Goal: Information Seeking & Learning: Learn about a topic

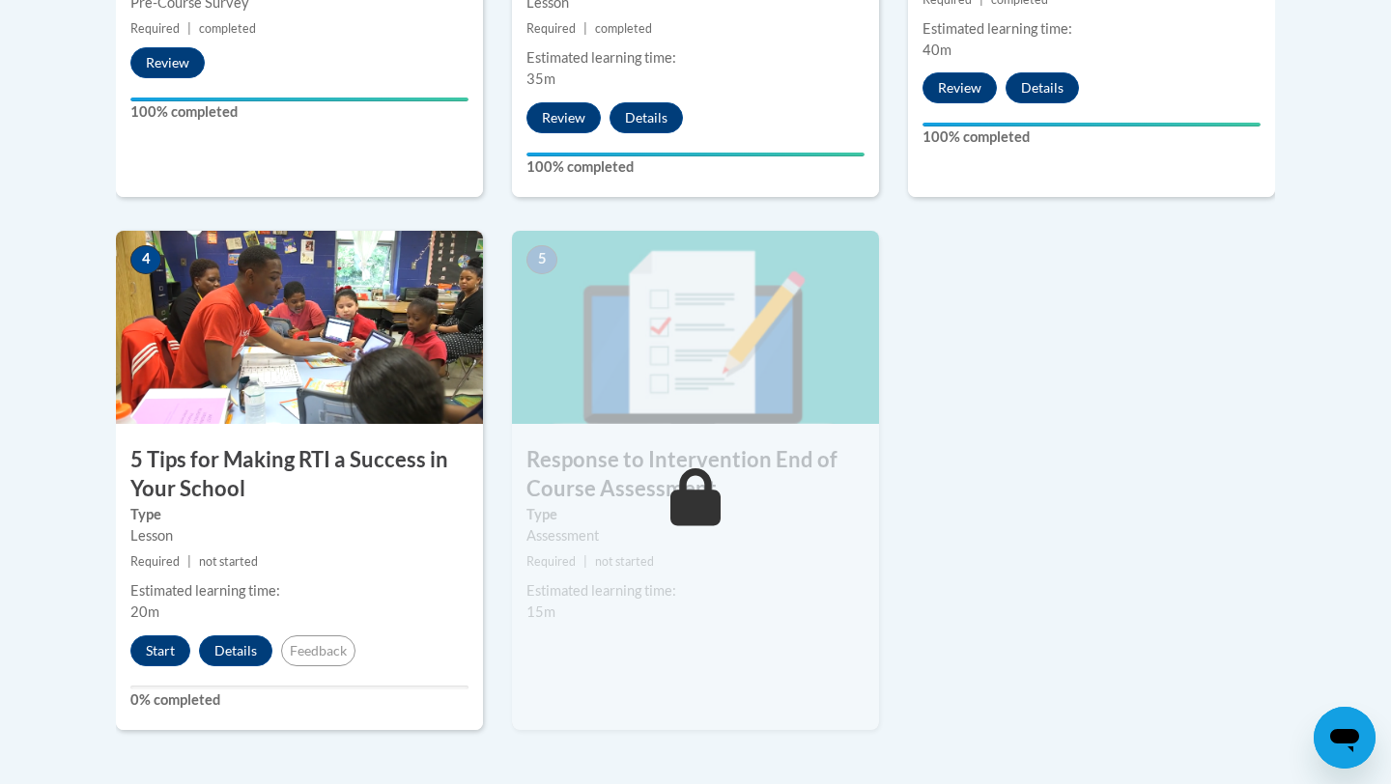
scroll to position [962, 0]
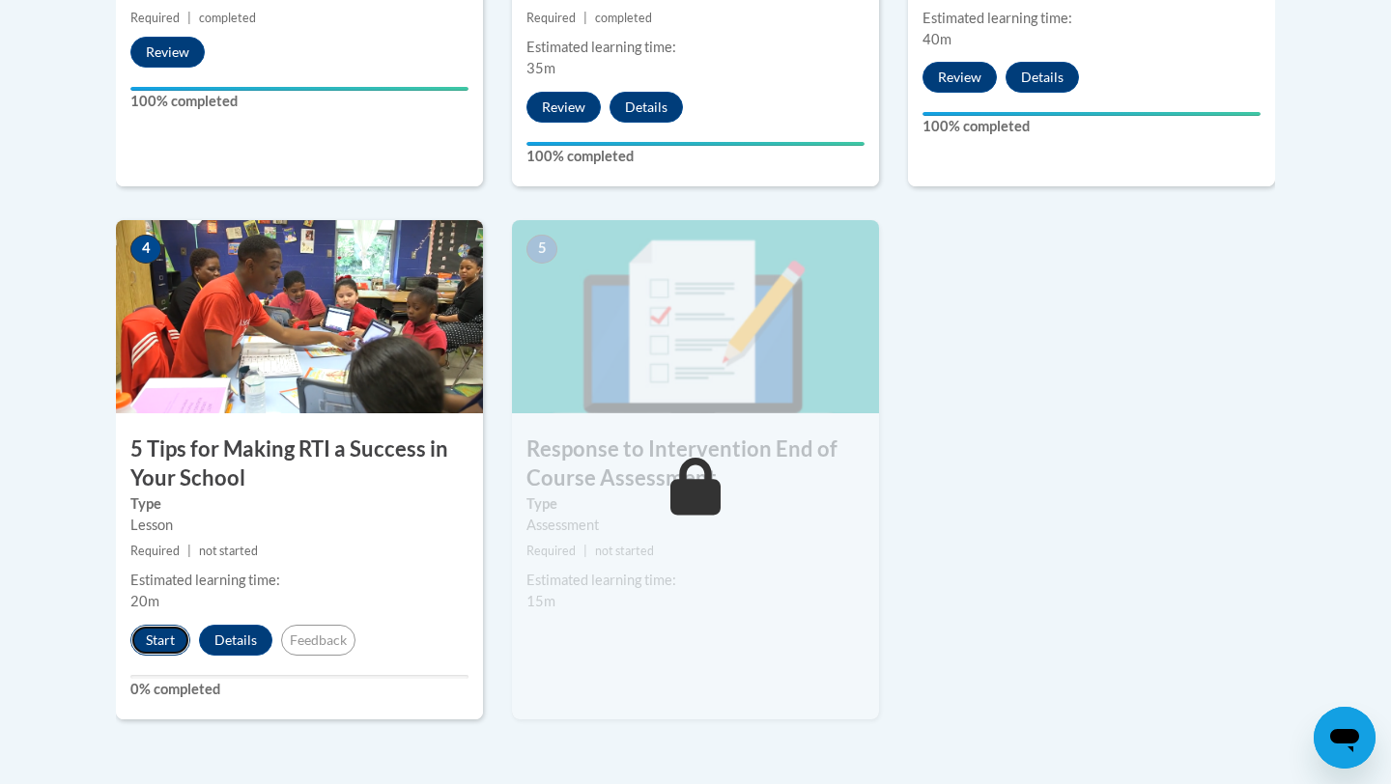
click at [144, 643] on button "Start" at bounding box center [160, 640] width 60 height 31
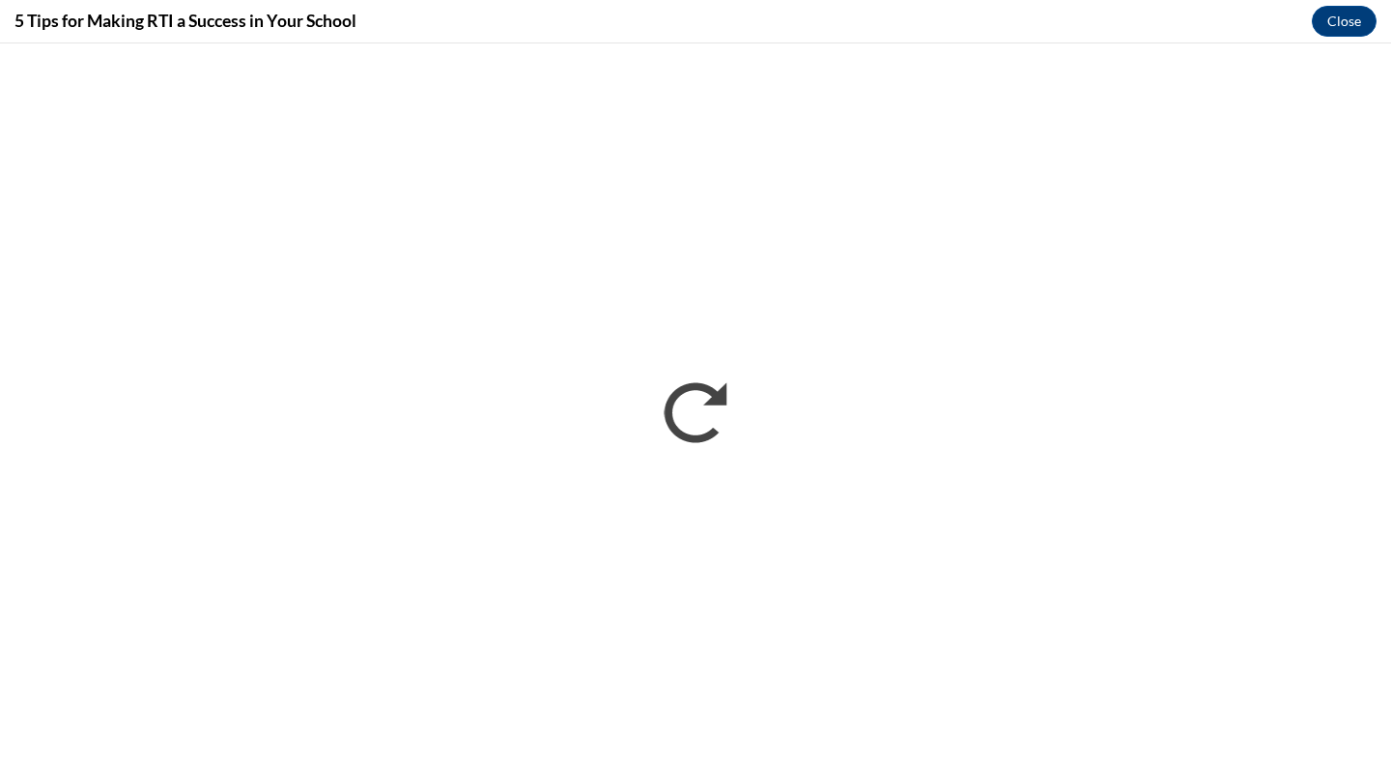
scroll to position [0, 0]
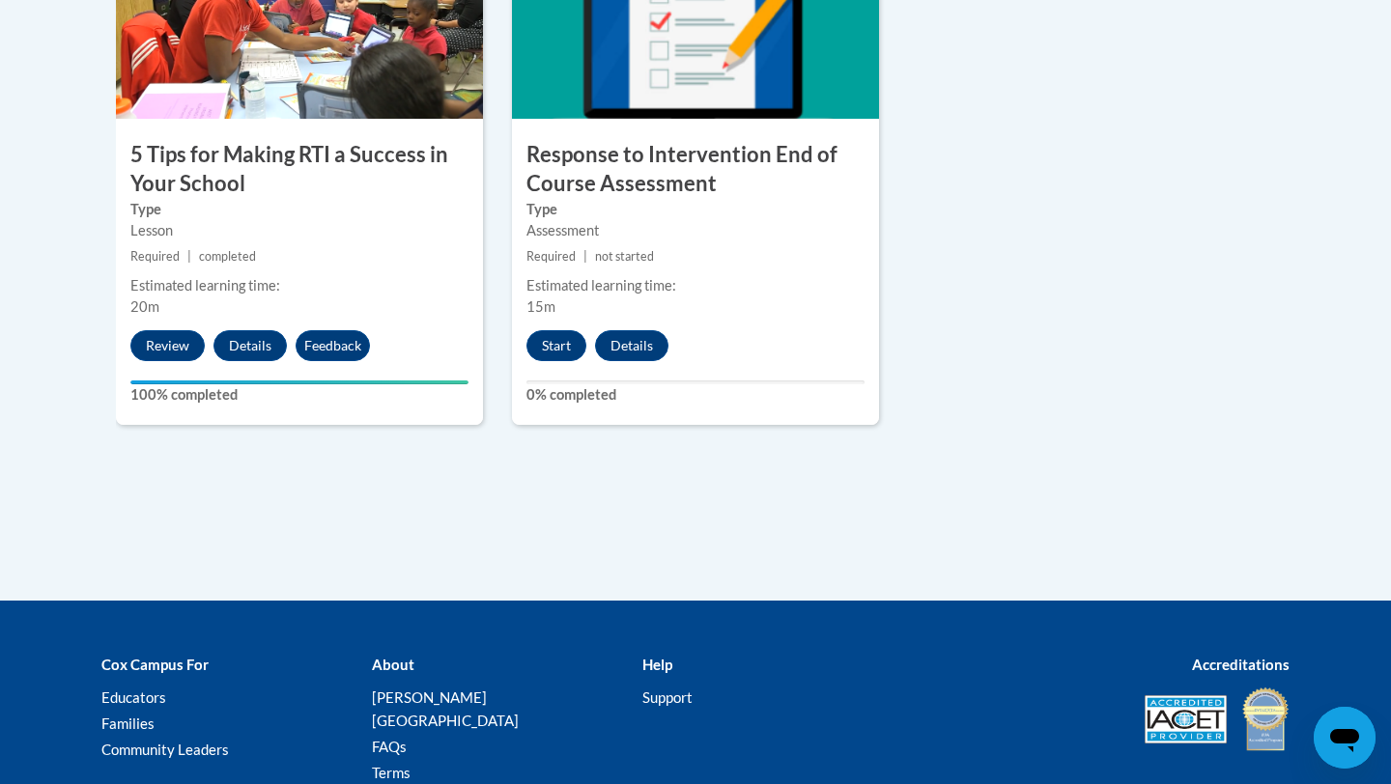
scroll to position [1196, 0]
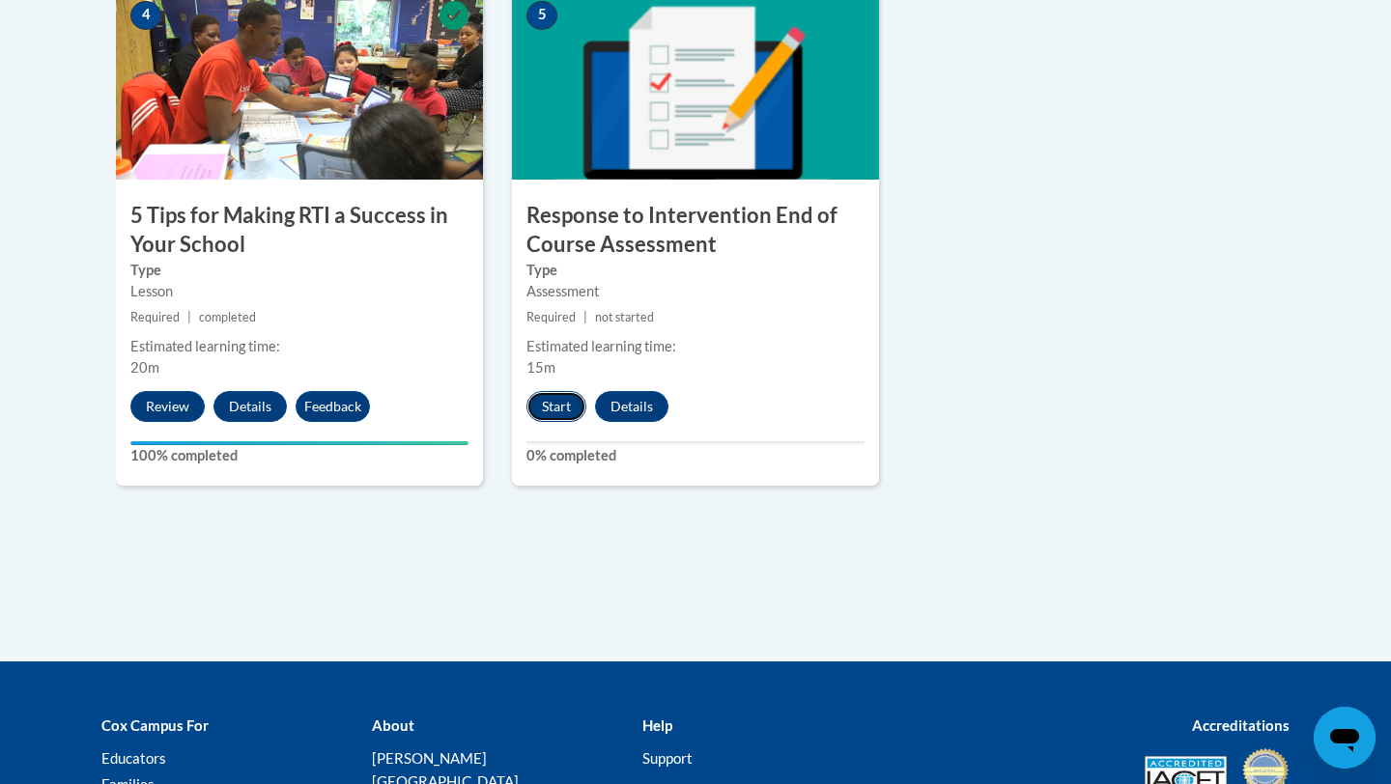
click at [563, 410] on button "Start" at bounding box center [556, 406] width 60 height 31
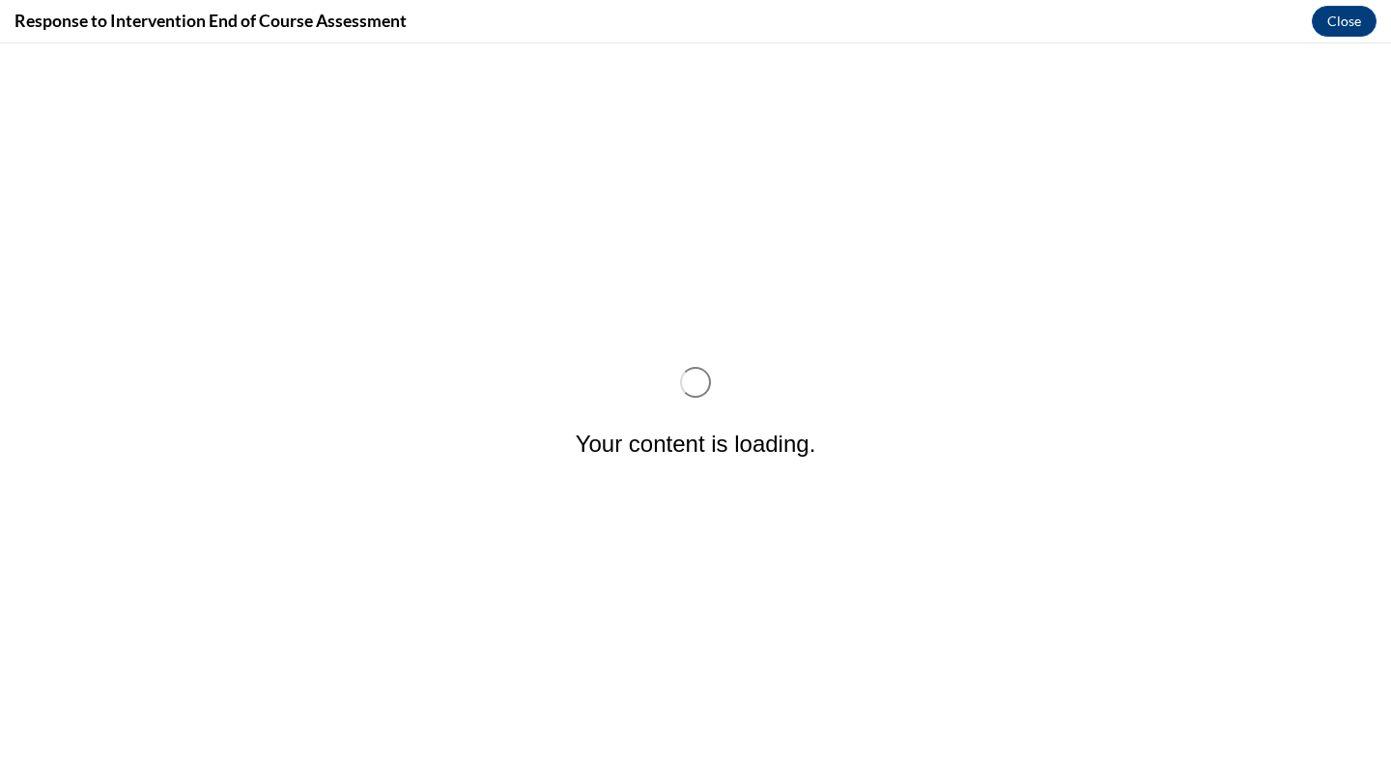
scroll to position [0, 0]
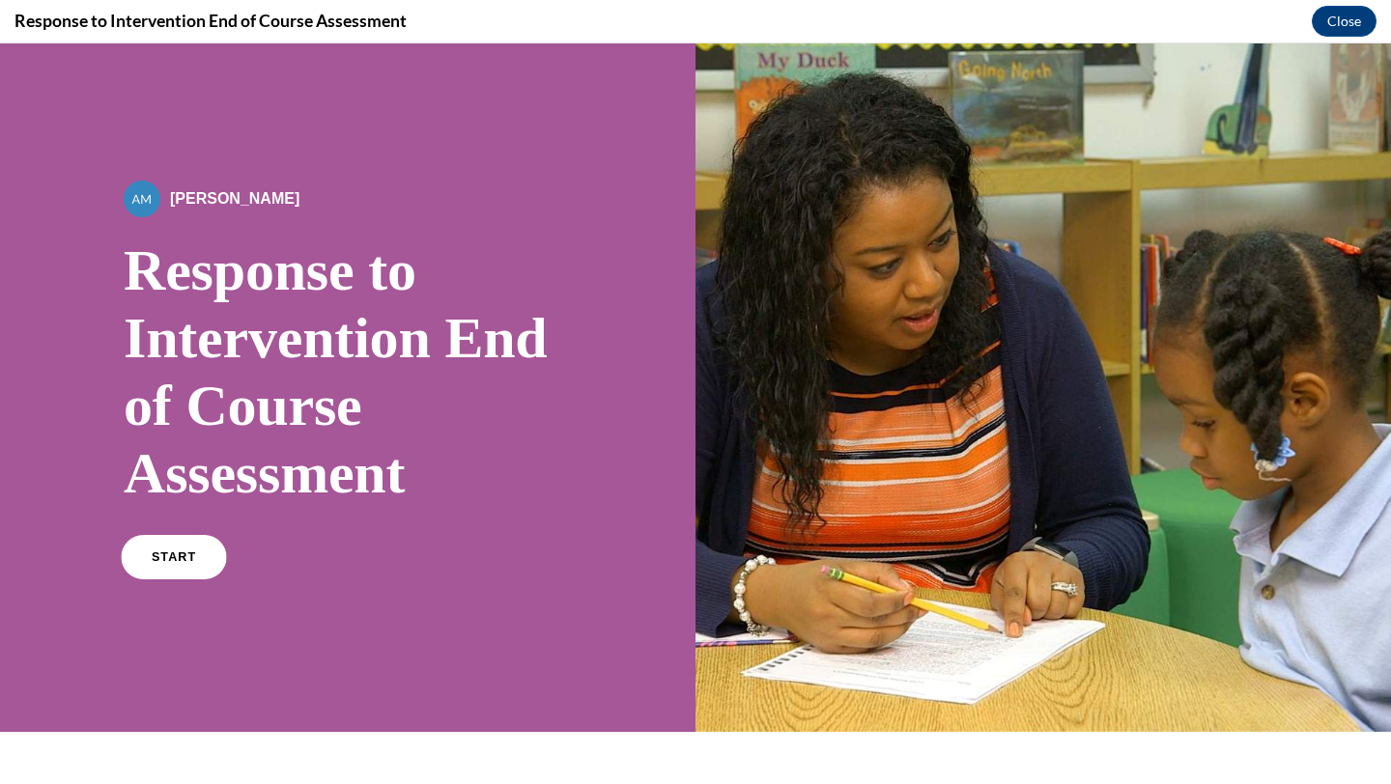
click at [173, 555] on span "START" at bounding box center [174, 558] width 44 height 14
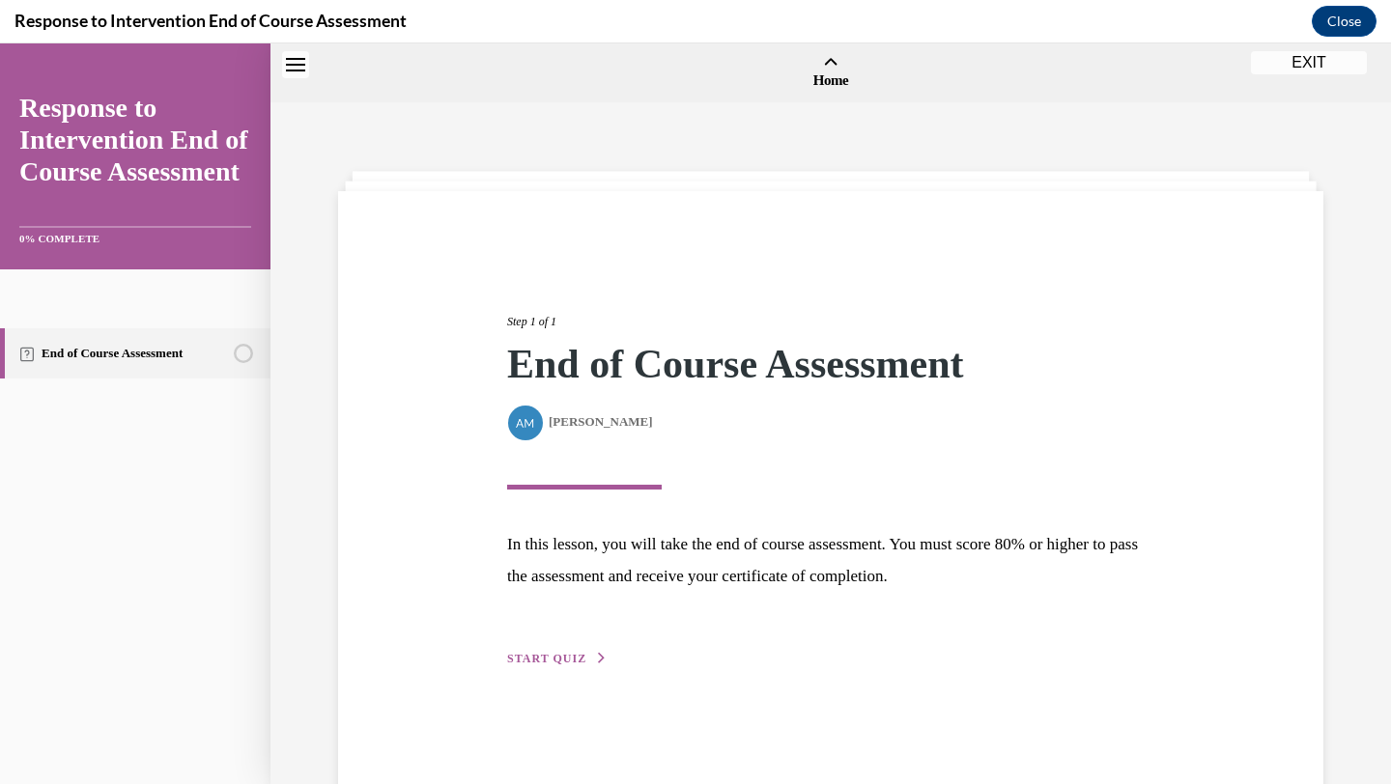
scroll to position [60, 0]
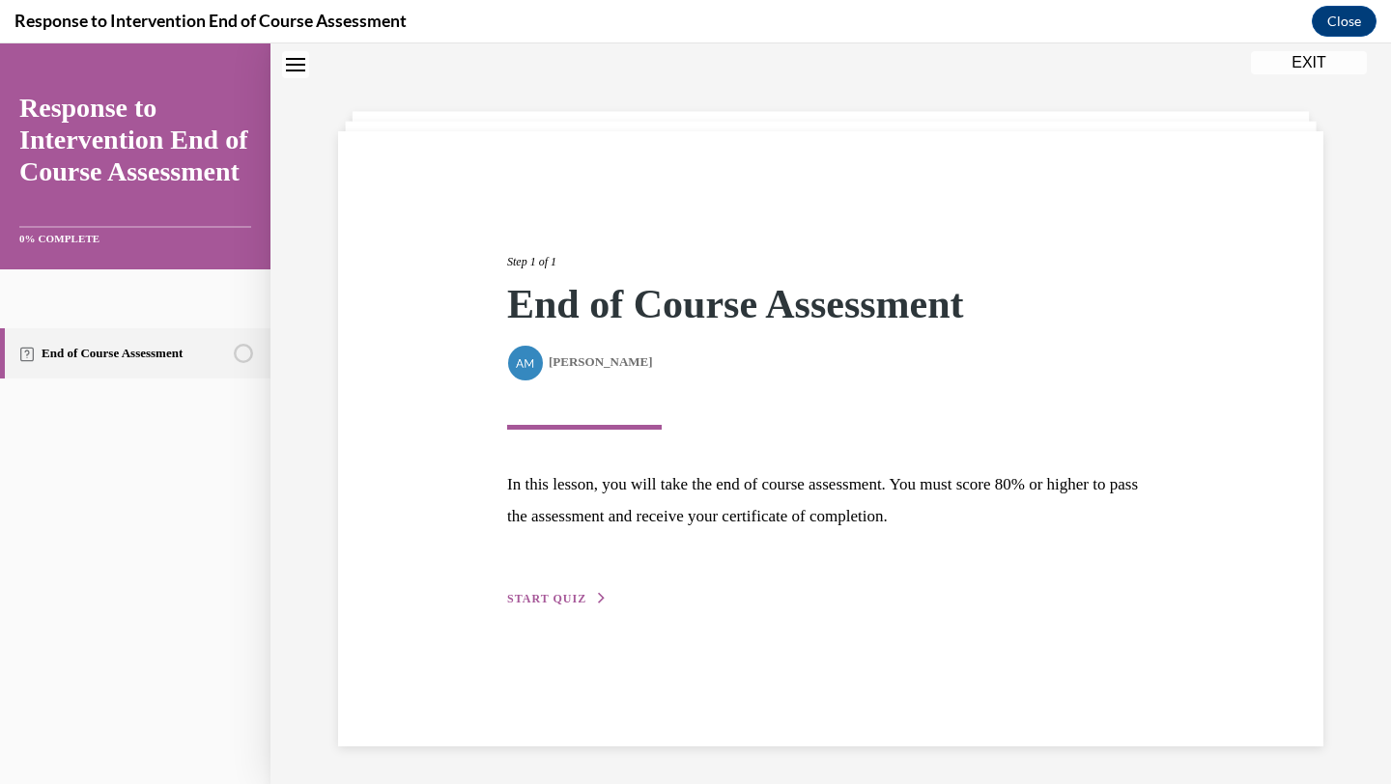
click at [564, 604] on span "START QUIZ" at bounding box center [546, 599] width 79 height 14
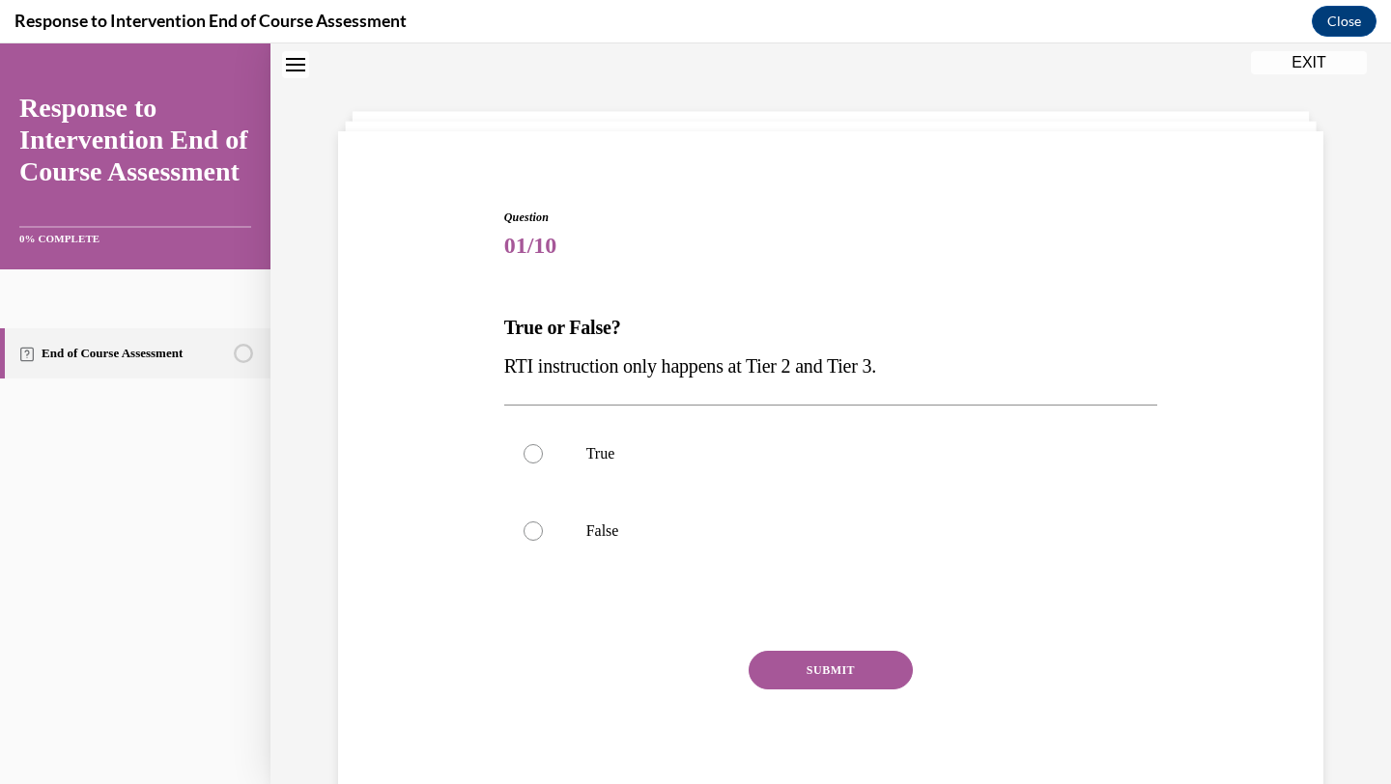
scroll to position [124, 0]
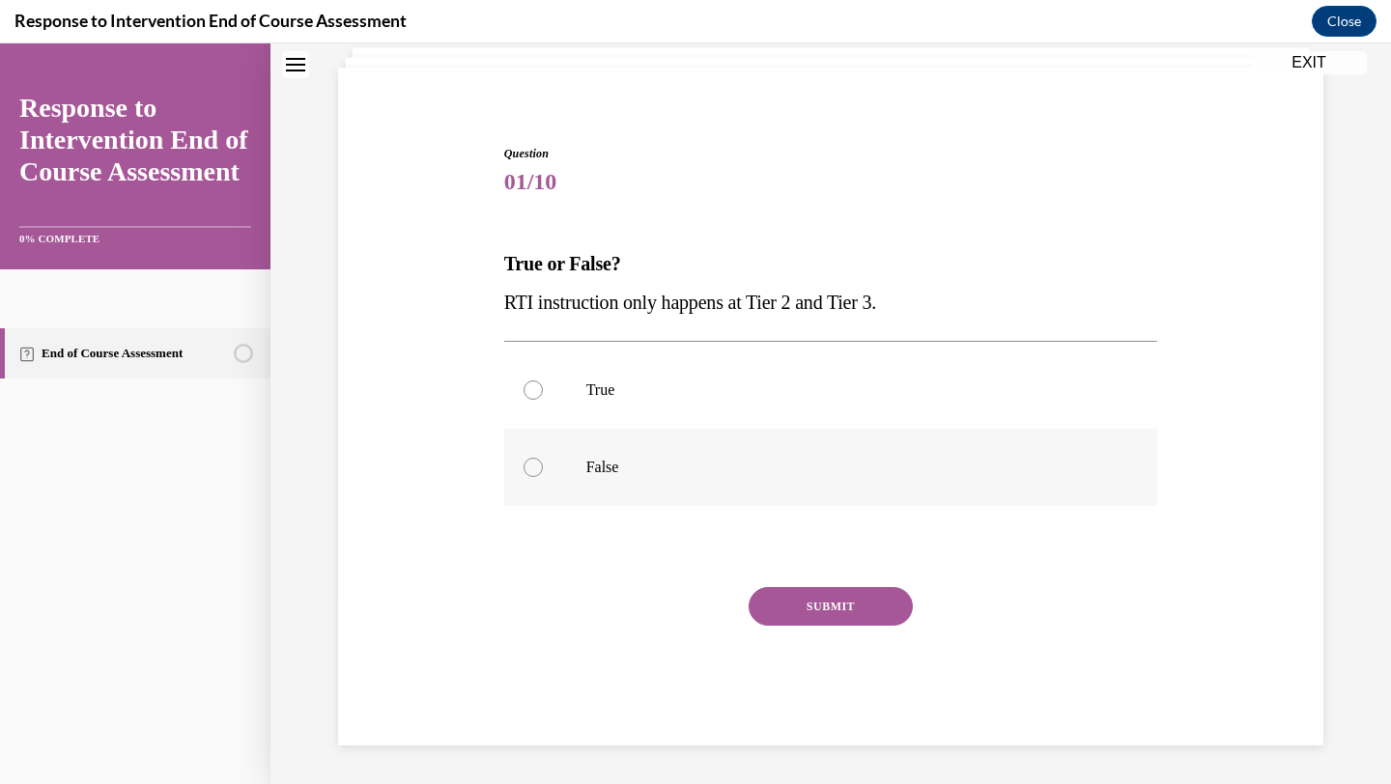
click at [598, 465] on p "False" at bounding box center [847, 467] width 523 height 19
click at [543, 465] on input "False" at bounding box center [532, 467] width 19 height 19
radio input "true"
click at [821, 607] on button "SUBMIT" at bounding box center [830, 606] width 164 height 39
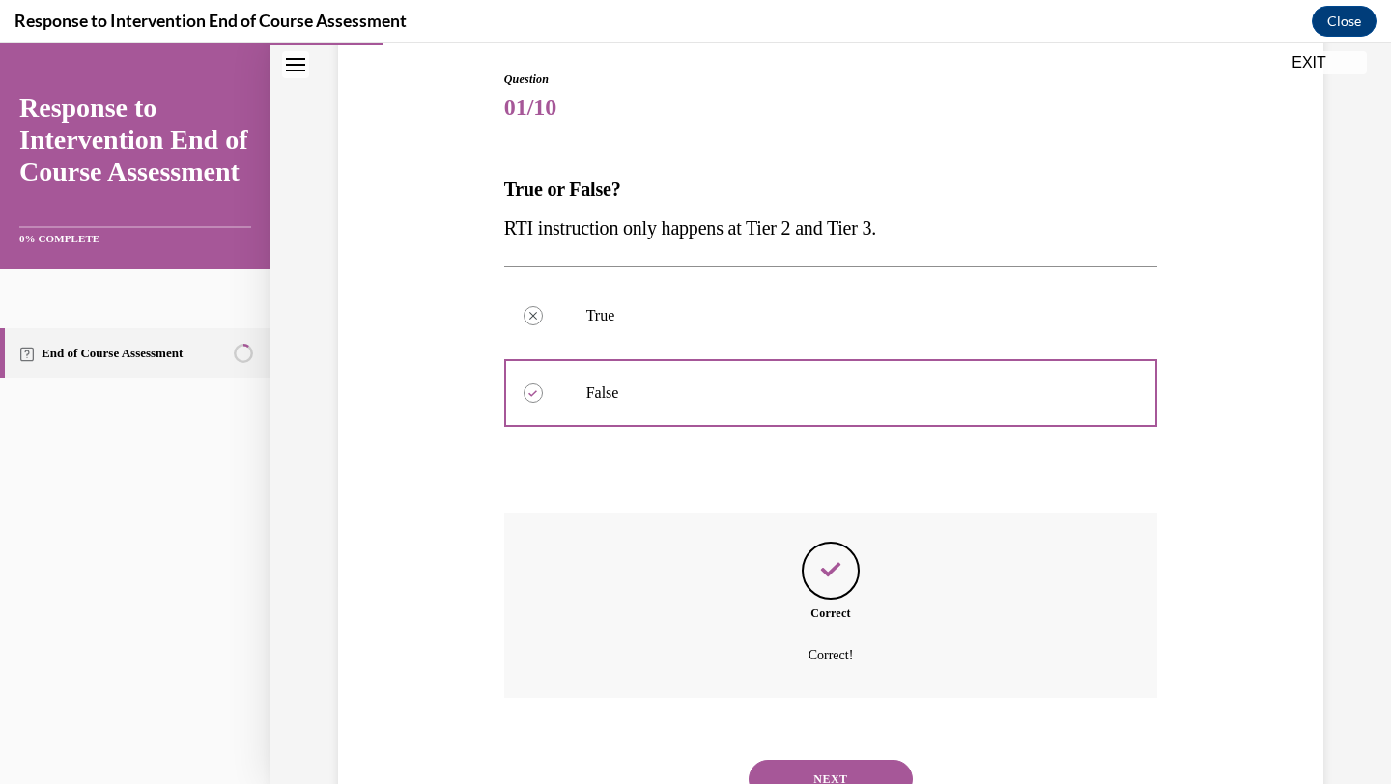
scroll to position [280, 0]
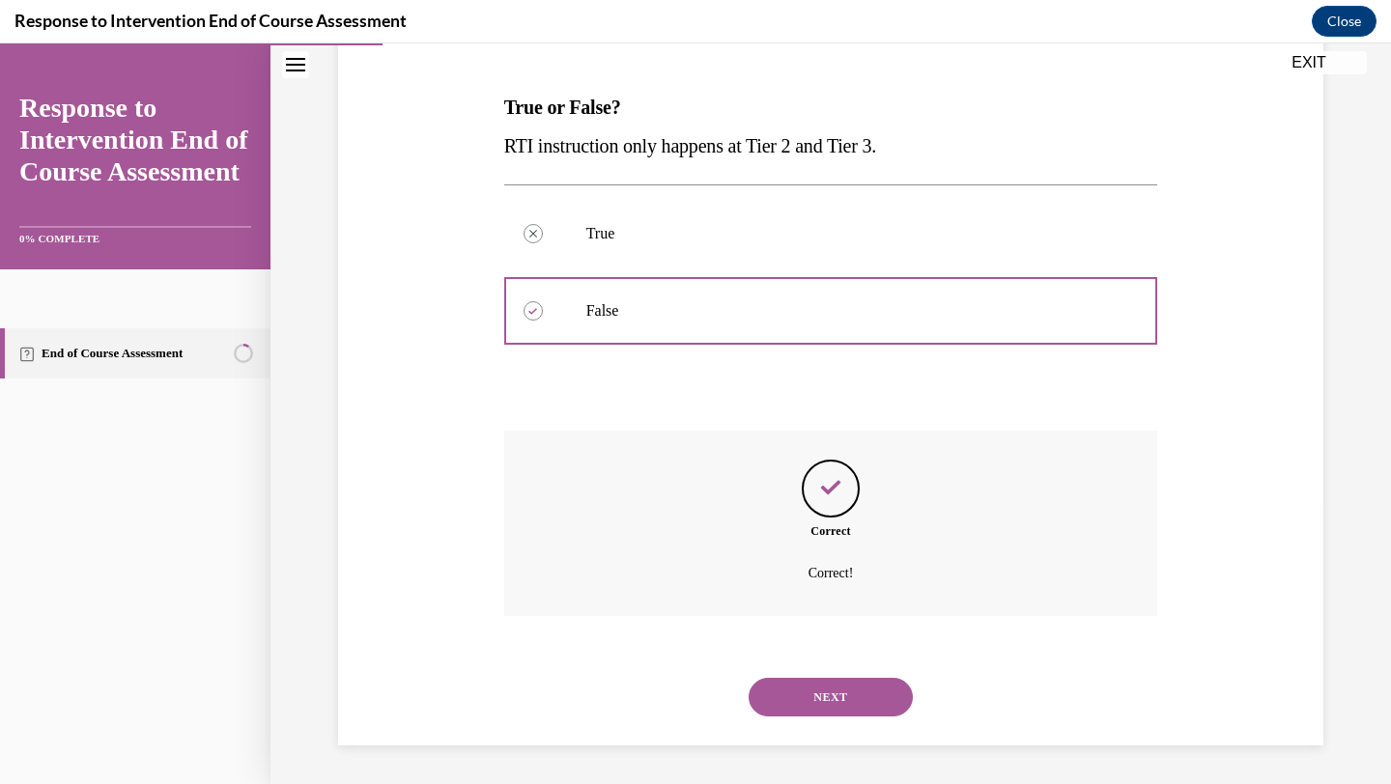
click at [801, 699] on button "NEXT" at bounding box center [830, 697] width 164 height 39
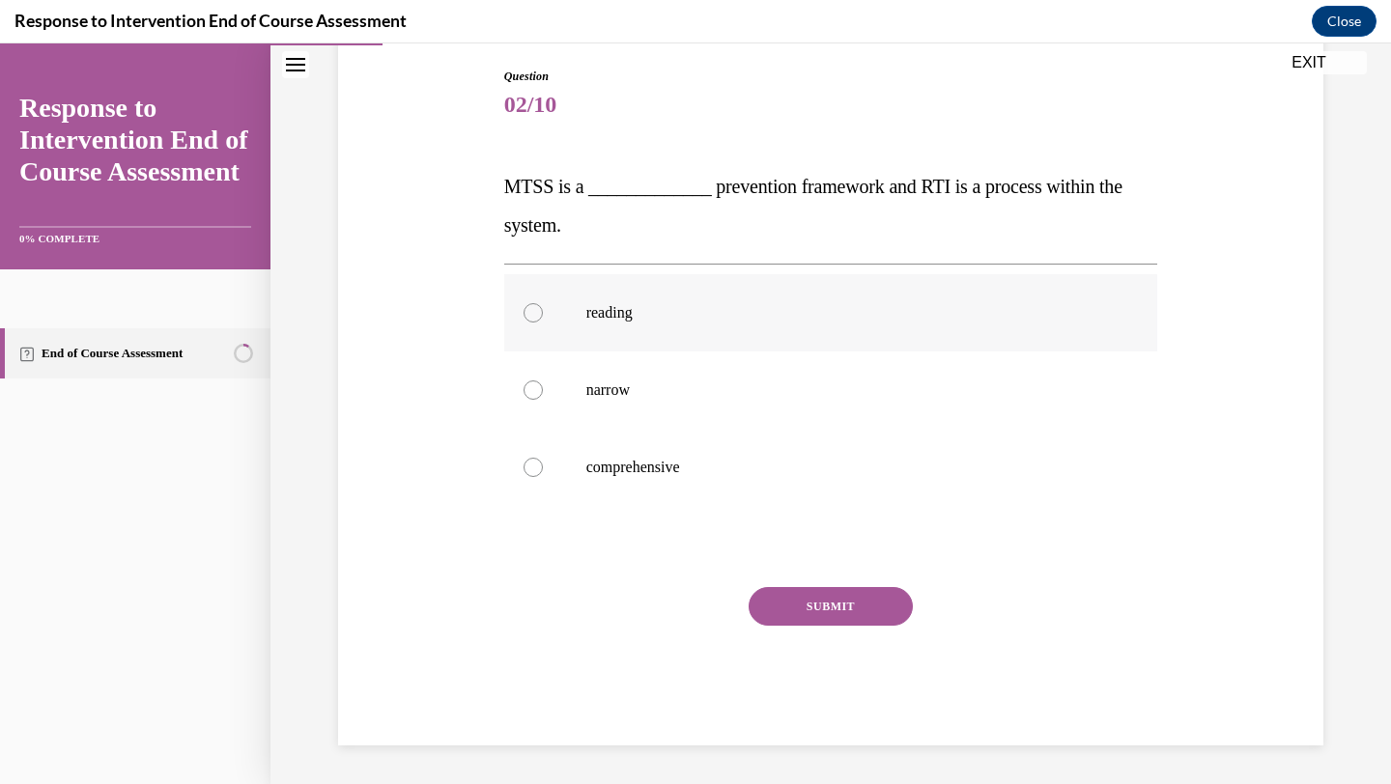
click at [701, 316] on p "reading" at bounding box center [847, 312] width 523 height 19
click at [543, 316] on input "reading" at bounding box center [532, 312] width 19 height 19
radio input "true"
click at [853, 604] on button "SUBMIT" at bounding box center [830, 606] width 164 height 39
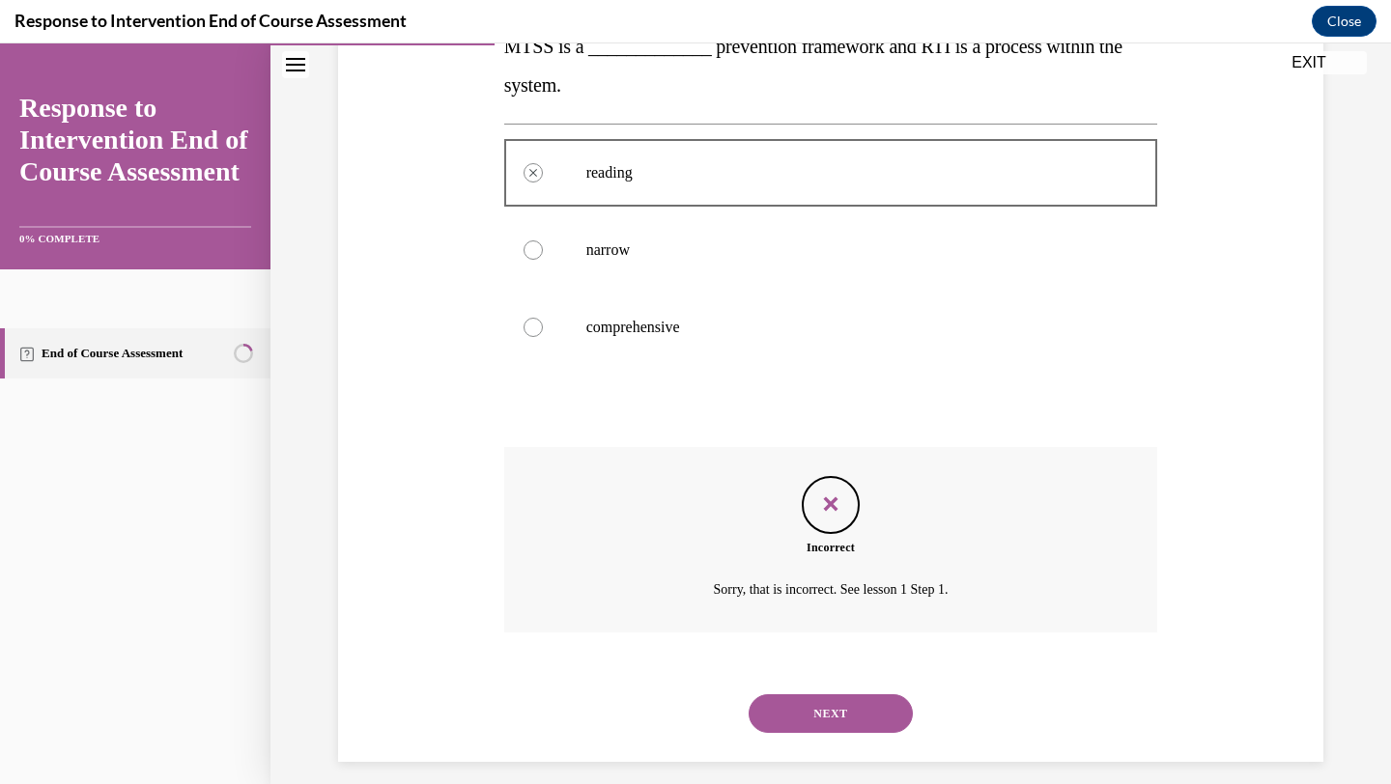
scroll to position [357, 0]
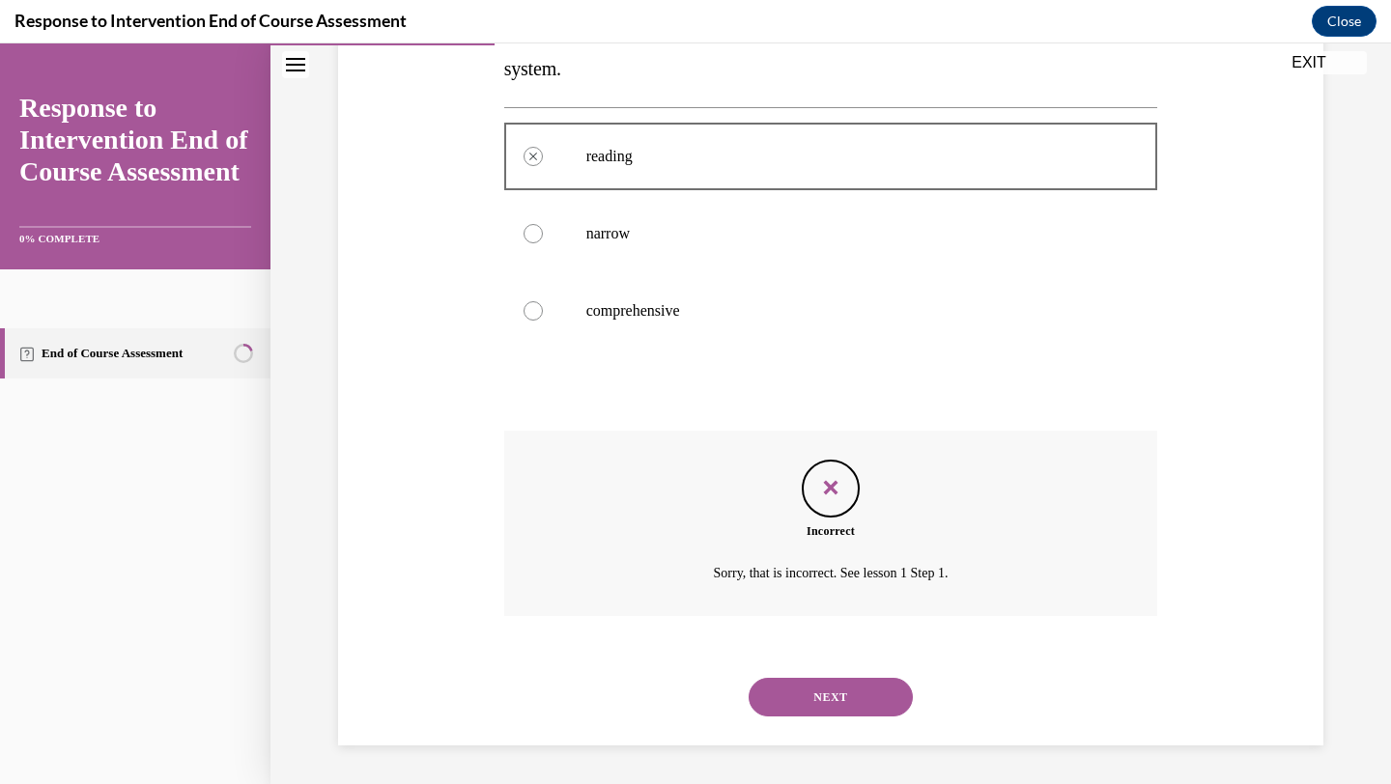
click at [815, 698] on button "NEXT" at bounding box center [830, 697] width 164 height 39
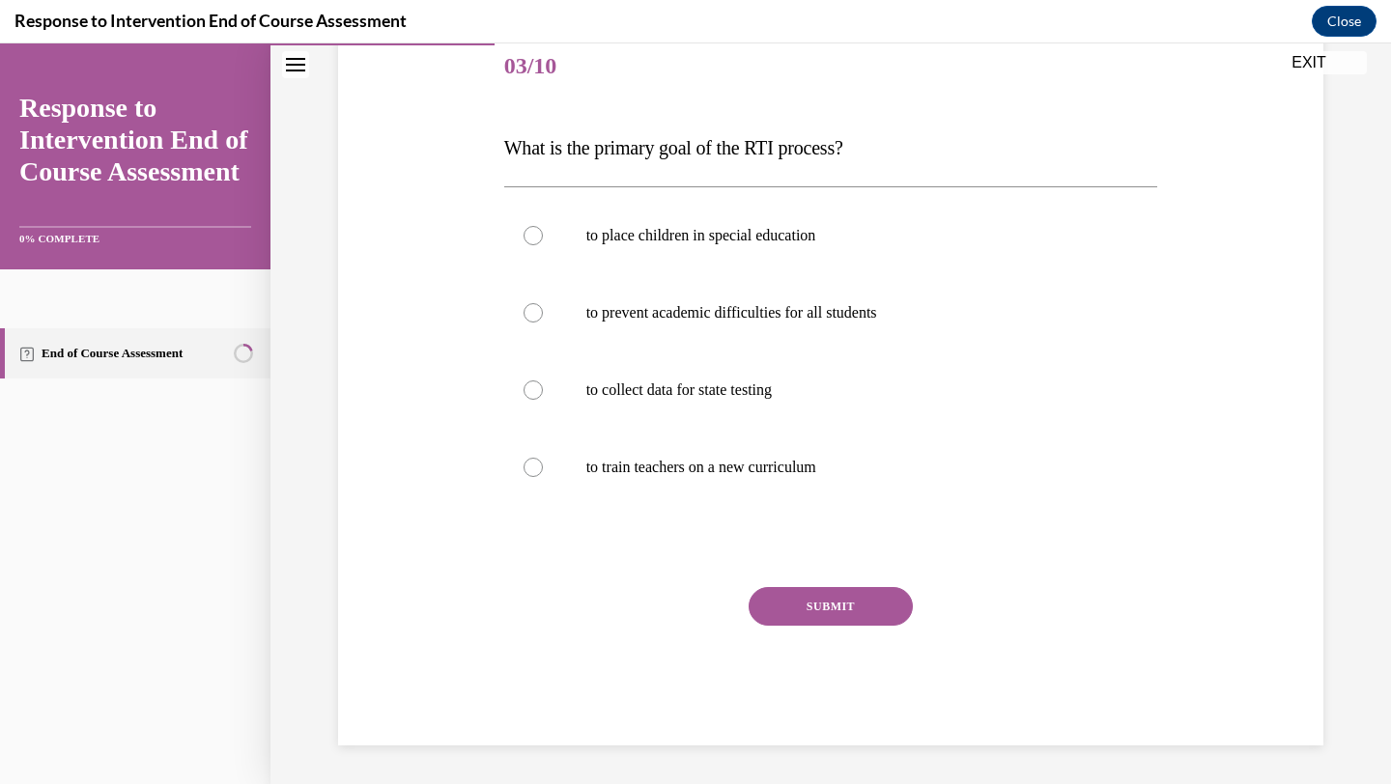
scroll to position [214, 0]
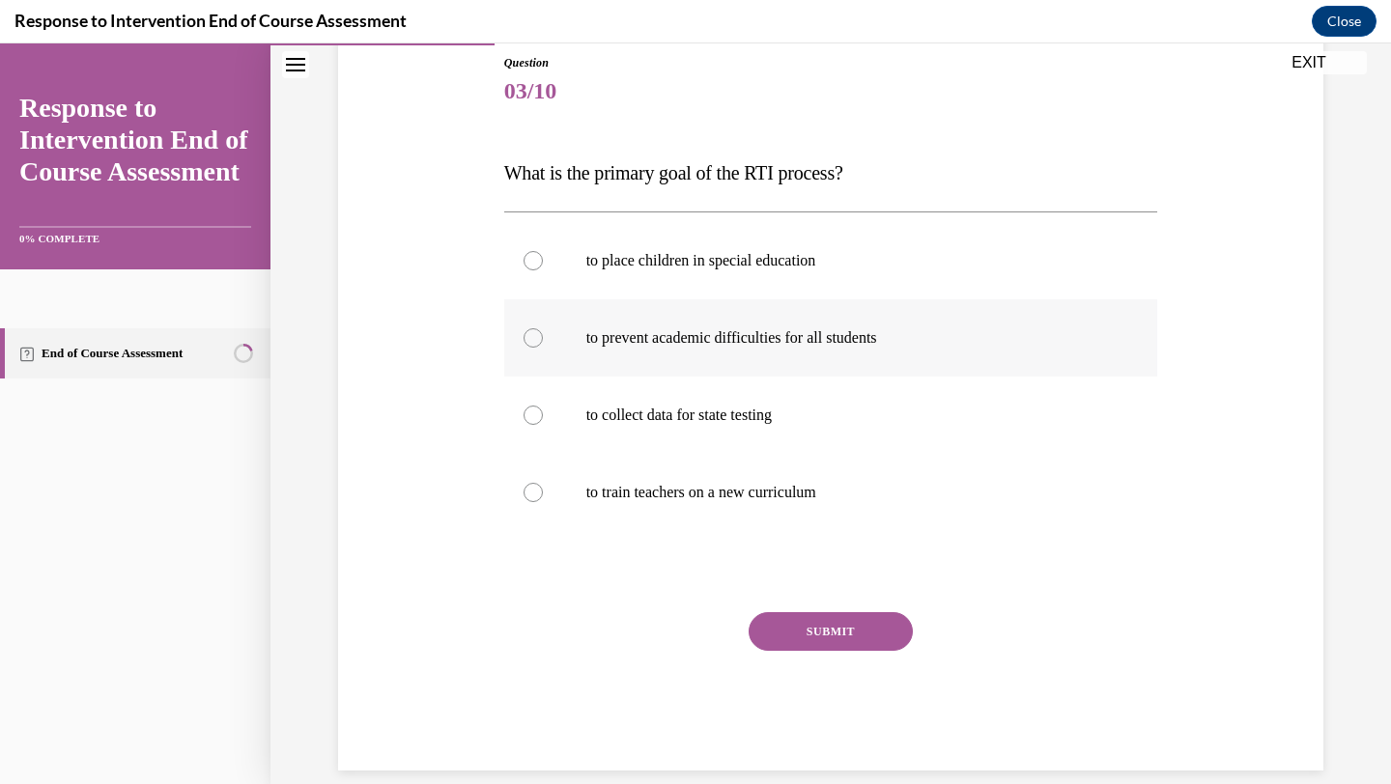
click at [789, 350] on label "to prevent academic difficulties for all students" at bounding box center [831, 337] width 654 height 77
click at [543, 348] on input "to prevent academic difficulties for all students" at bounding box center [532, 337] width 19 height 19
radio input "true"
click at [829, 618] on button "SUBMIT" at bounding box center [830, 631] width 164 height 39
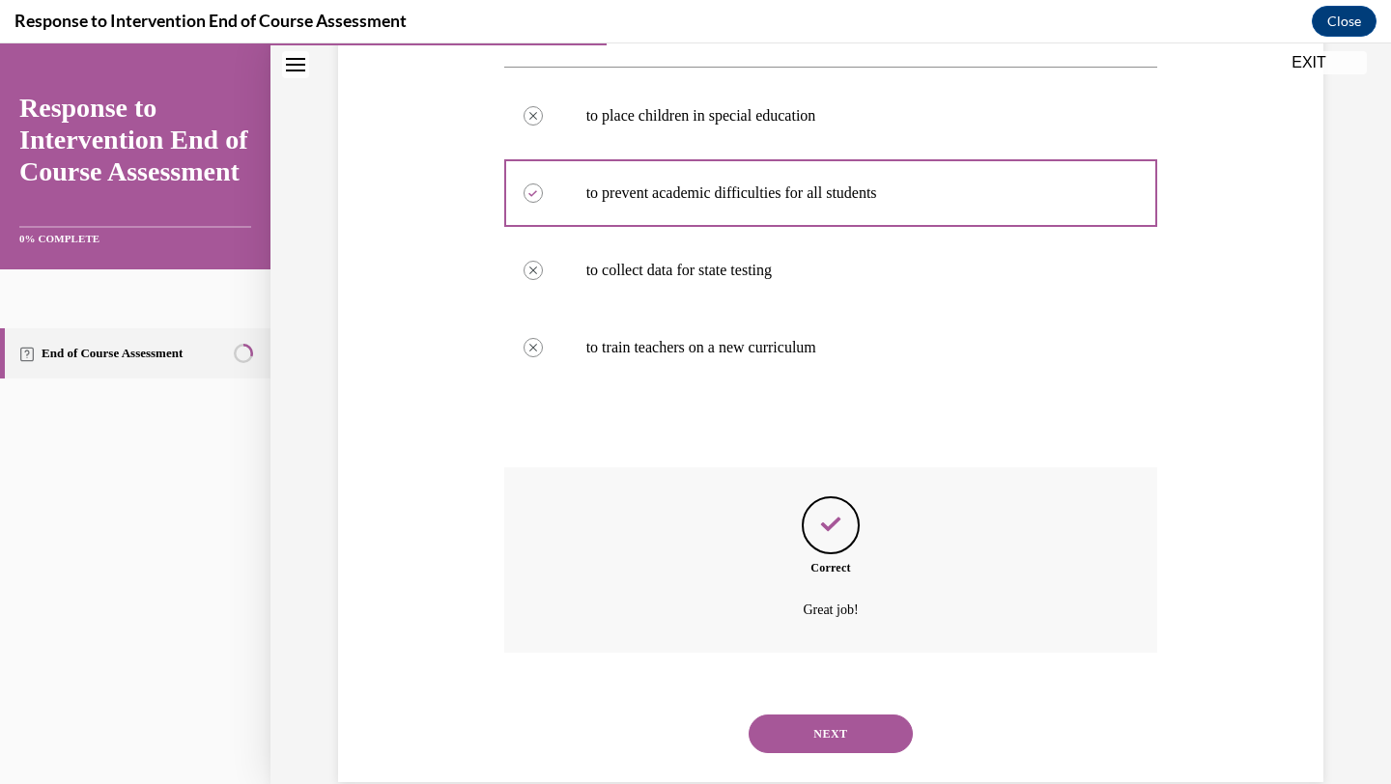
scroll to position [396, 0]
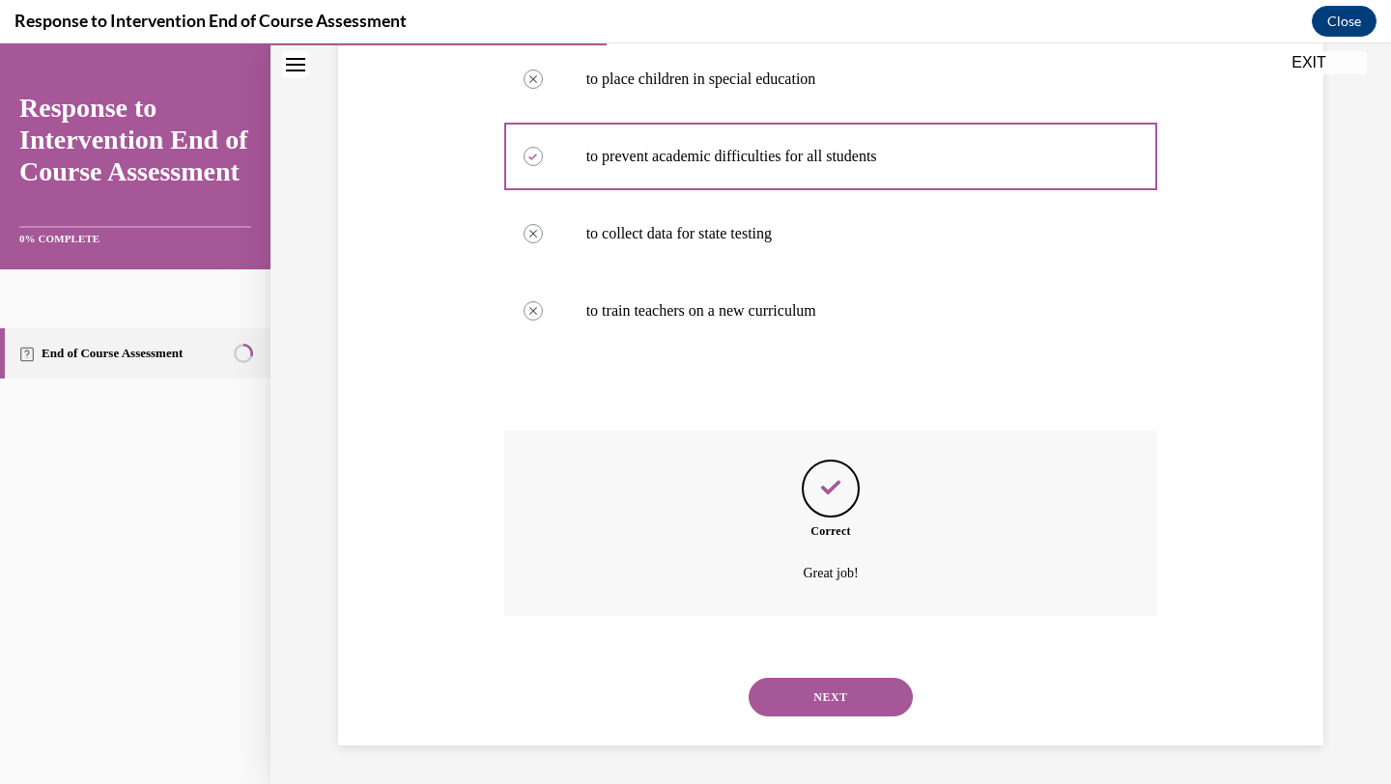
click at [815, 704] on button "NEXT" at bounding box center [830, 697] width 164 height 39
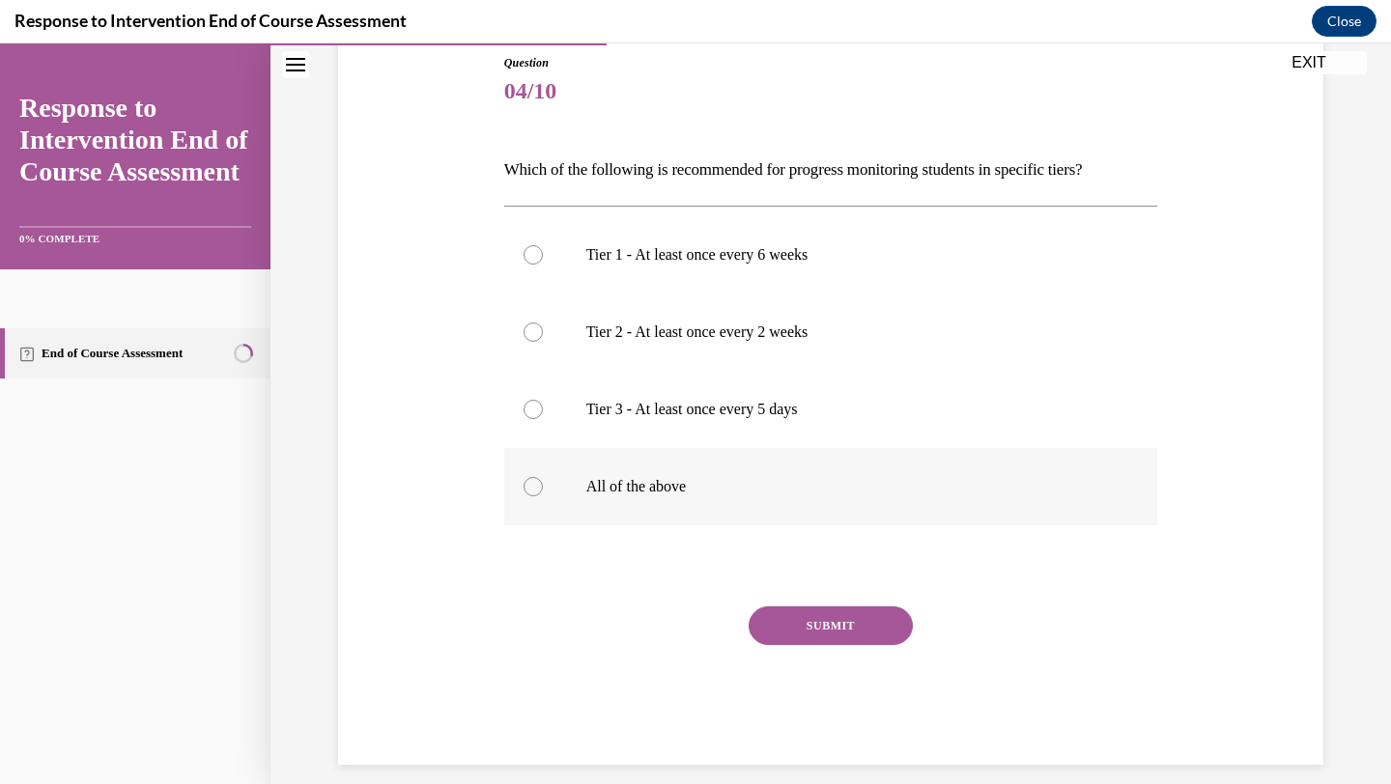
click at [750, 503] on label "All of the above" at bounding box center [831, 486] width 654 height 77
click at [543, 496] on input "All of the above" at bounding box center [532, 486] width 19 height 19
radio input "true"
click at [828, 613] on button "SUBMIT" at bounding box center [830, 626] width 164 height 39
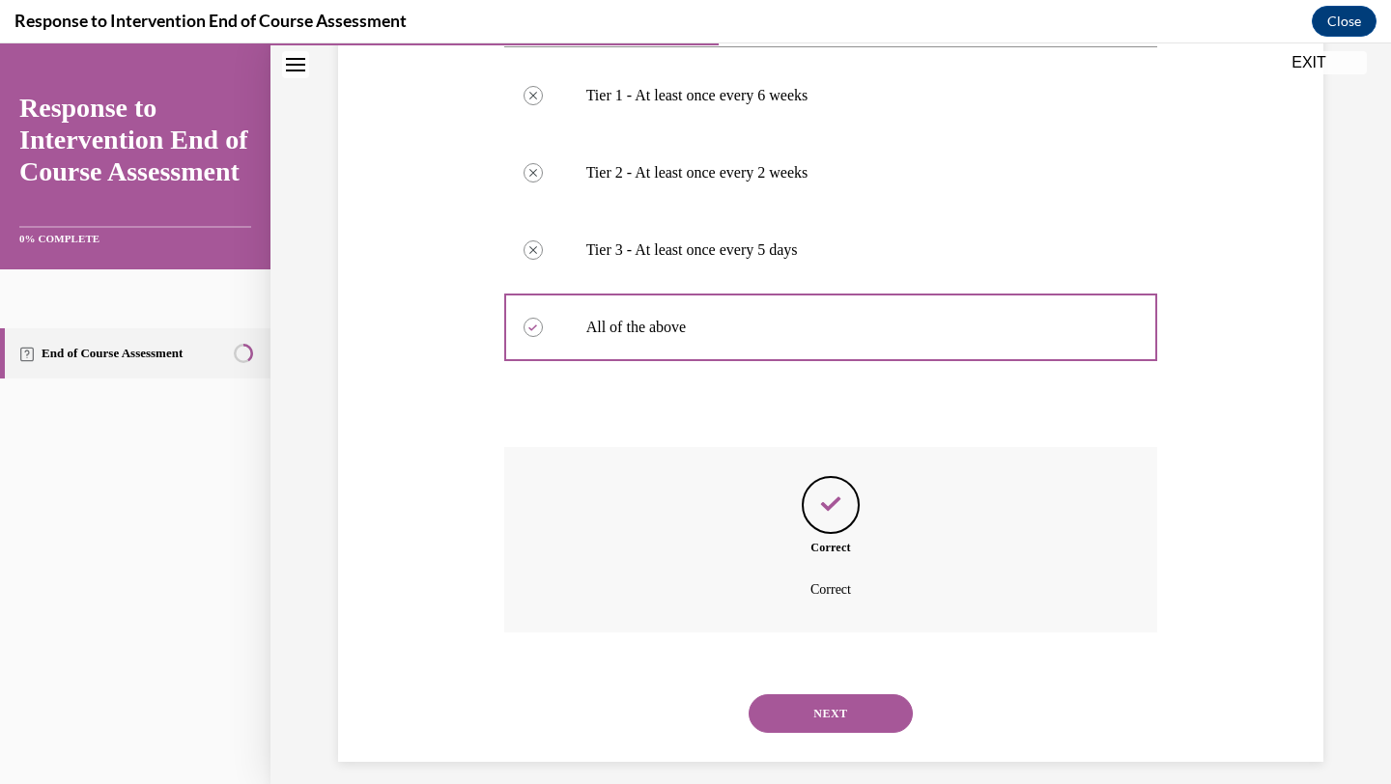
scroll to position [390, 0]
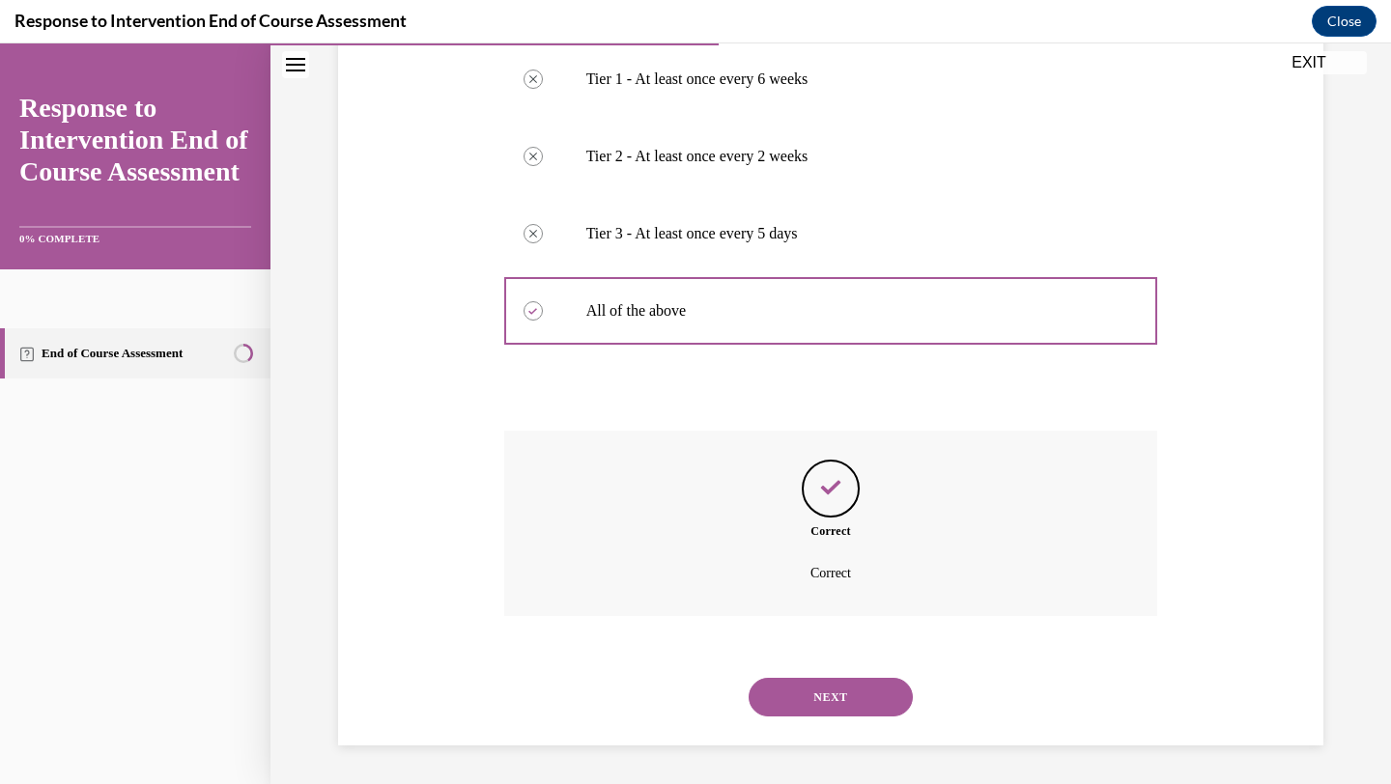
click at [815, 697] on button "NEXT" at bounding box center [830, 697] width 164 height 39
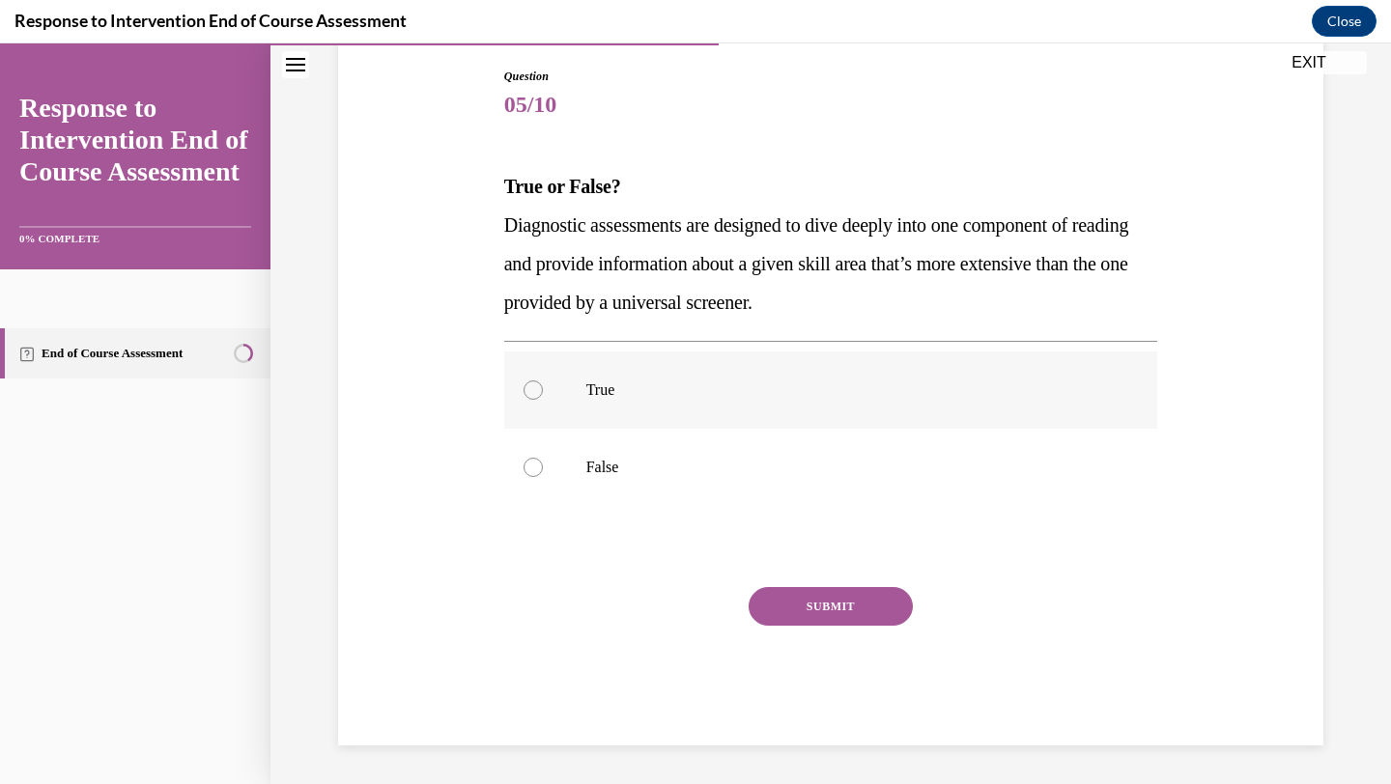
click at [688, 374] on label "True" at bounding box center [831, 390] width 654 height 77
click at [543, 381] on input "True" at bounding box center [532, 390] width 19 height 19
radio input "true"
click at [821, 610] on button "SUBMIT" at bounding box center [830, 606] width 164 height 39
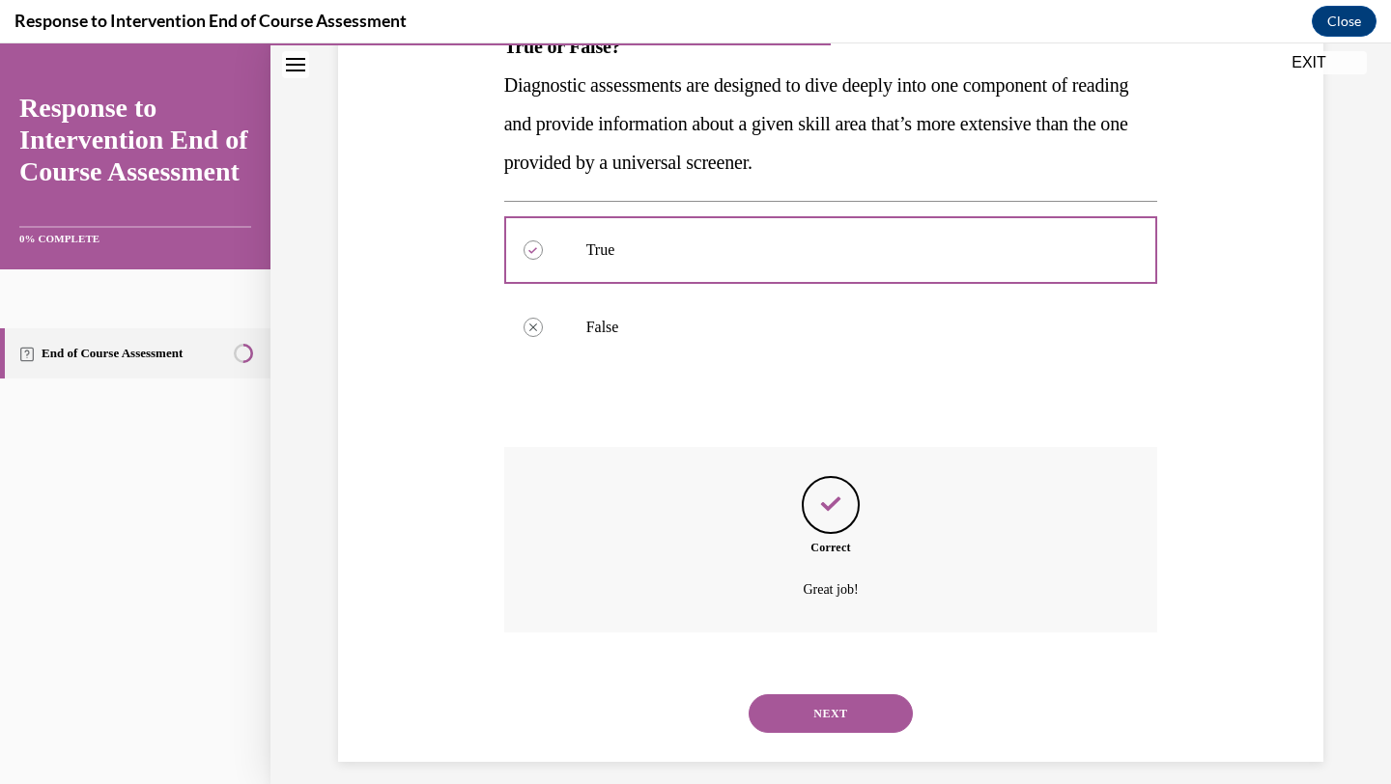
scroll to position [357, 0]
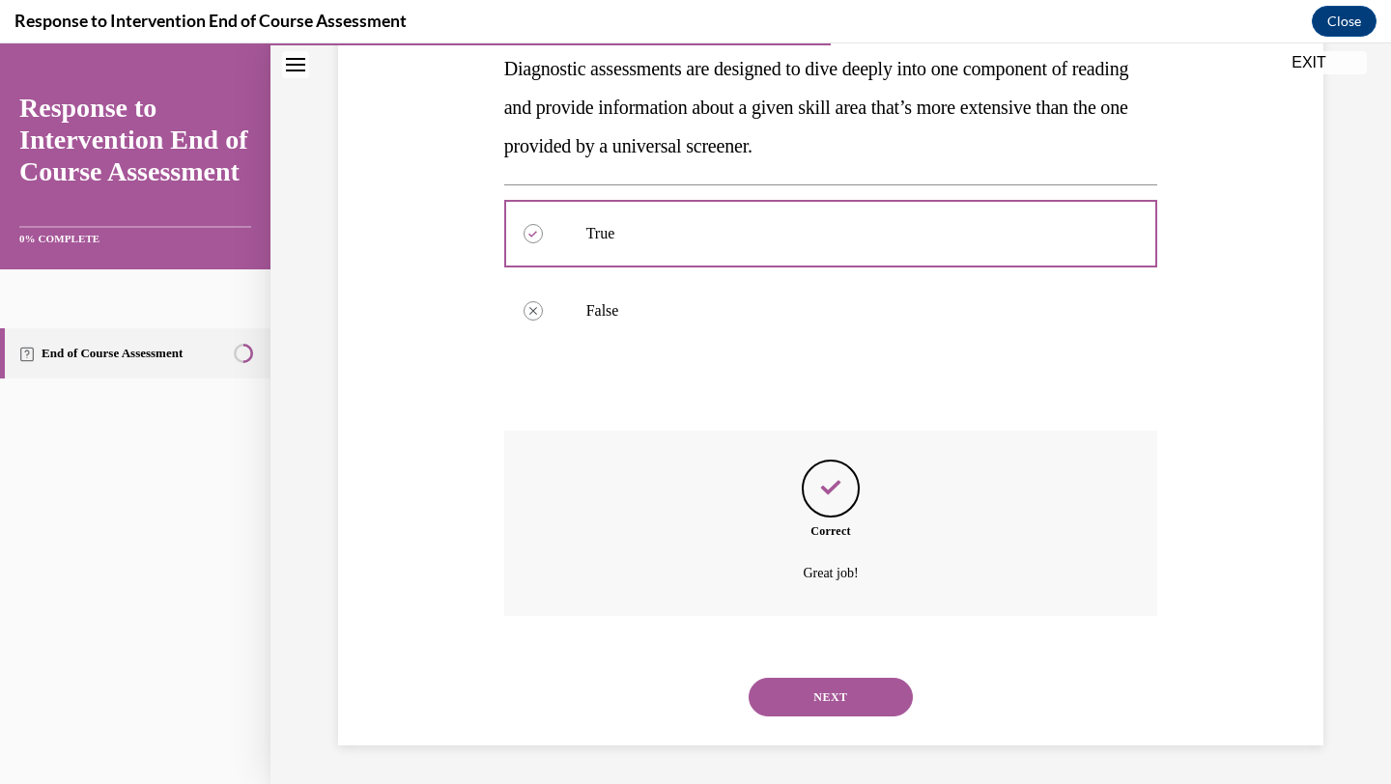
click at [809, 704] on button "NEXT" at bounding box center [830, 697] width 164 height 39
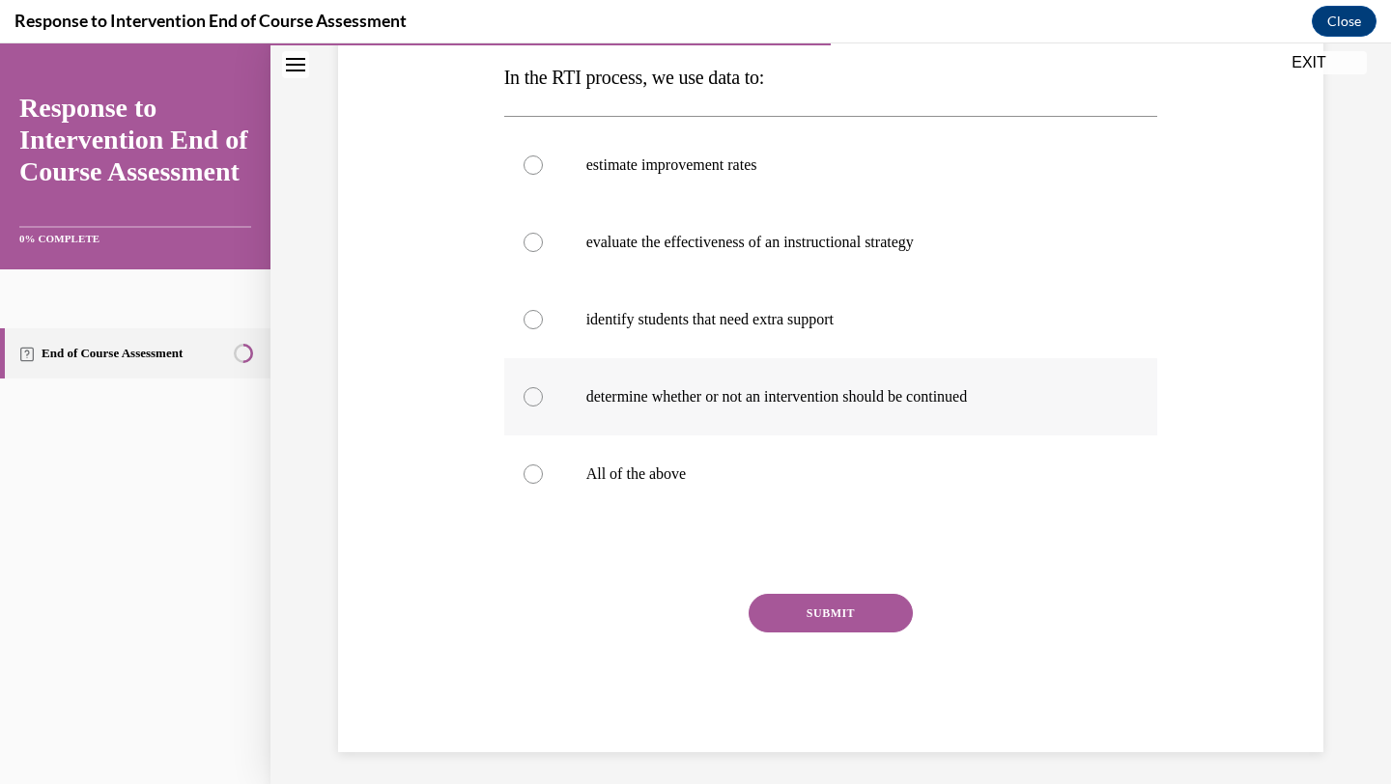
scroll to position [317, 0]
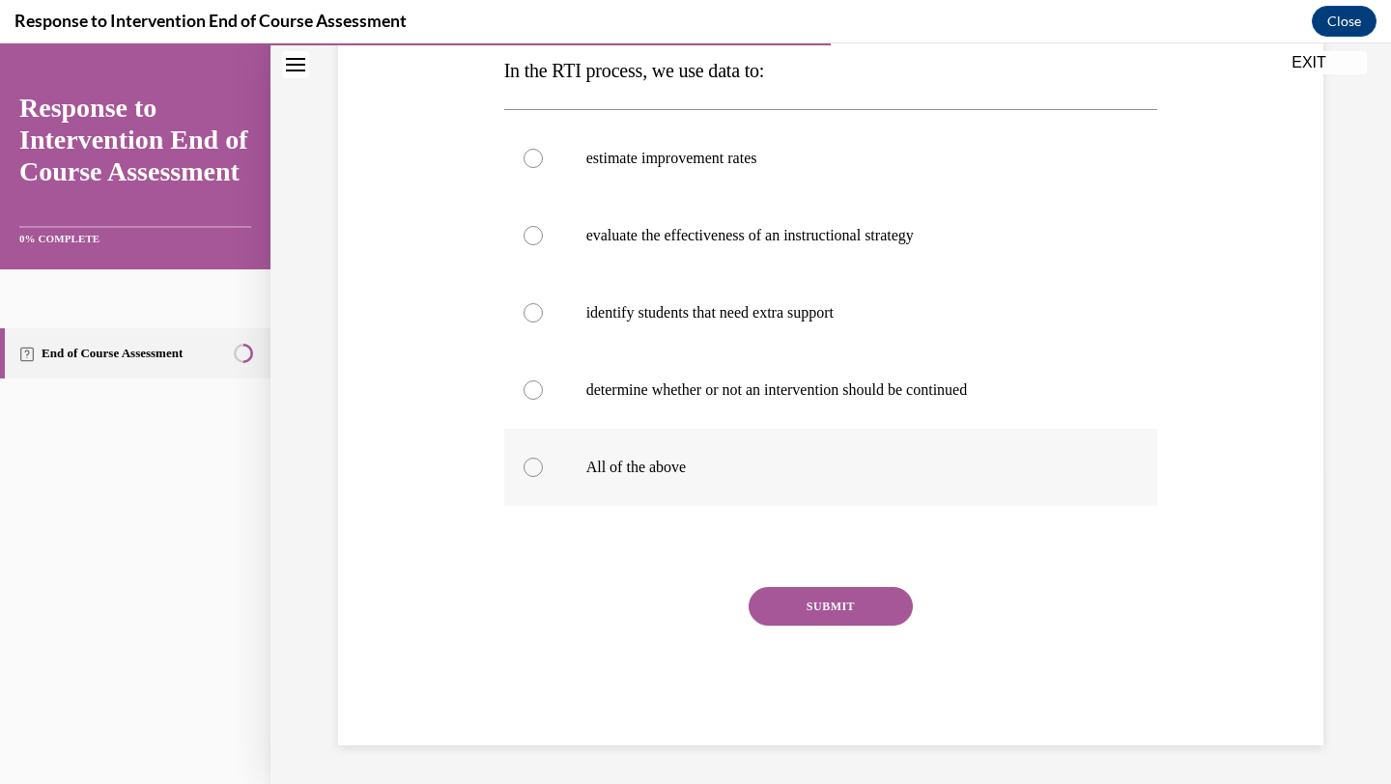
click at [667, 462] on p "All of the above" at bounding box center [847, 467] width 523 height 19
click at [543, 462] on input "All of the above" at bounding box center [532, 467] width 19 height 19
radio input "true"
click at [833, 607] on button "SUBMIT" at bounding box center [830, 606] width 164 height 39
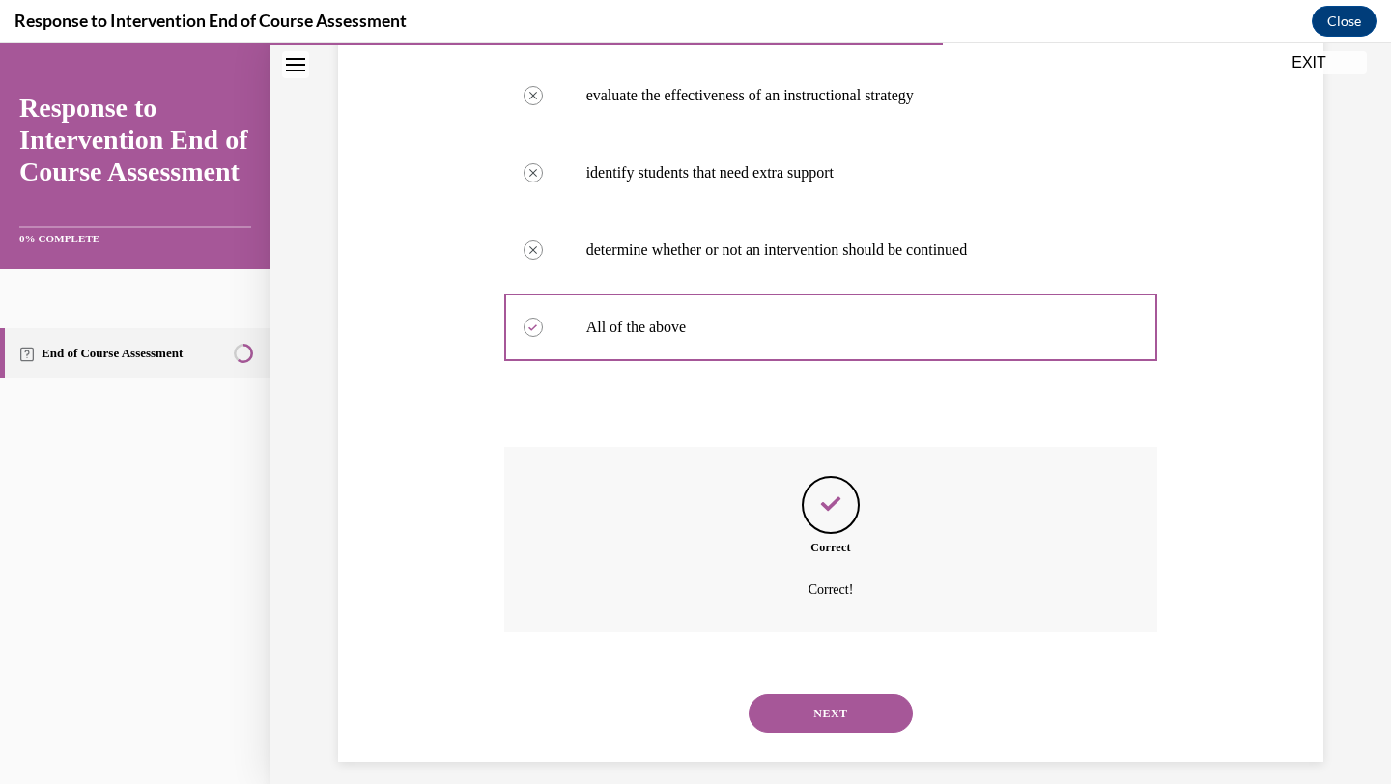
scroll to position [473, 0]
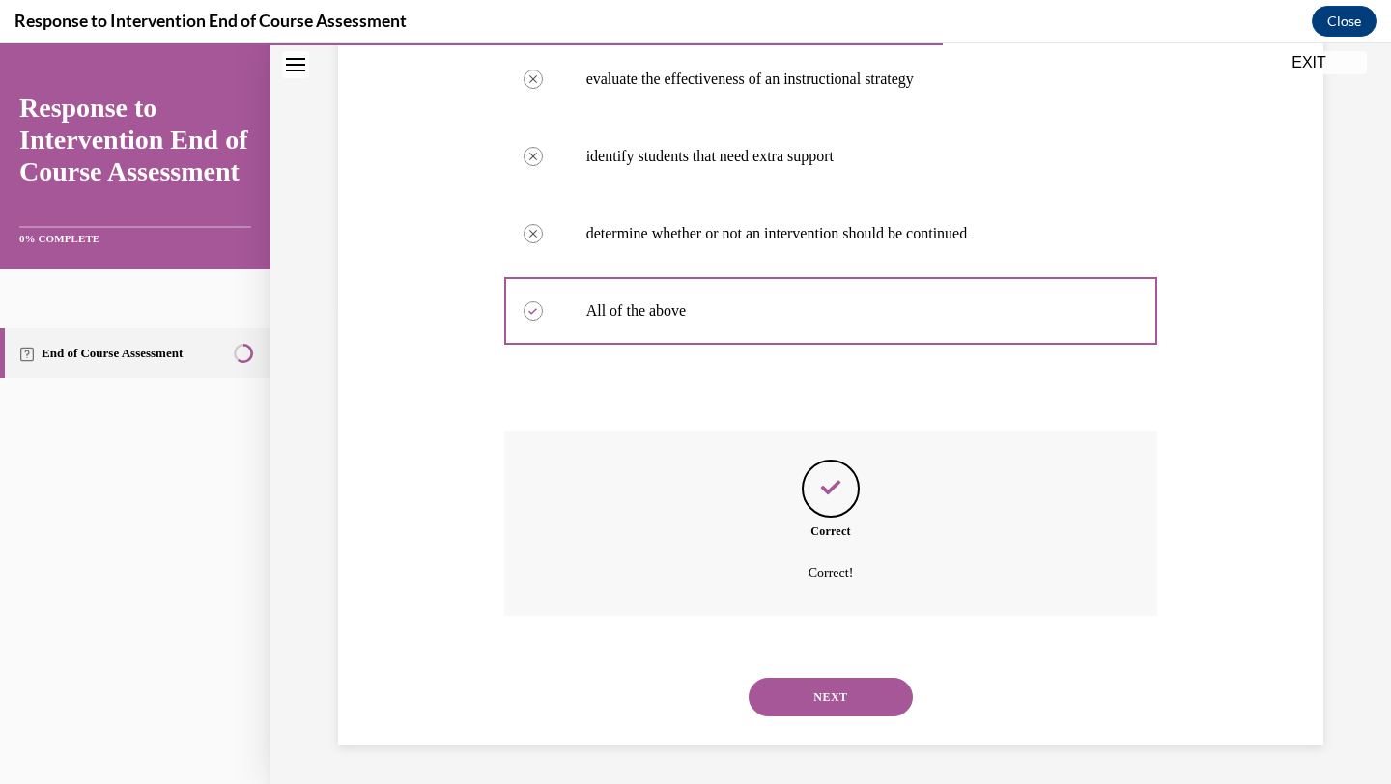
click at [805, 701] on button "NEXT" at bounding box center [830, 697] width 164 height 39
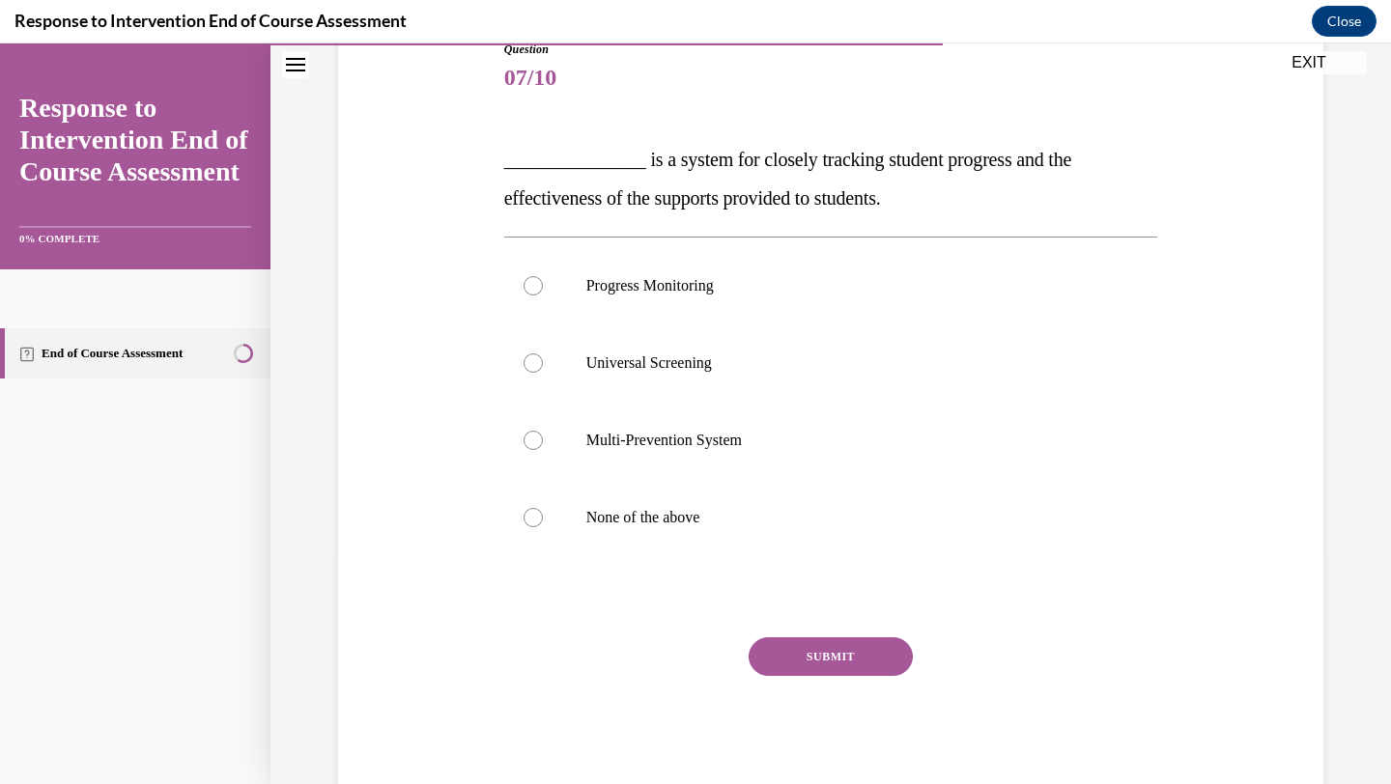
scroll to position [235, 0]
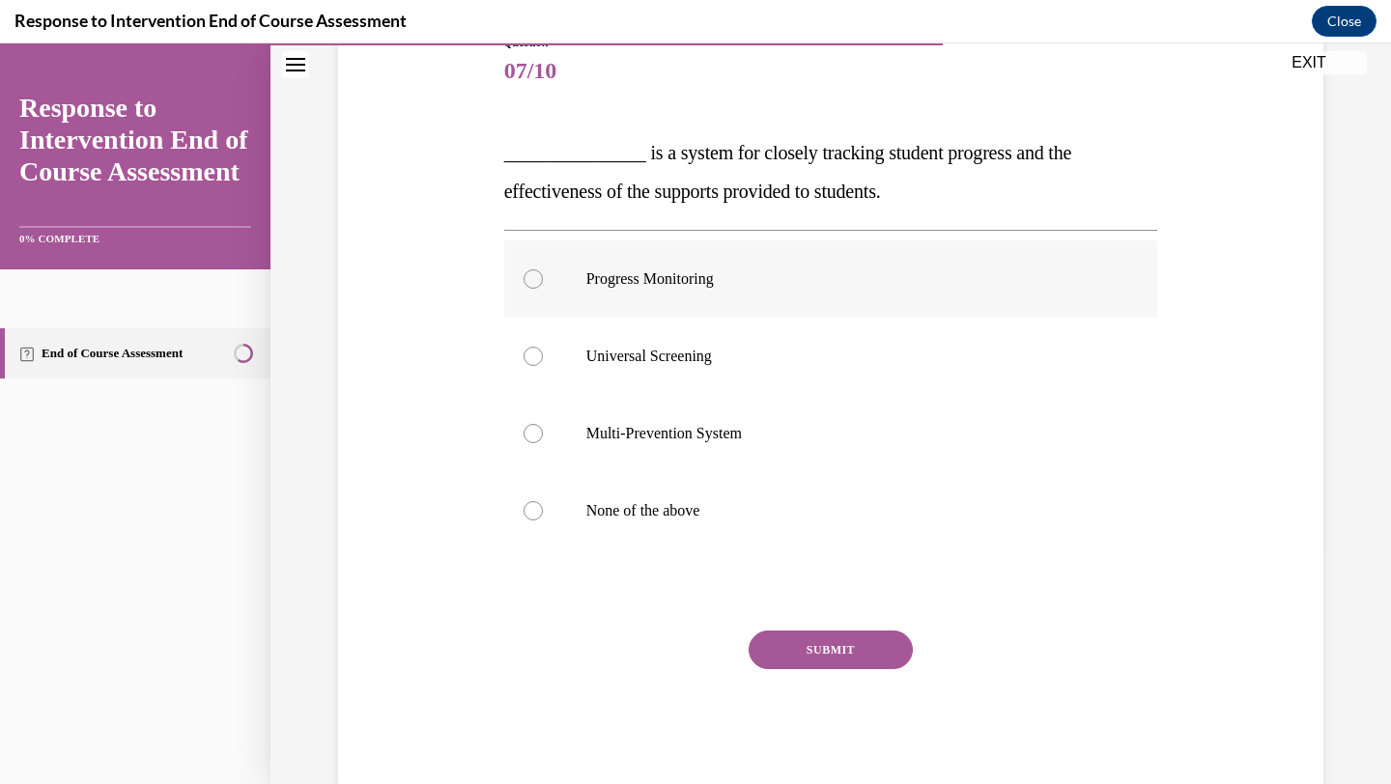
click at [790, 297] on label "Progress Monitoring" at bounding box center [831, 278] width 654 height 77
click at [543, 289] on input "Progress Monitoring" at bounding box center [532, 278] width 19 height 19
radio input "true"
click at [856, 660] on button "SUBMIT" at bounding box center [830, 650] width 164 height 39
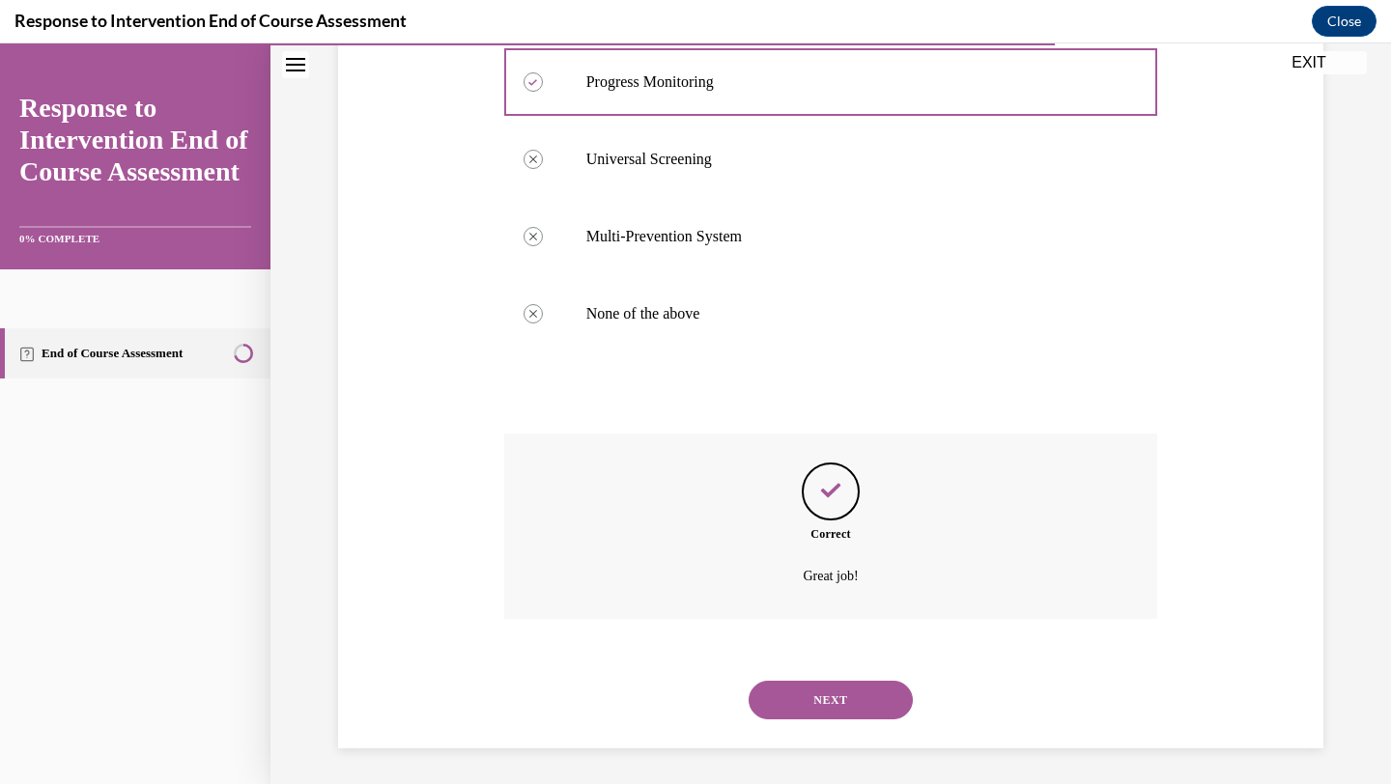
scroll to position [435, 0]
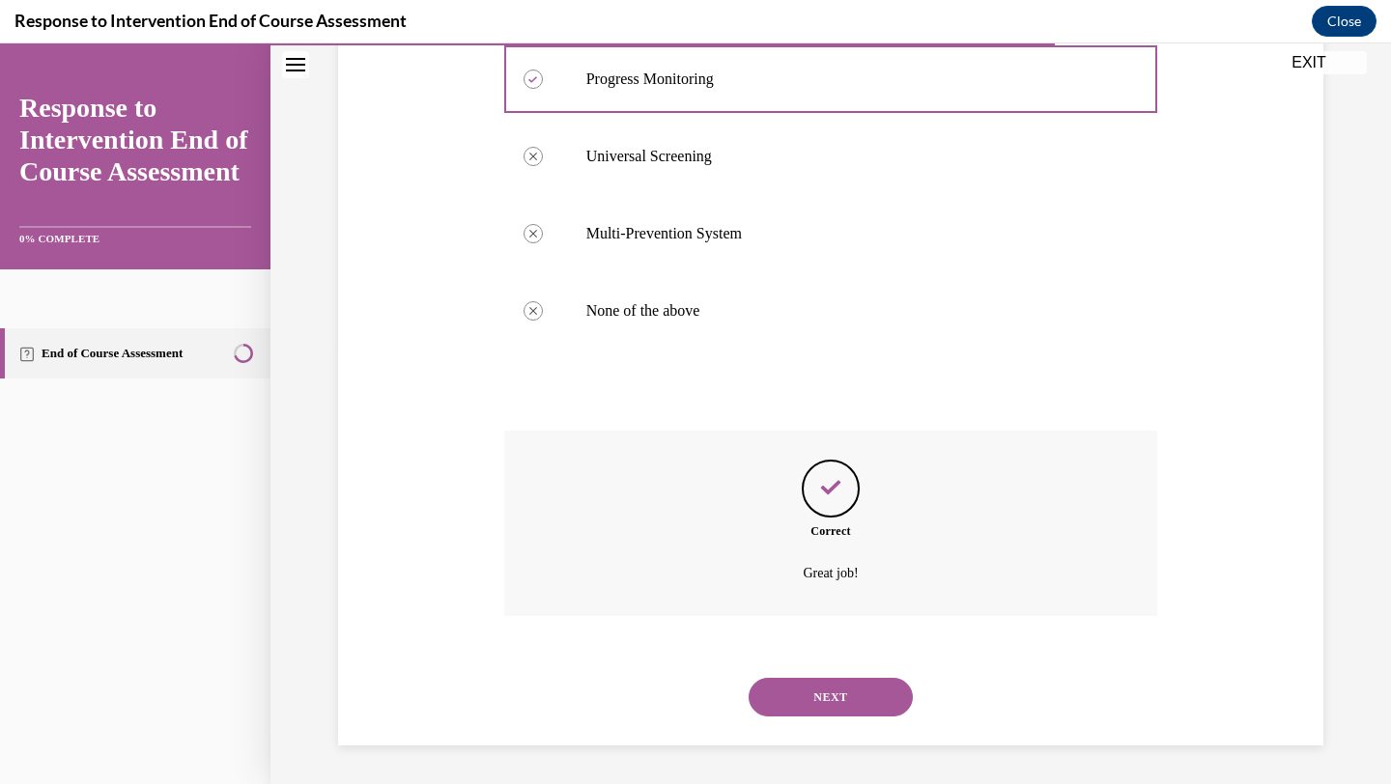
click at [822, 702] on button "NEXT" at bounding box center [830, 697] width 164 height 39
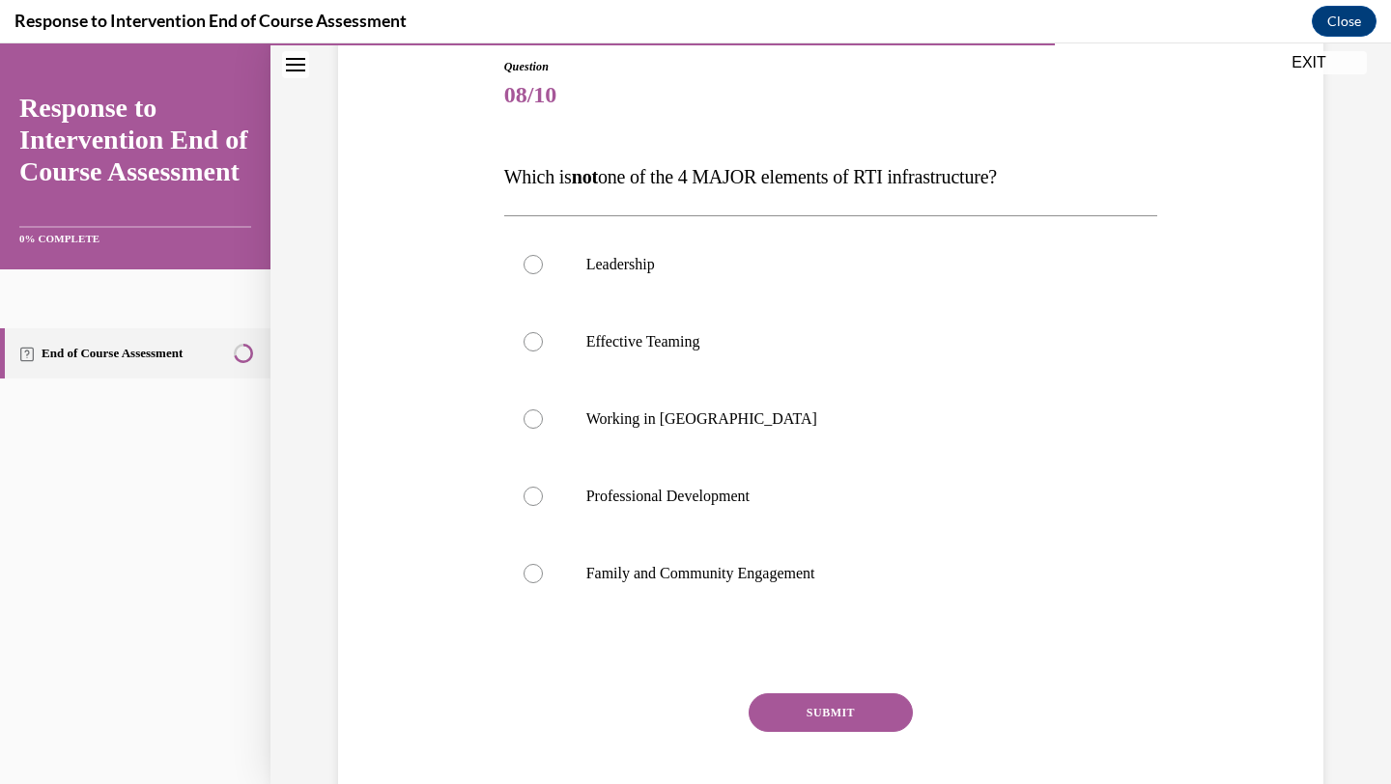
scroll to position [214, 0]
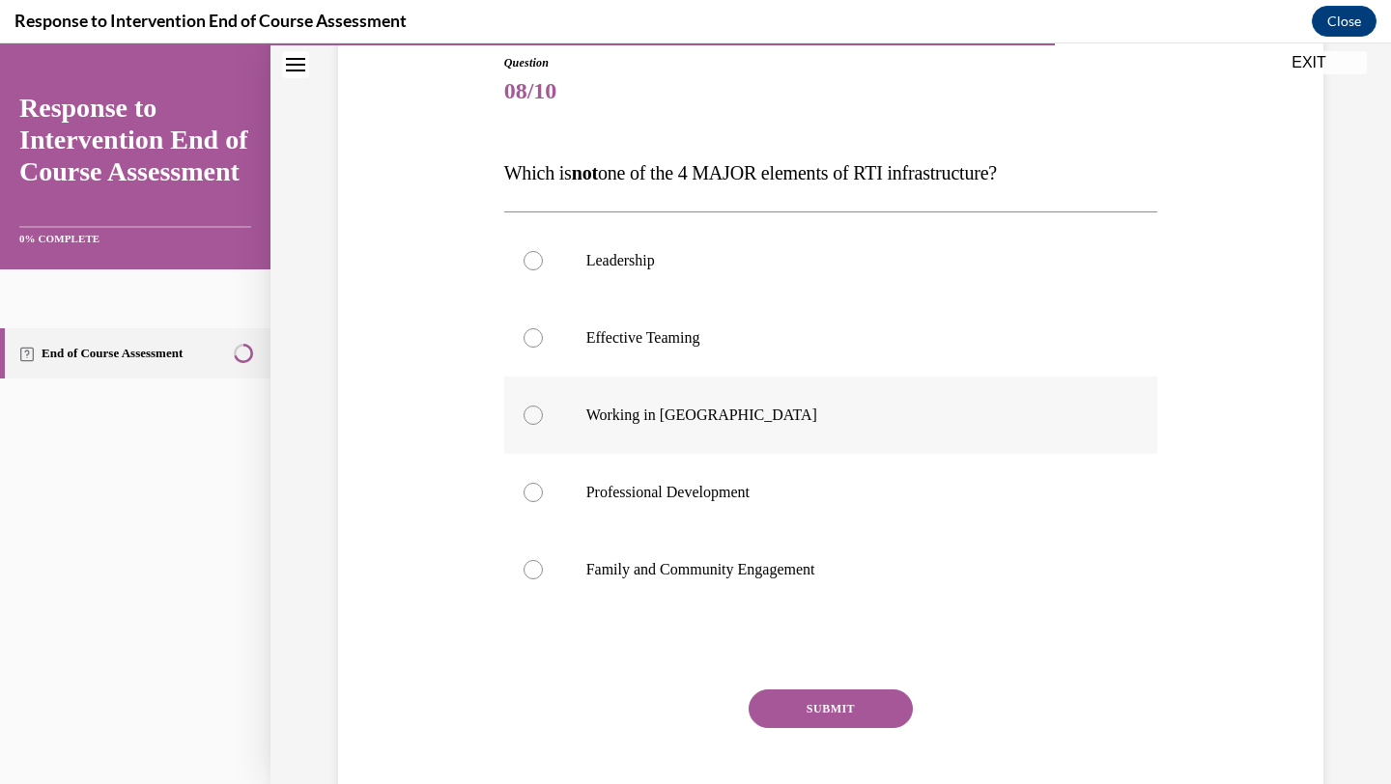
click at [744, 409] on p "Working in Silos" at bounding box center [847, 415] width 523 height 19
click at [543, 409] on input "Working in Silos" at bounding box center [532, 415] width 19 height 19
radio input "true"
click at [860, 711] on button "SUBMIT" at bounding box center [830, 709] width 164 height 39
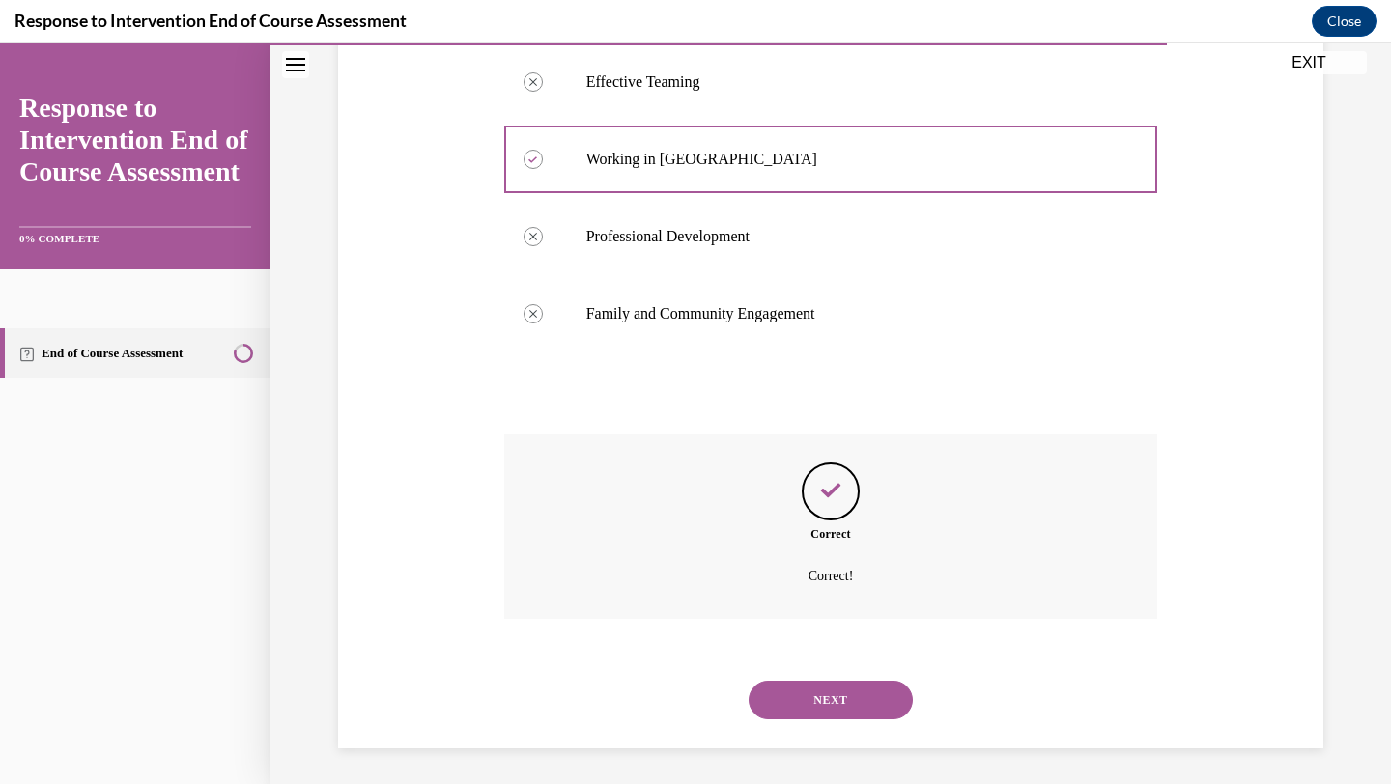
scroll to position [473, 0]
click at [848, 710] on button "NEXT" at bounding box center [830, 697] width 164 height 39
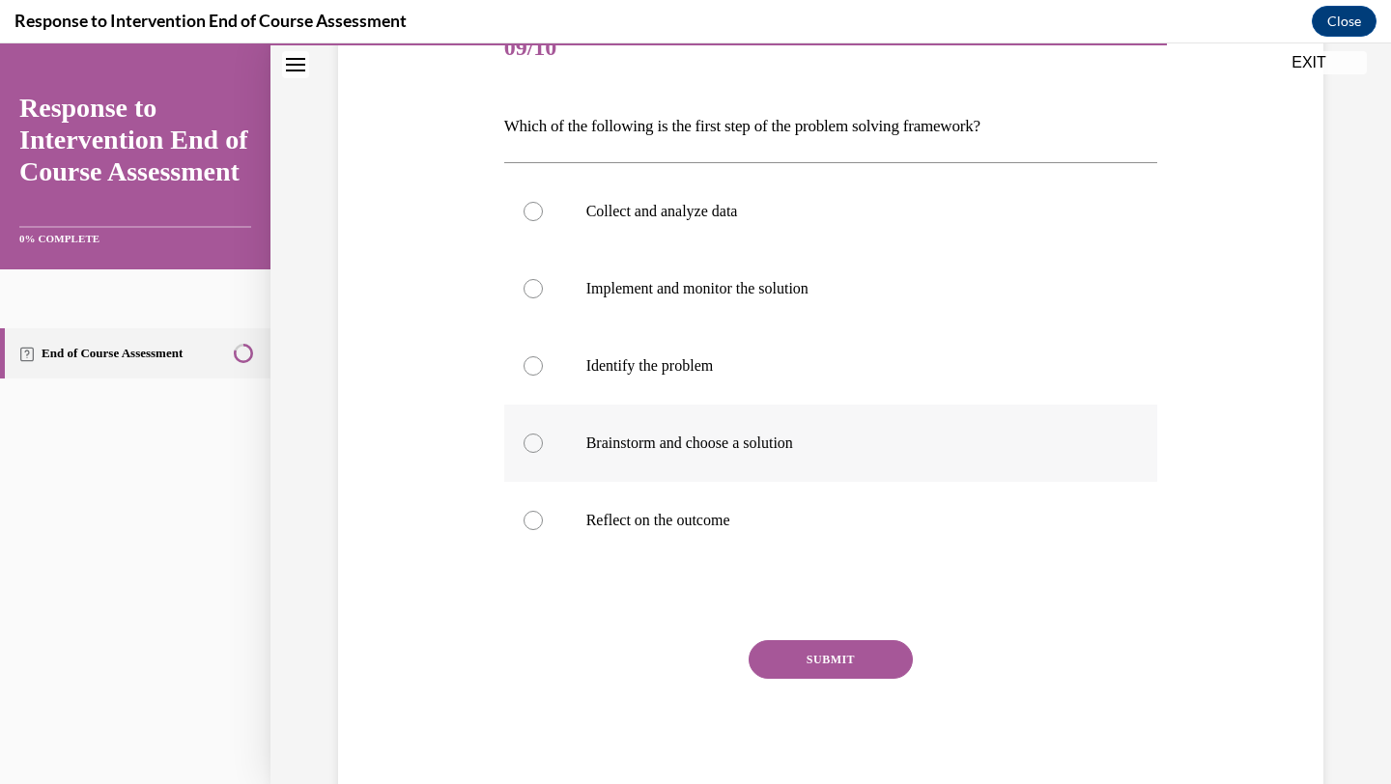
scroll to position [265, 0]
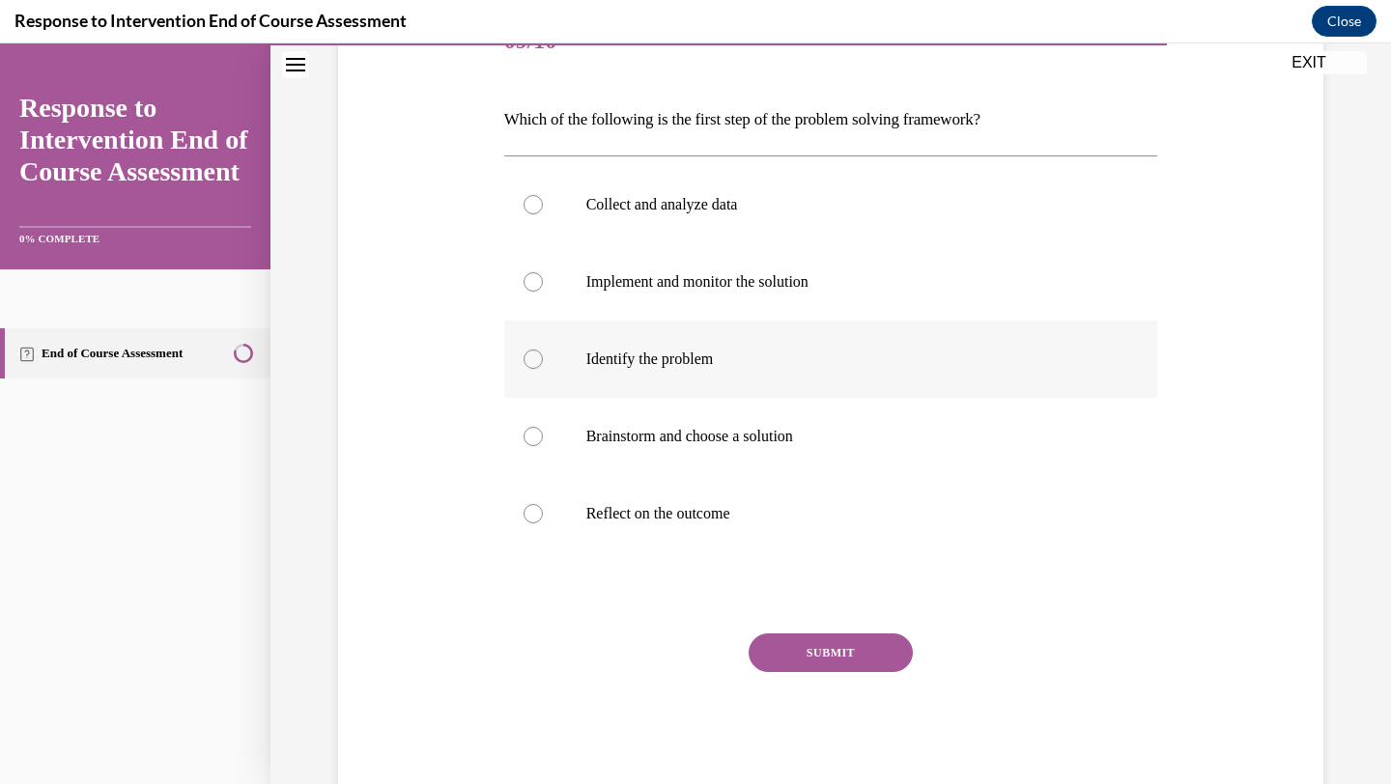
click at [825, 375] on label "Identify the problem" at bounding box center [831, 359] width 654 height 77
click at [543, 369] on input "Identify the problem" at bounding box center [532, 359] width 19 height 19
radio input "true"
click at [825, 651] on button "SUBMIT" at bounding box center [830, 653] width 164 height 39
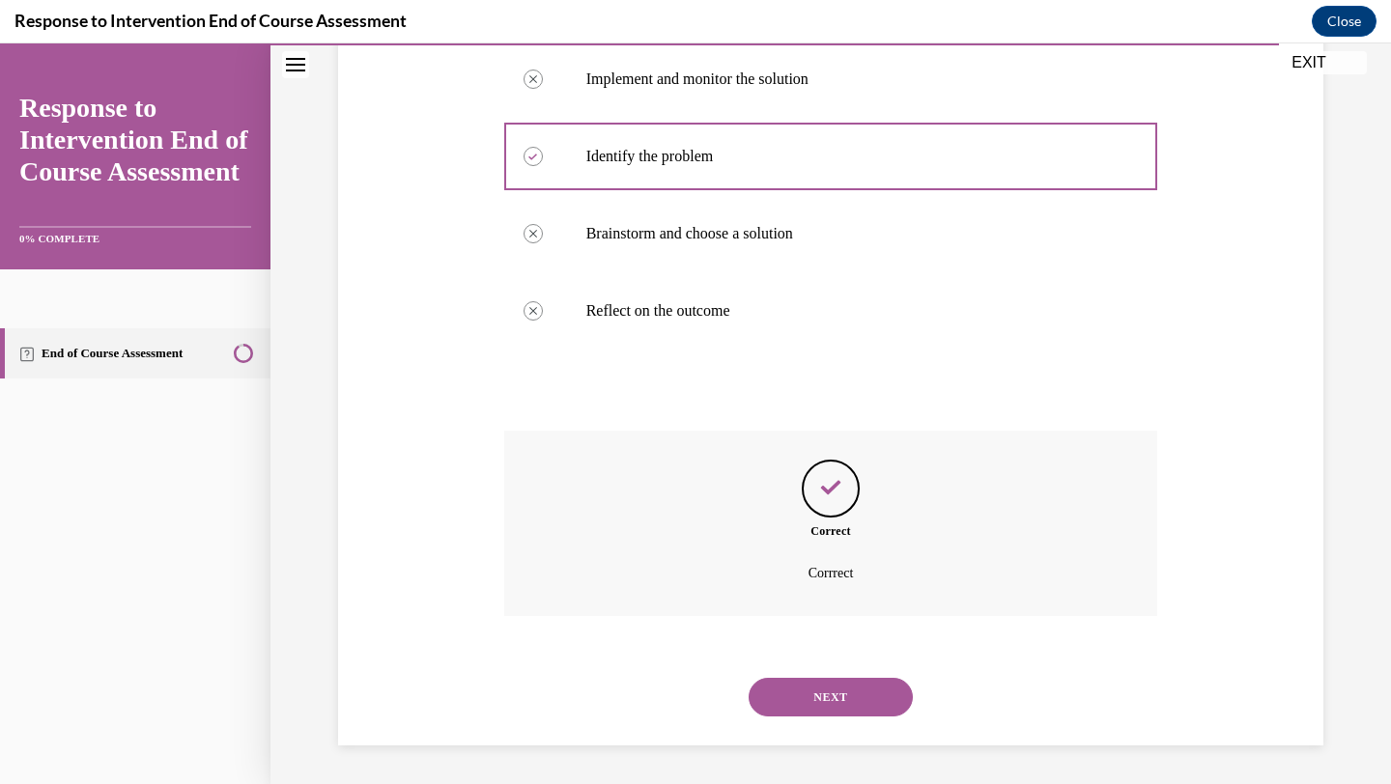
click at [808, 691] on button "NEXT" at bounding box center [830, 697] width 164 height 39
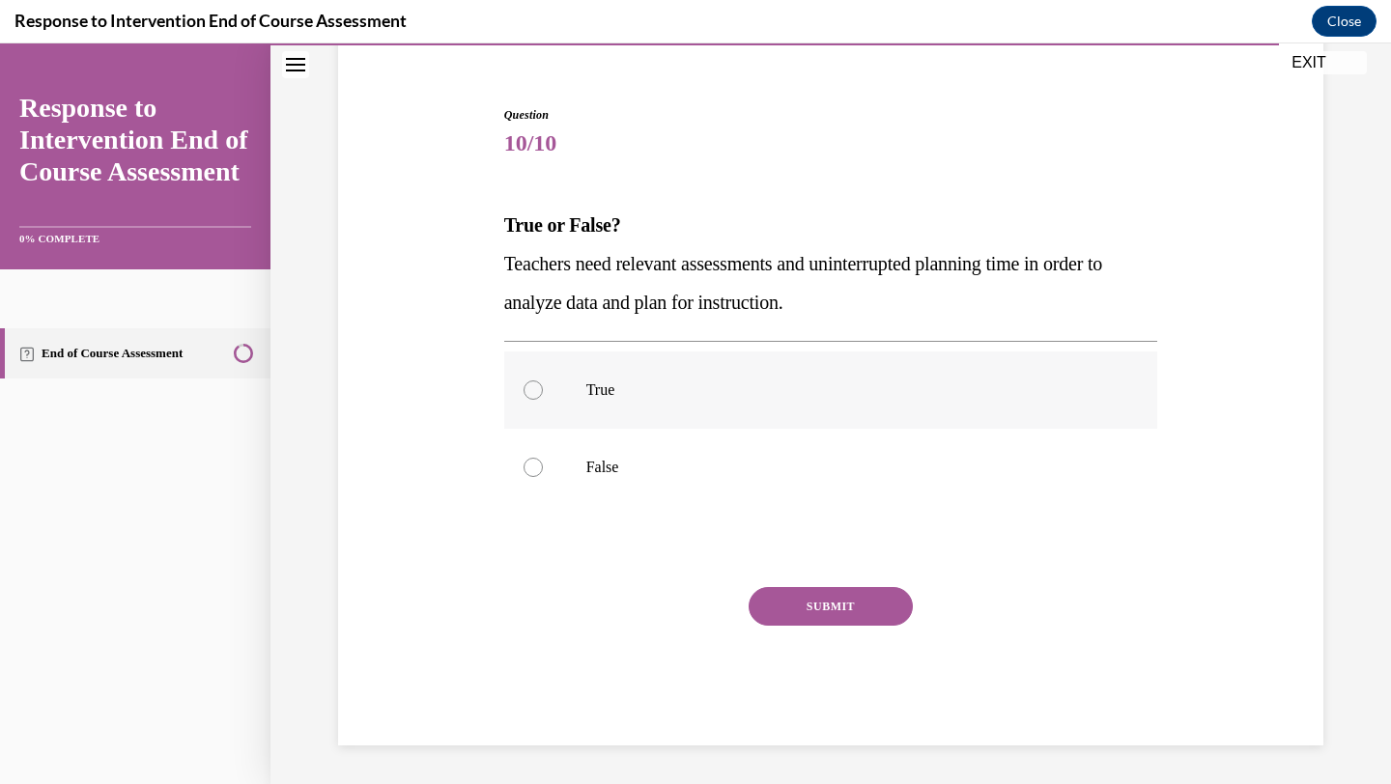
click at [780, 390] on p "True" at bounding box center [847, 390] width 523 height 19
click at [543, 390] on input "True" at bounding box center [532, 390] width 19 height 19
radio input "true"
click at [852, 605] on button "SUBMIT" at bounding box center [830, 606] width 164 height 39
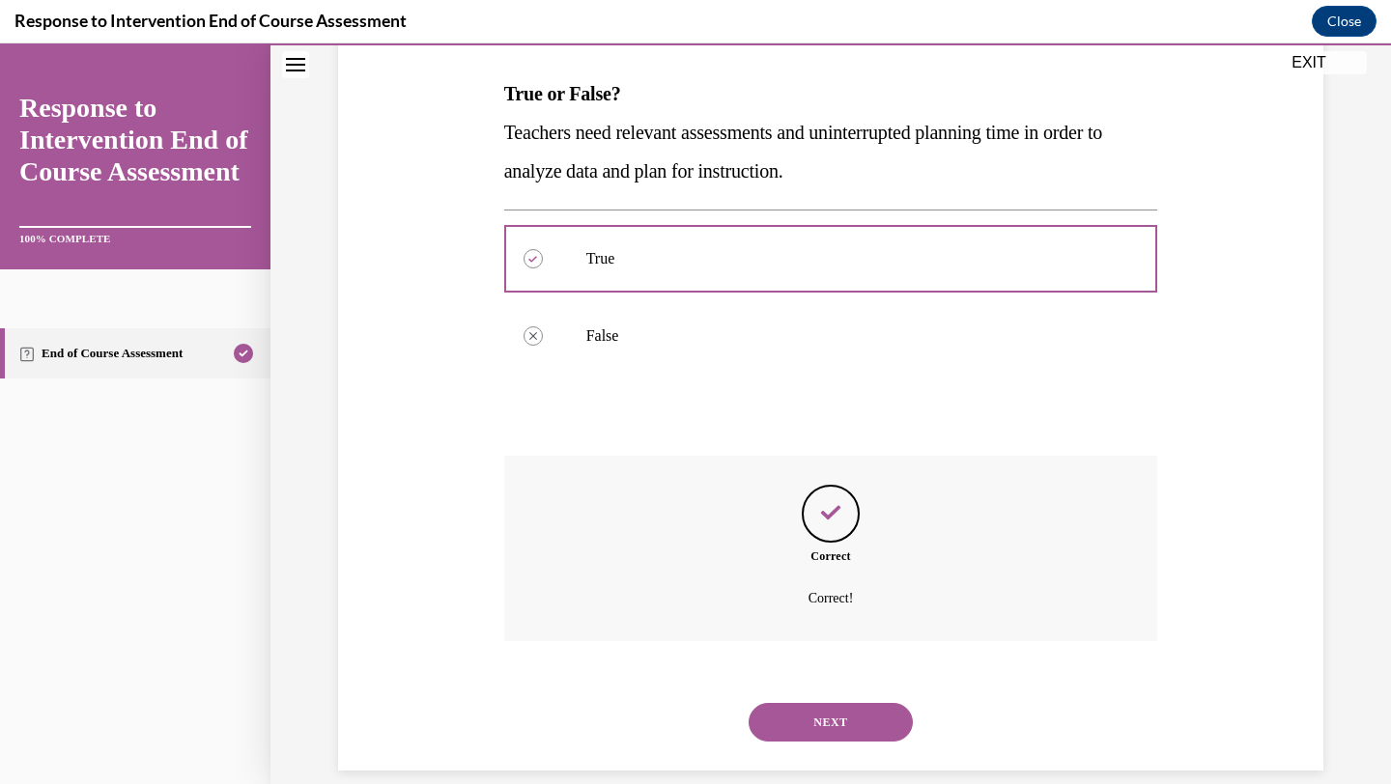
scroll to position [319, 0]
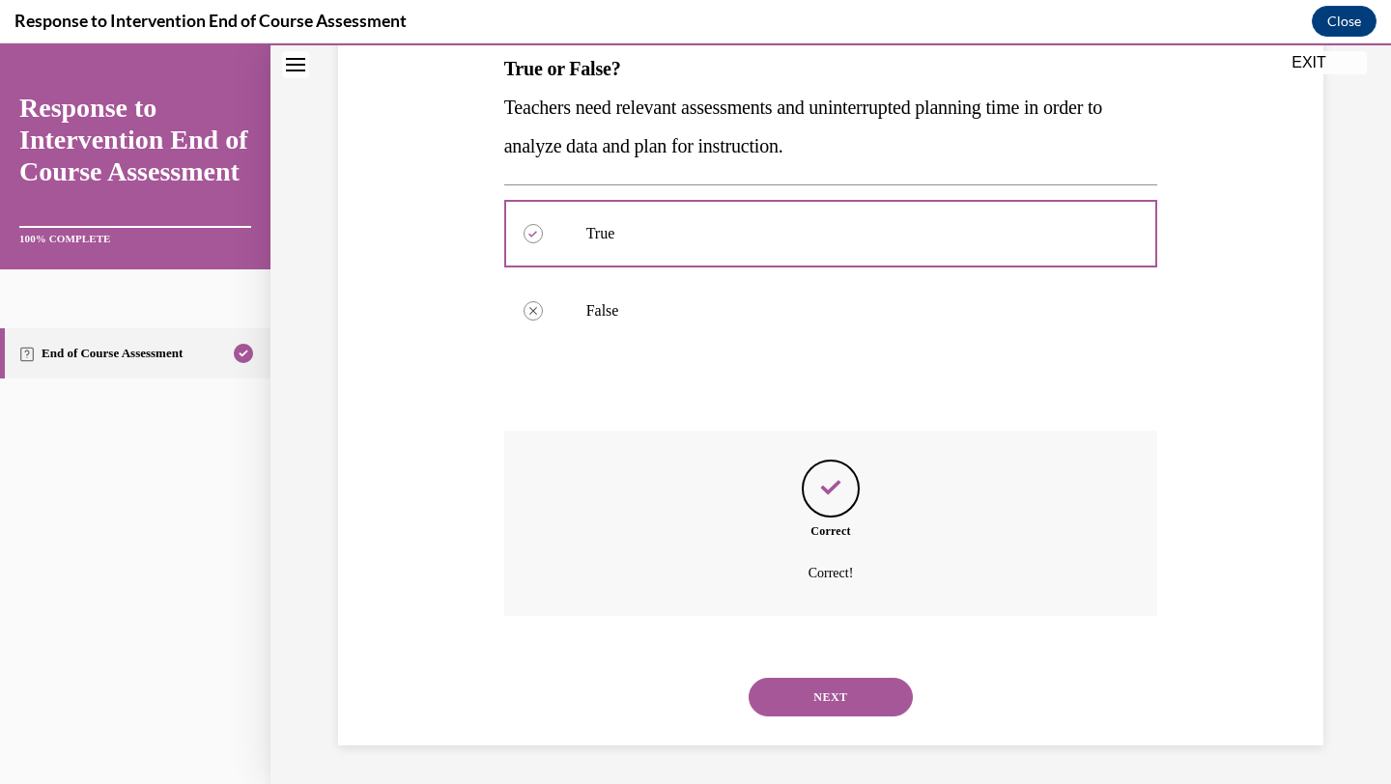
click at [810, 698] on button "NEXT" at bounding box center [830, 697] width 164 height 39
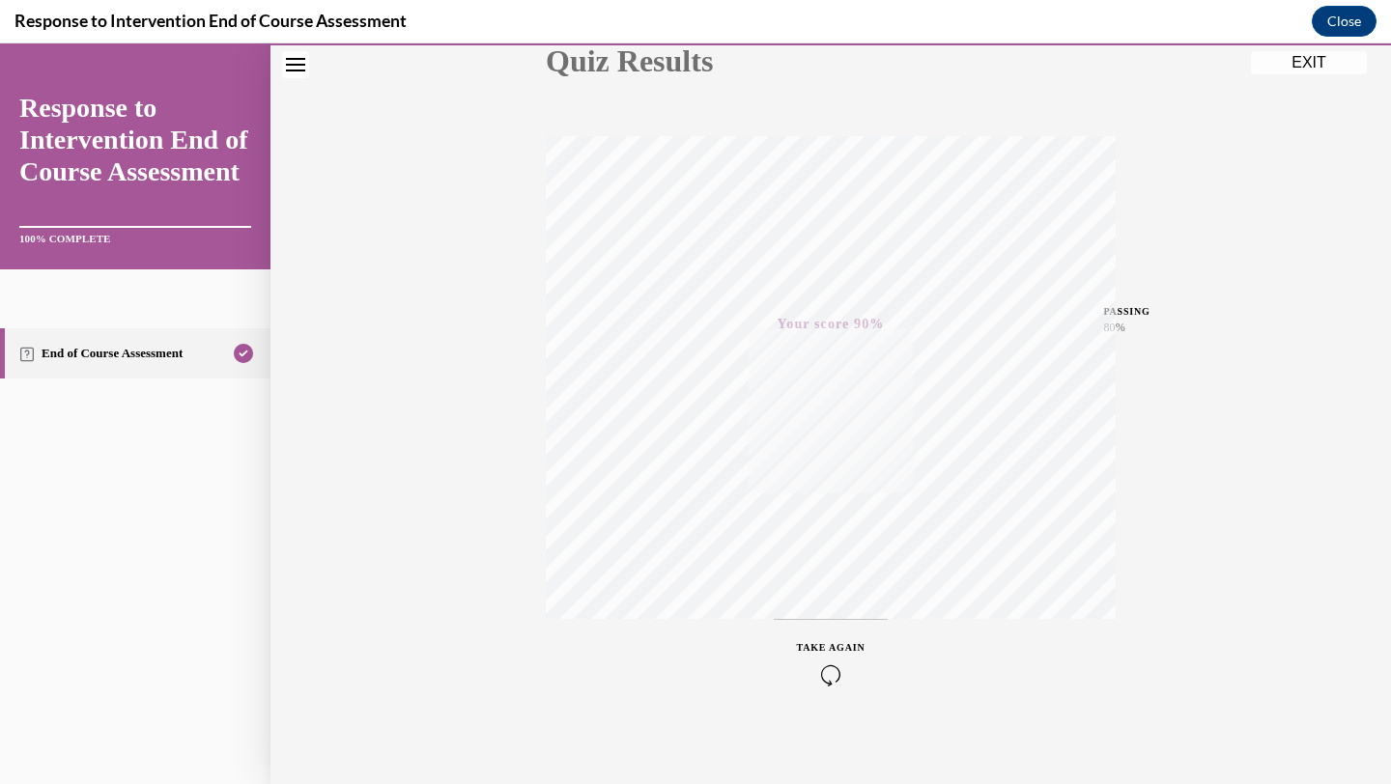
scroll to position [249, 0]
click at [1320, 64] on button "EXIT" at bounding box center [1309, 62] width 116 height 23
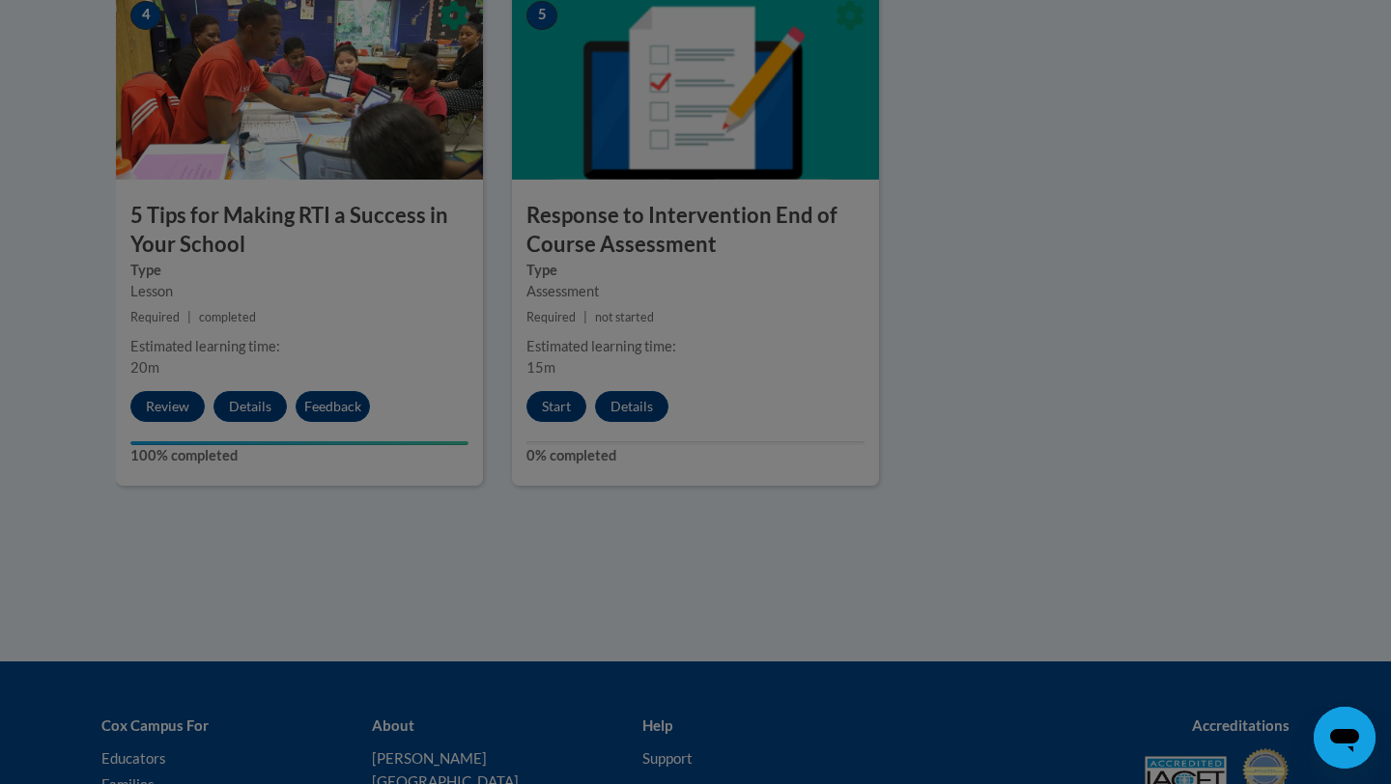
scroll to position [1183, 0]
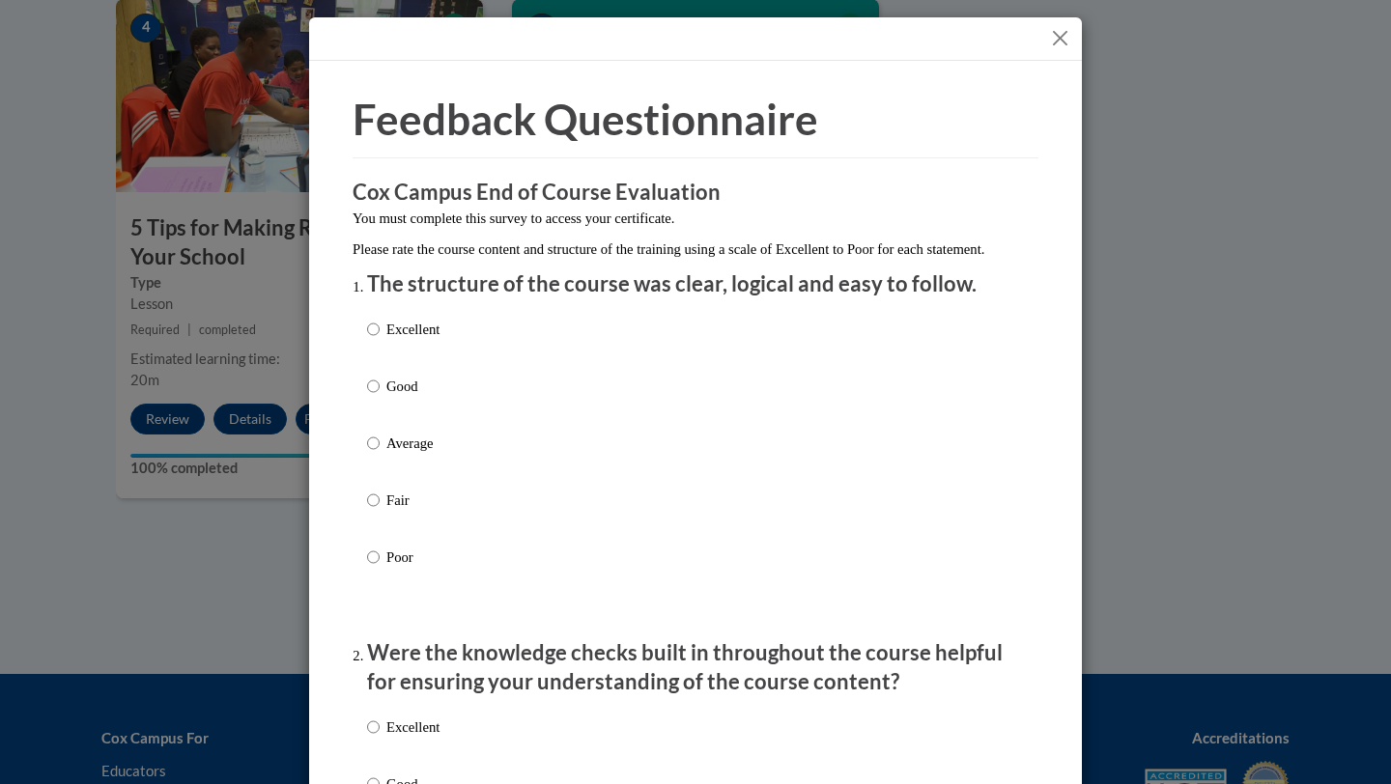
click at [1059, 39] on button "Close" at bounding box center [1060, 38] width 24 height 24
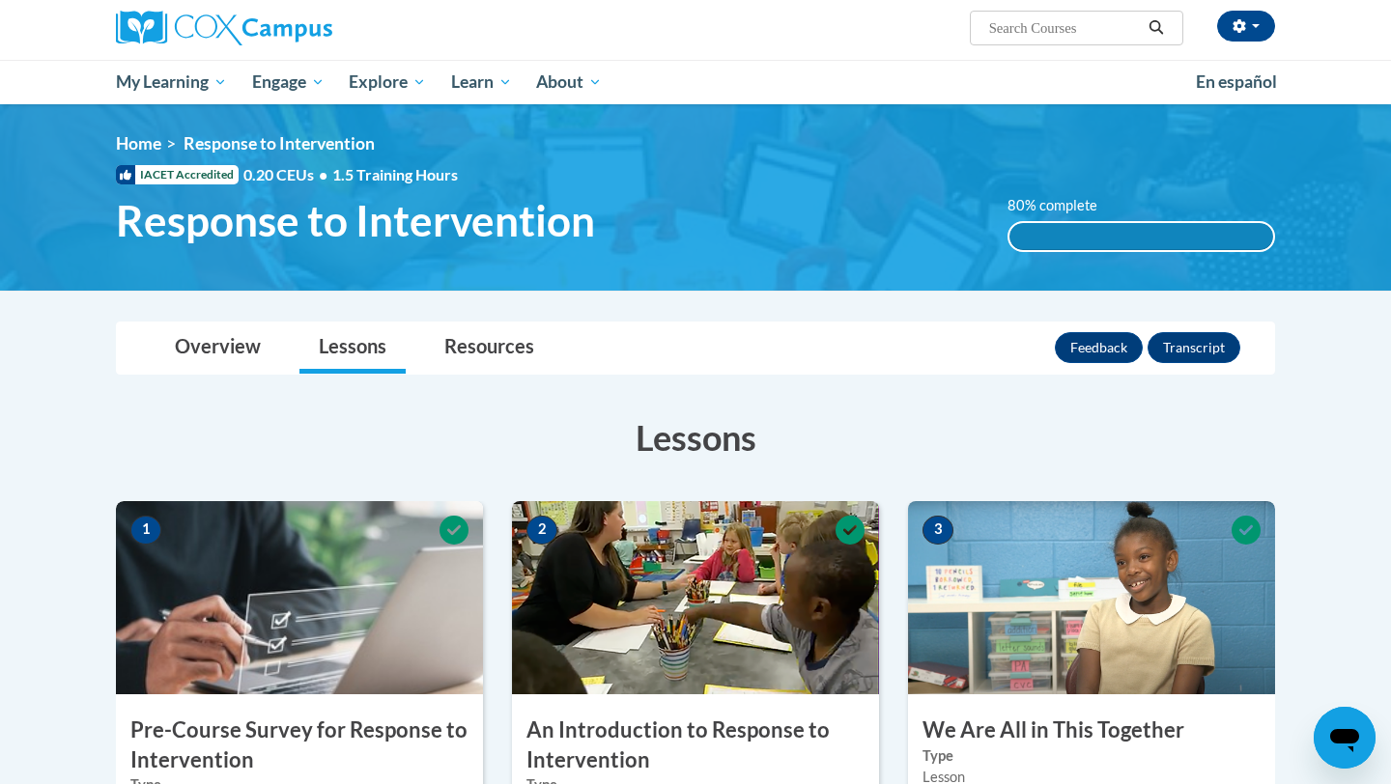
scroll to position [155, 0]
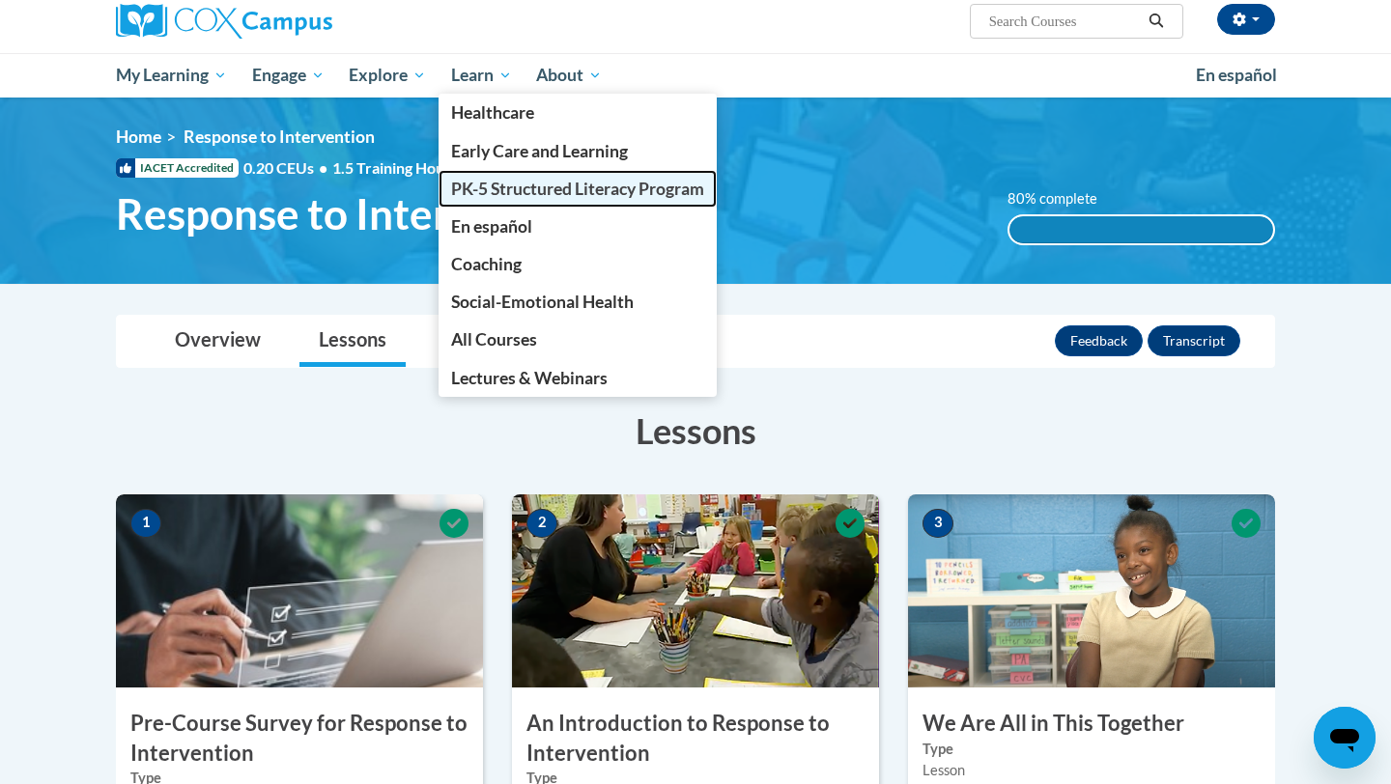
click at [527, 189] on span "PK-5 Structured Literacy Program" at bounding box center [577, 189] width 253 height 20
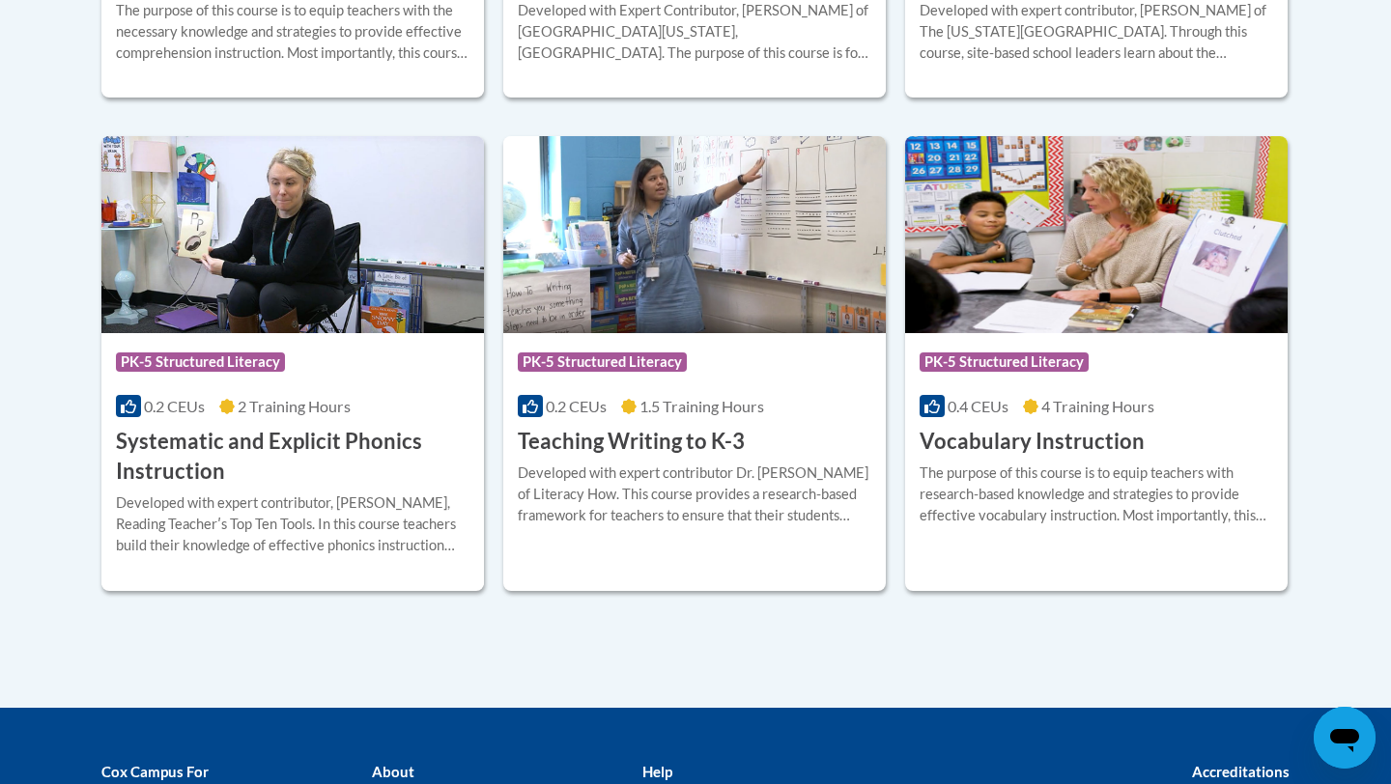
scroll to position [2228, 0]
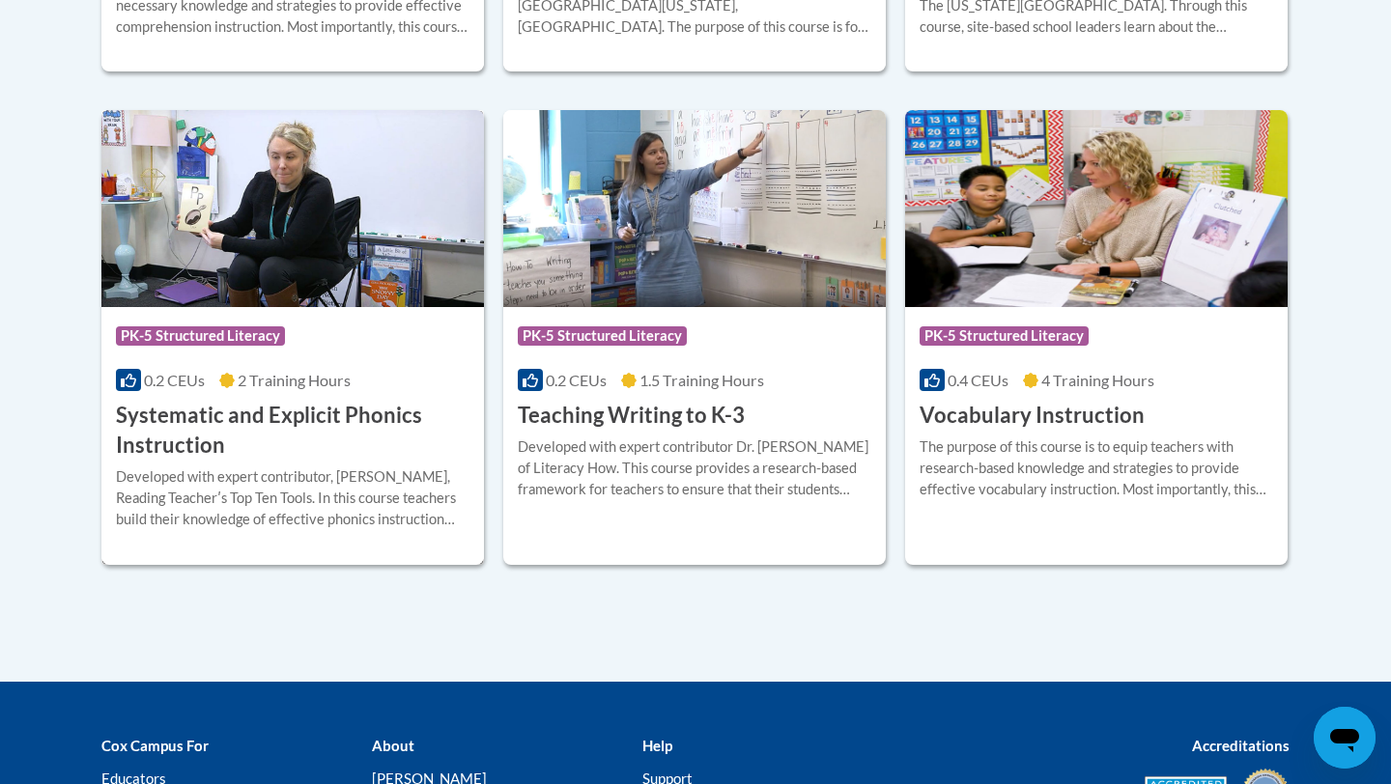
click at [252, 486] on div "Developed with expert contributor, [PERSON_NAME], Reading Teacherʹs Top Ten Too…" at bounding box center [292, 498] width 353 height 64
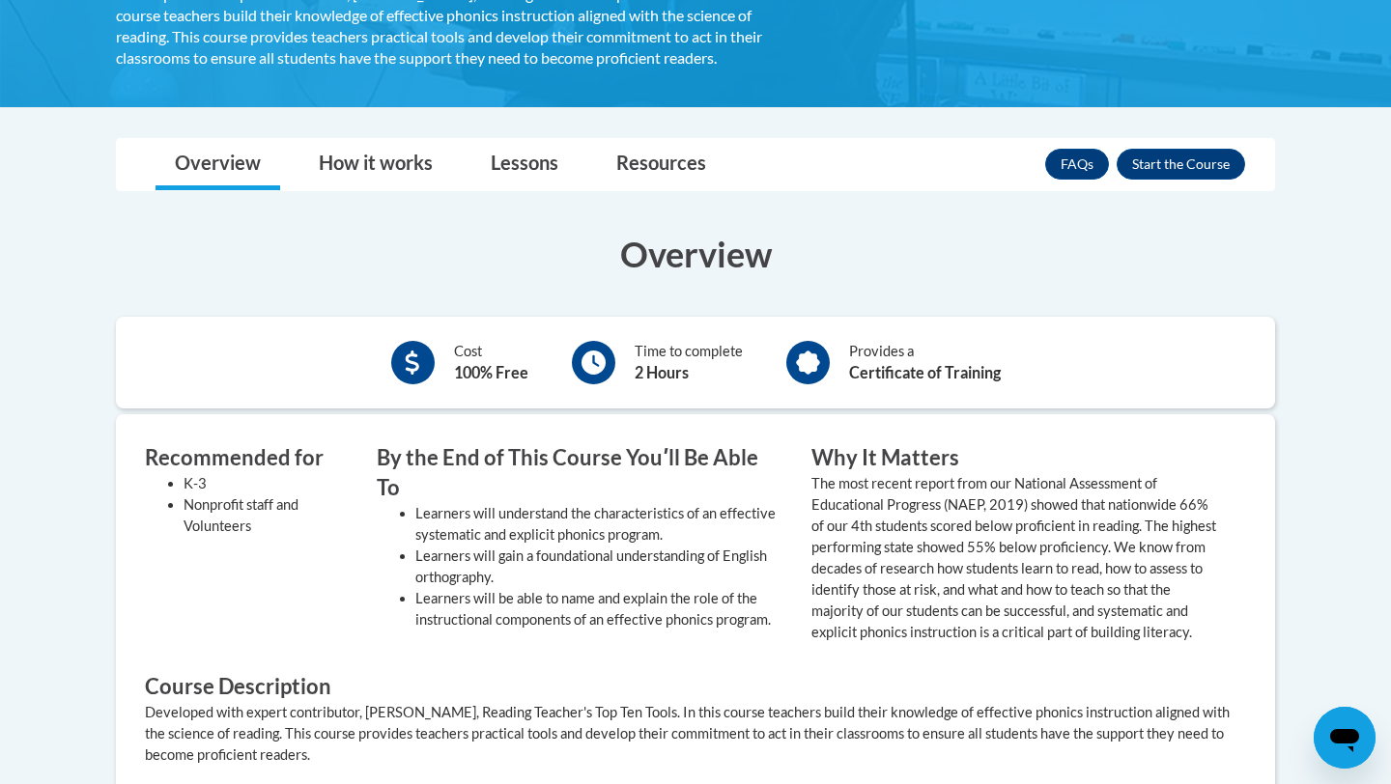
scroll to position [332, 0]
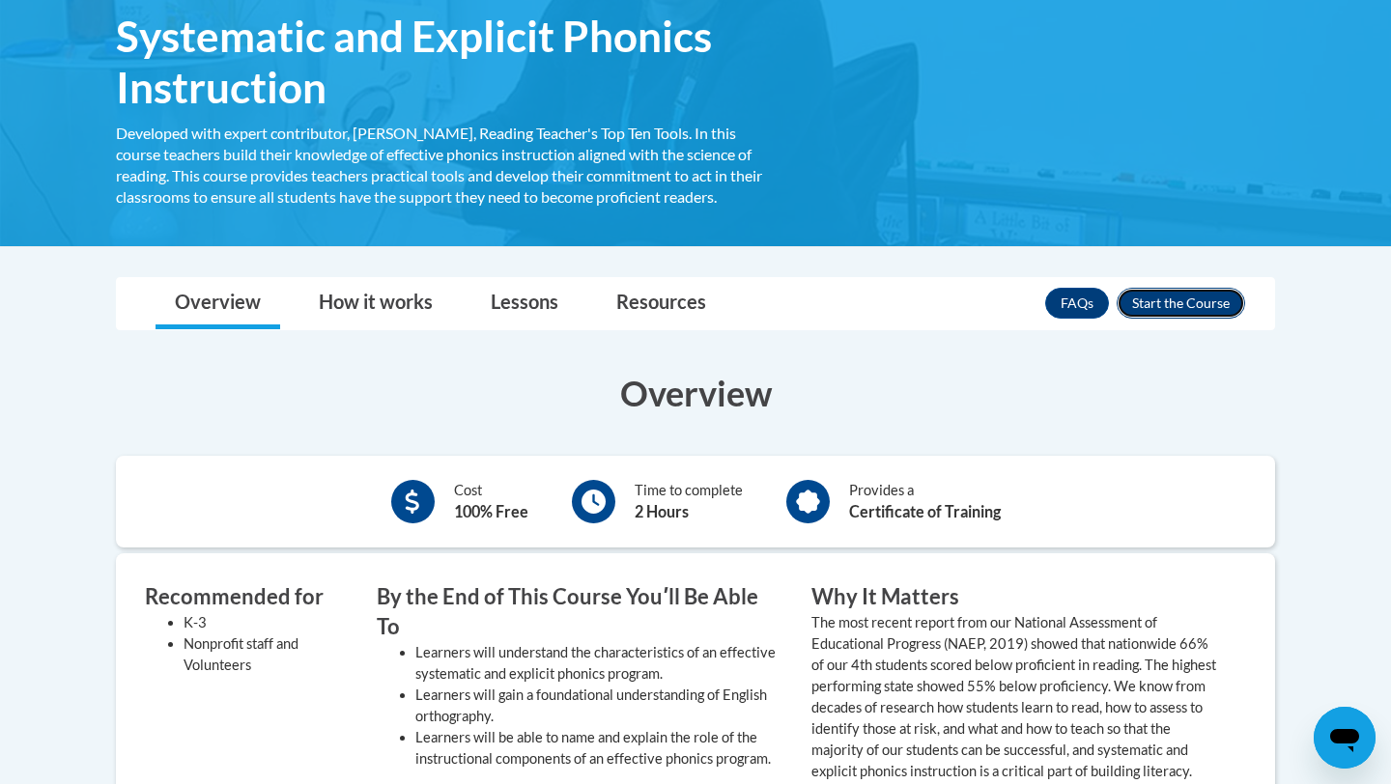
click at [1205, 301] on button "Enroll" at bounding box center [1180, 303] width 128 height 31
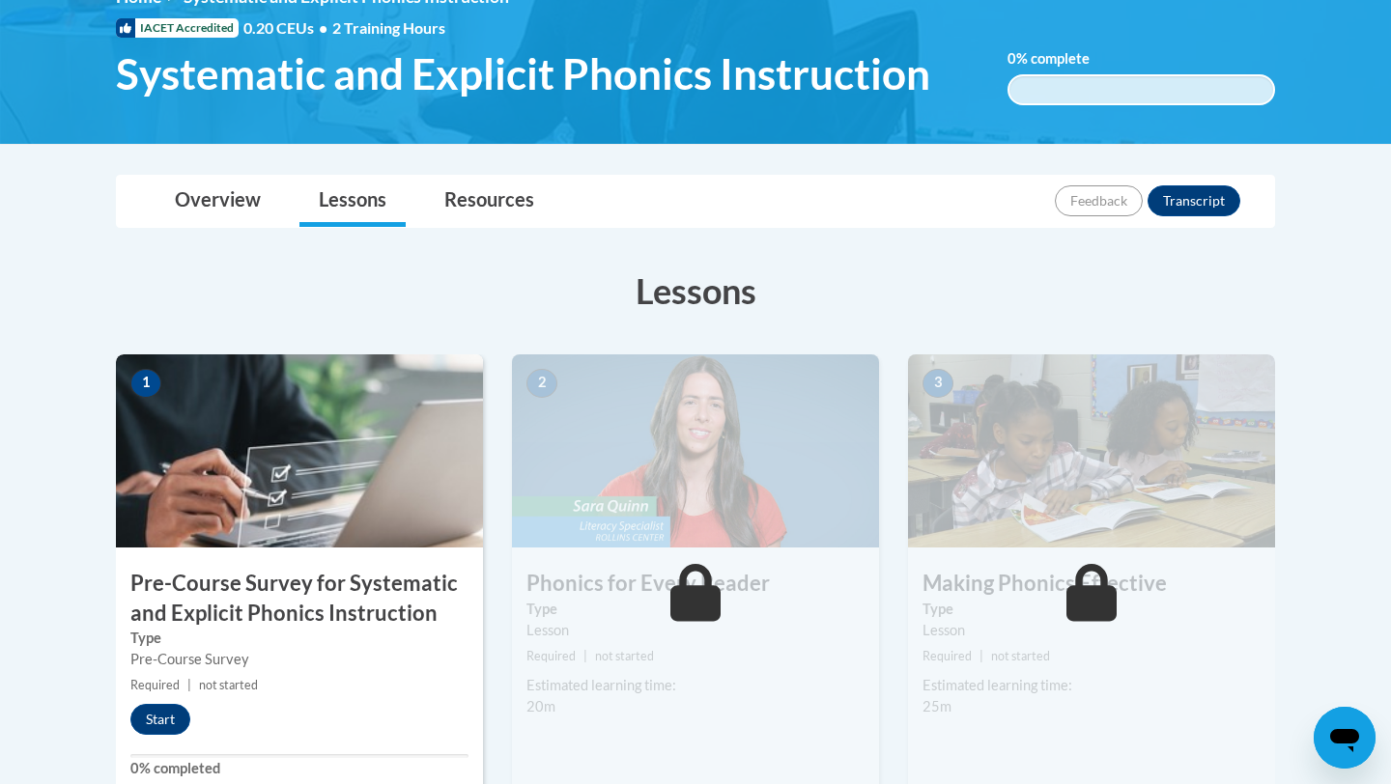
scroll to position [392, 0]
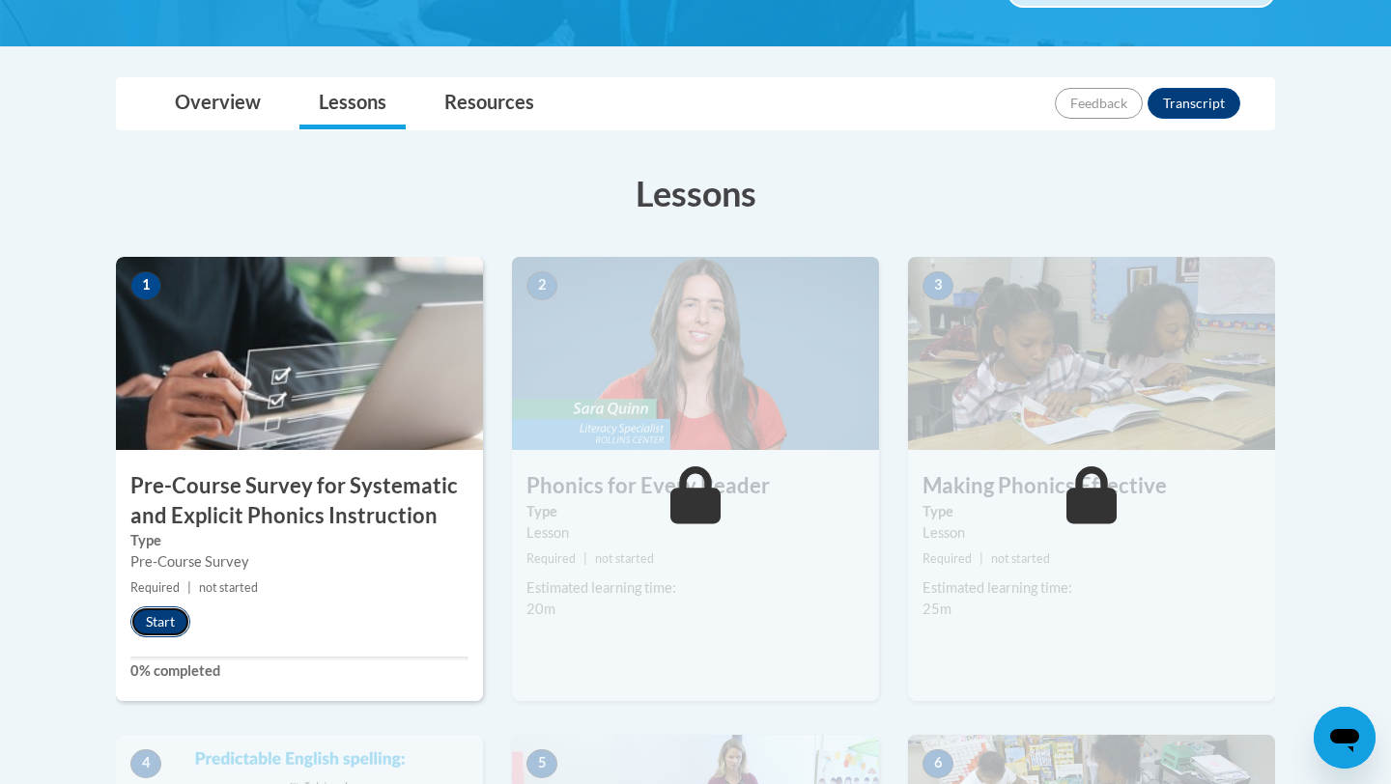
click at [163, 614] on button "Start" at bounding box center [160, 622] width 60 height 31
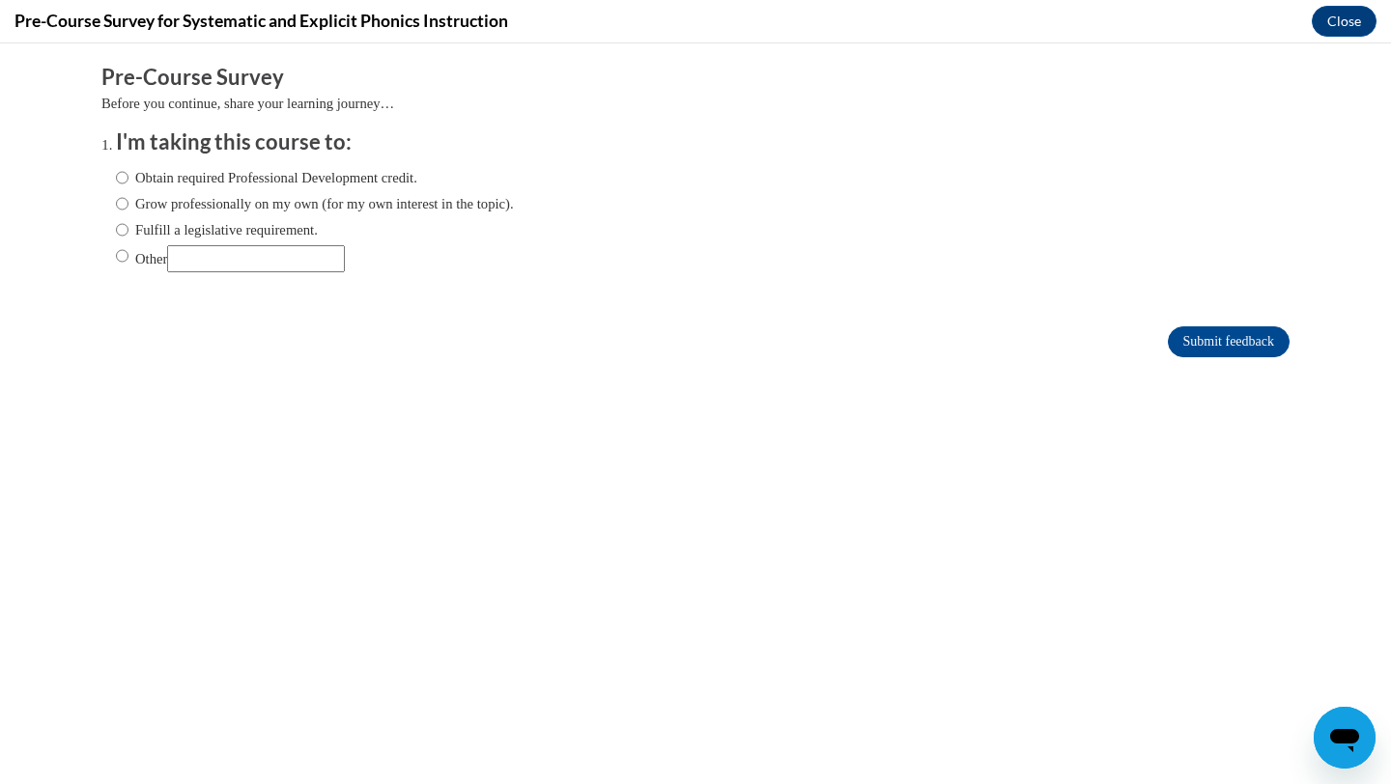
scroll to position [0, 0]
click at [282, 233] on label "Fulfill a legislative requirement." at bounding box center [217, 229] width 202 height 21
click at [128, 233] on input "Fulfill a legislative requirement." at bounding box center [122, 229] width 13 height 21
radio input "true"
click at [1227, 339] on input "Submit feedback" at bounding box center [1229, 341] width 122 height 31
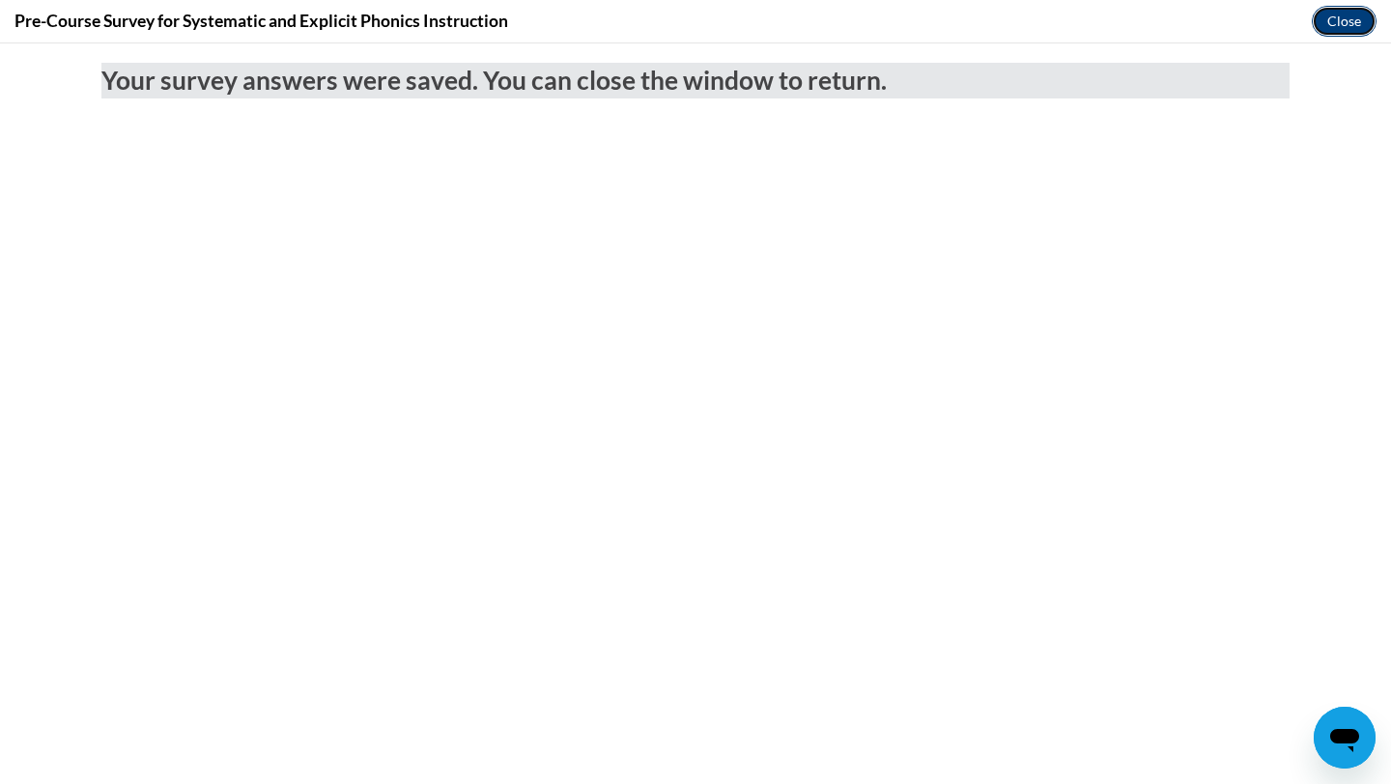
click at [1334, 16] on button "Close" at bounding box center [1344, 21] width 65 height 31
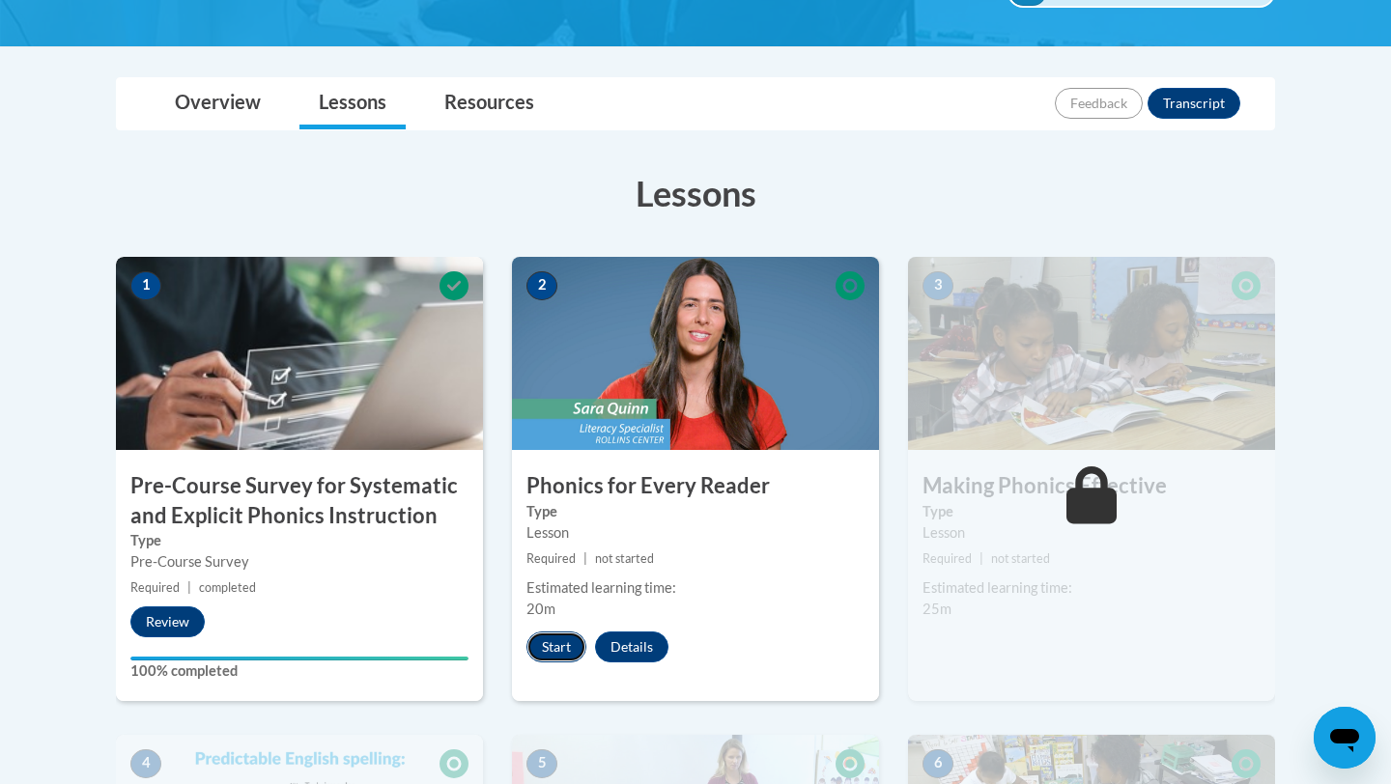
click at [563, 652] on button "Start" at bounding box center [556, 647] width 60 height 31
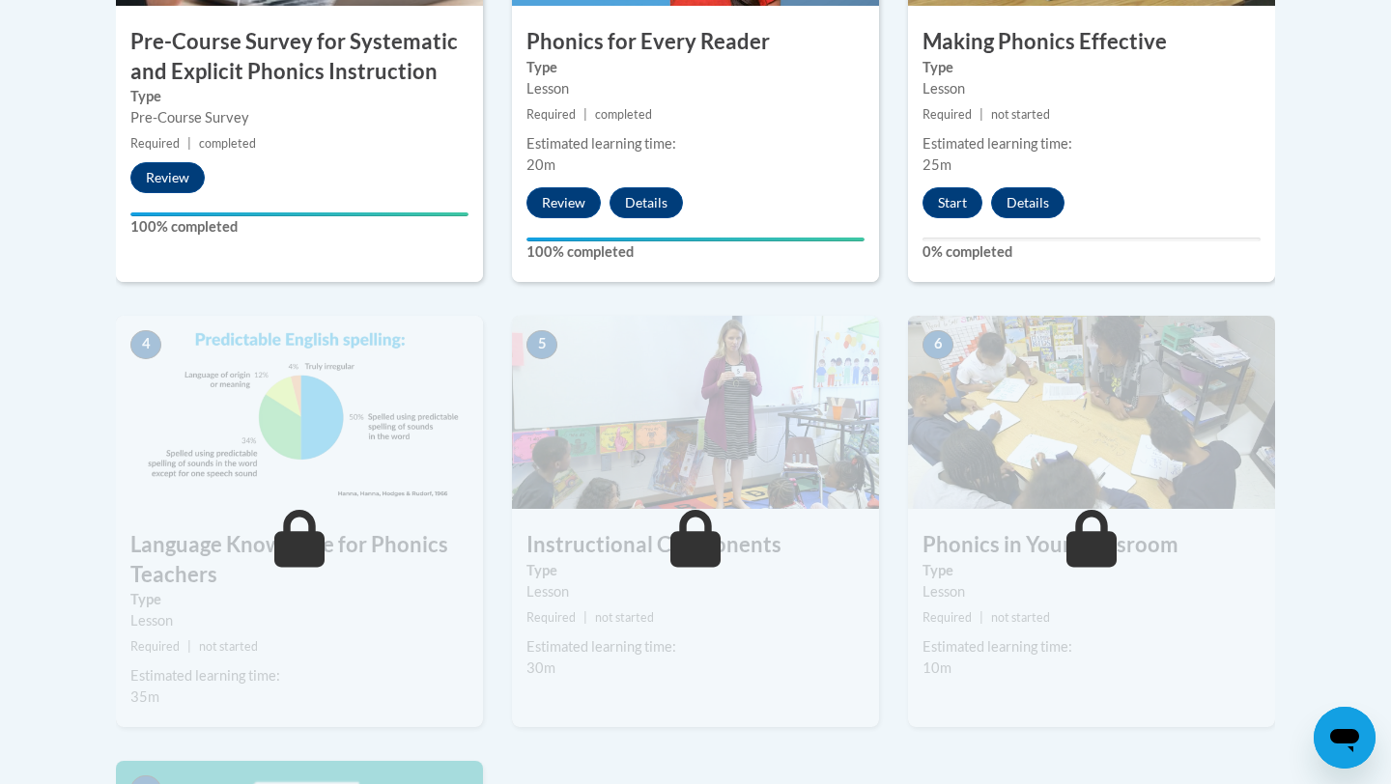
scroll to position [833, 0]
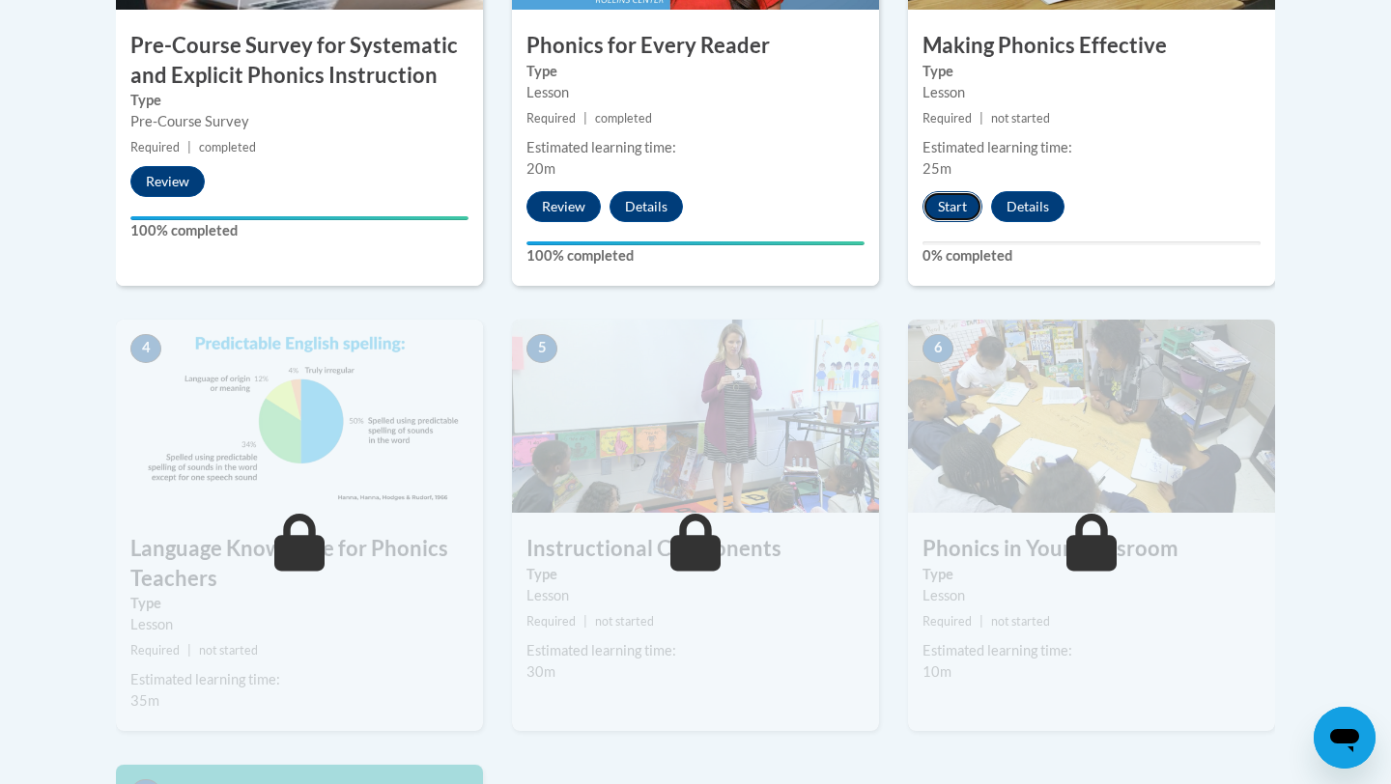
click at [951, 212] on button "Start" at bounding box center [952, 206] width 60 height 31
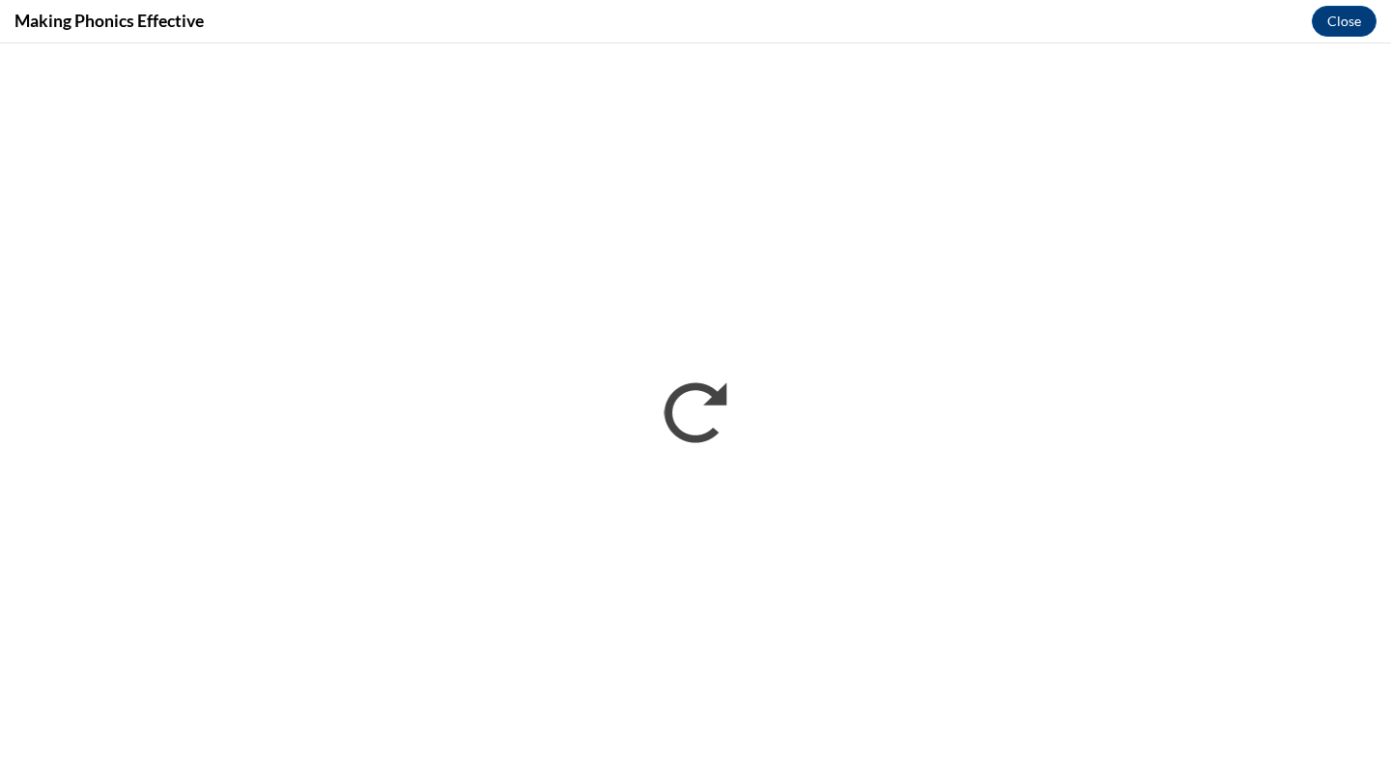
scroll to position [0, 0]
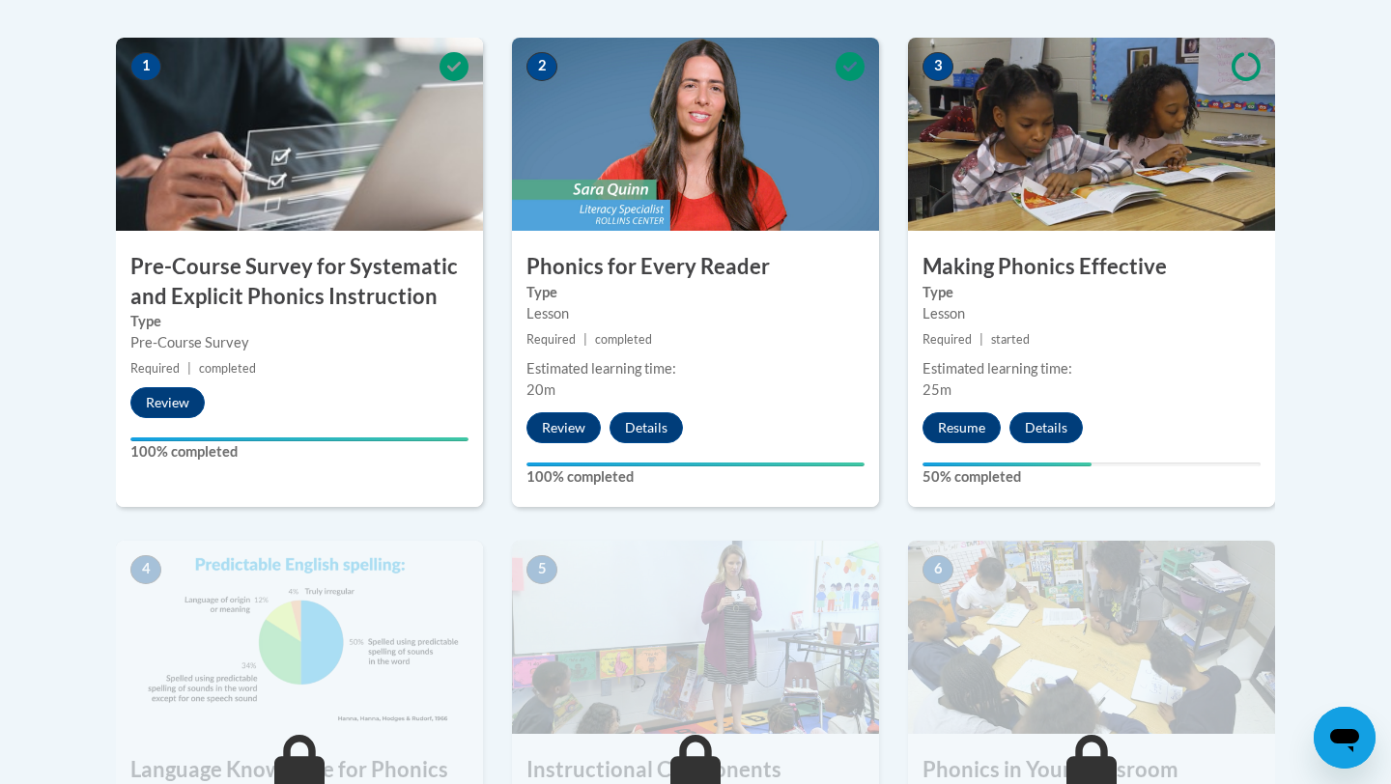
scroll to position [603, 0]
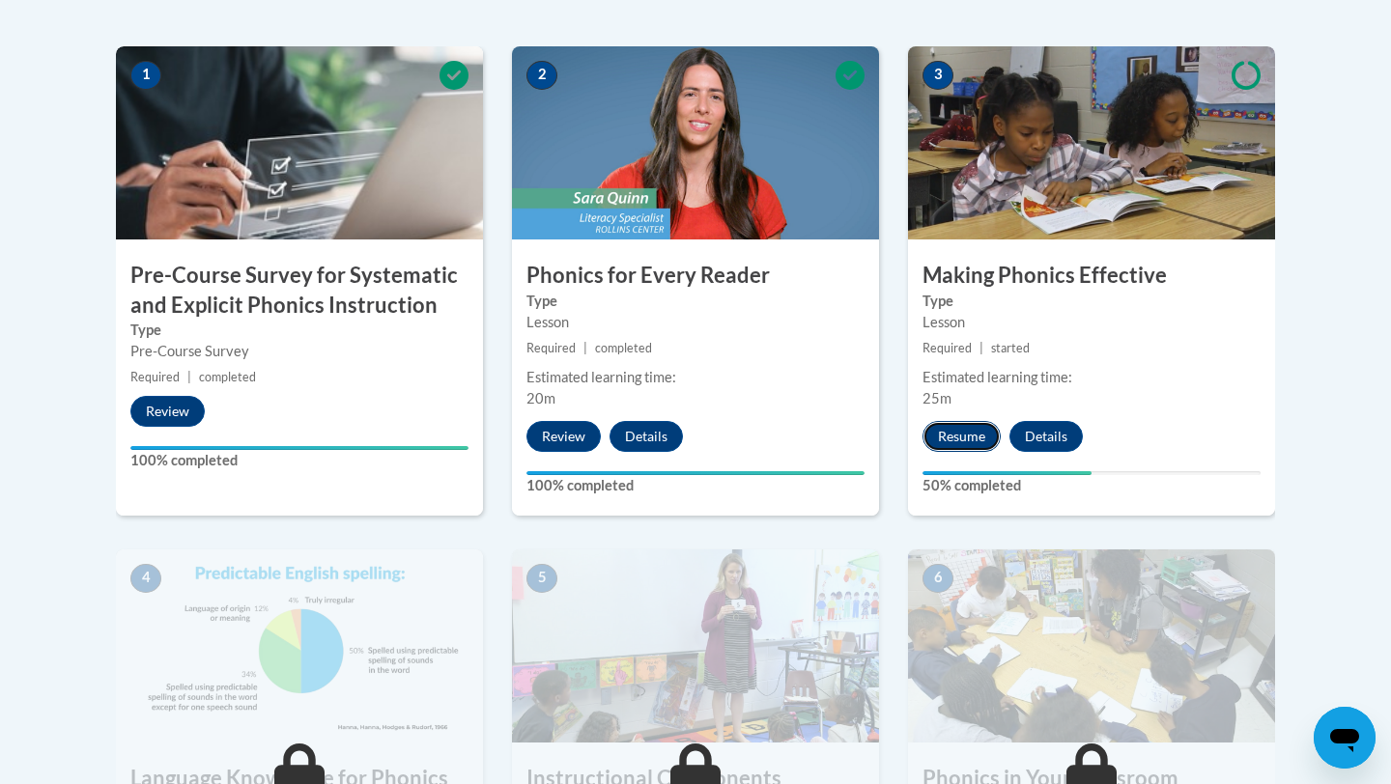
click at [950, 438] on button "Resume" at bounding box center [961, 436] width 78 height 31
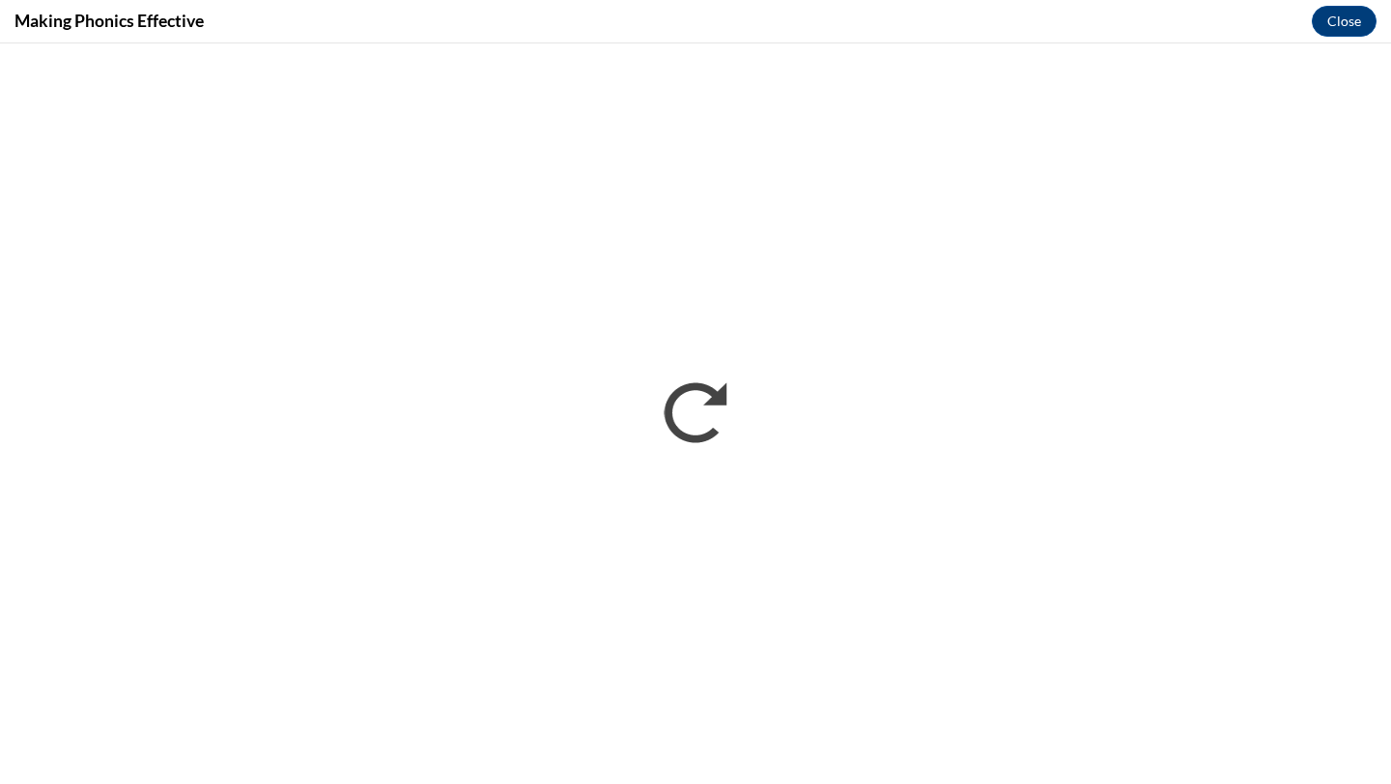
scroll to position [0, 0]
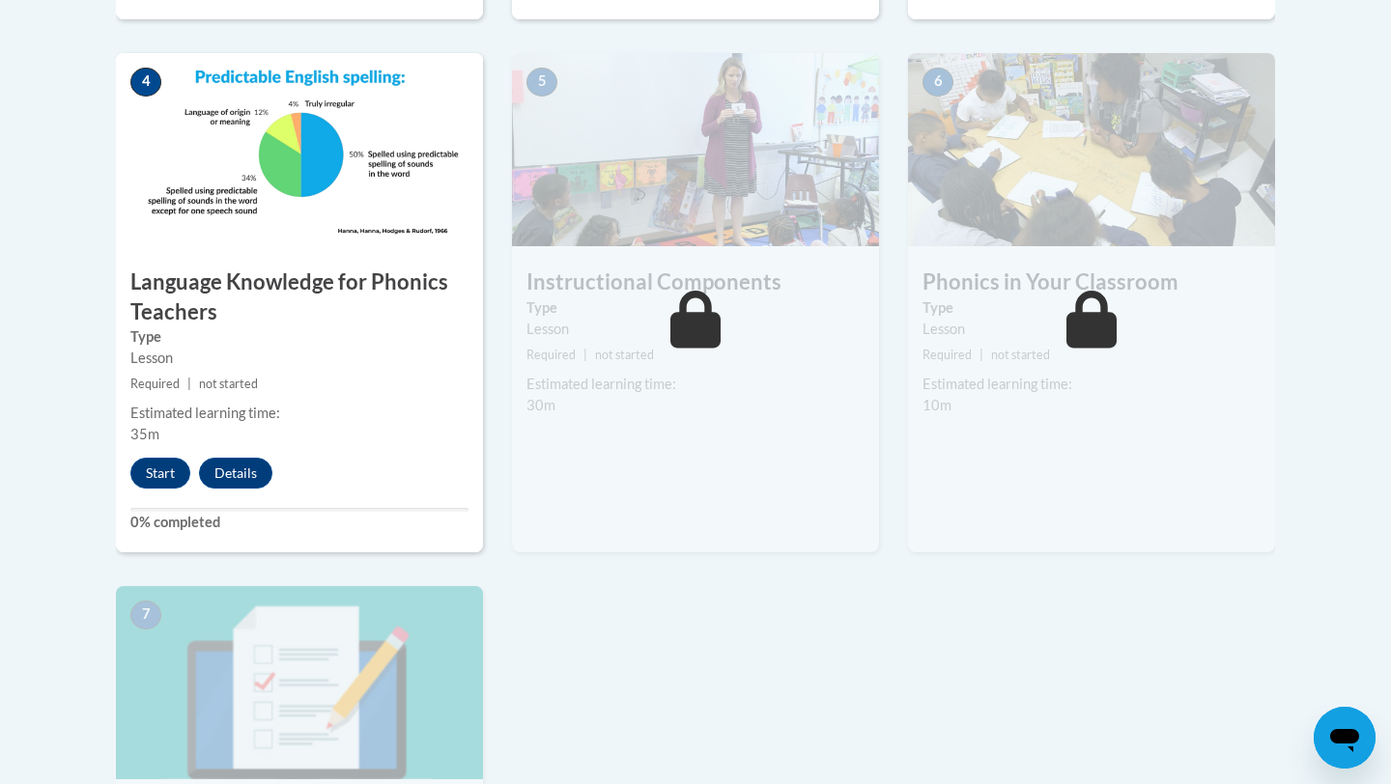
scroll to position [1125, 0]
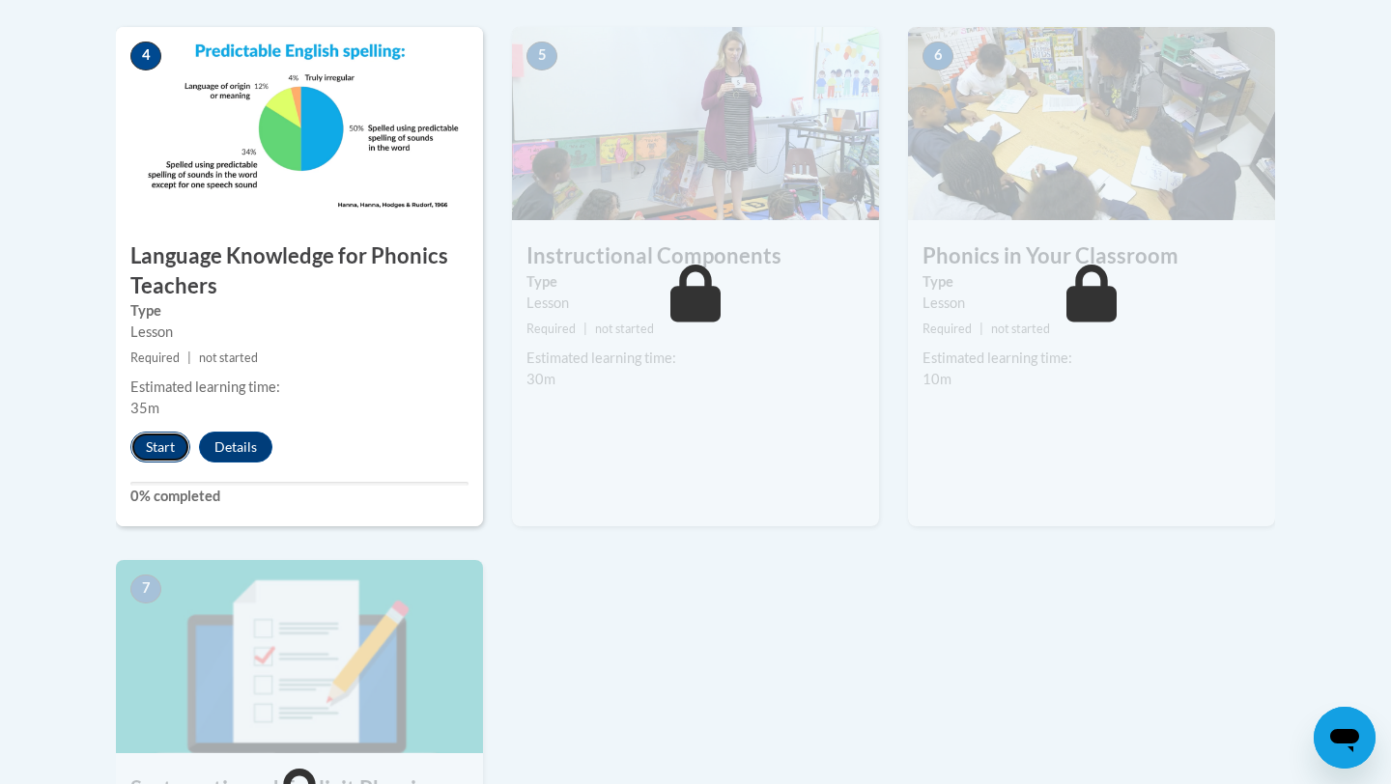
click at [155, 455] on button "Start" at bounding box center [160, 447] width 60 height 31
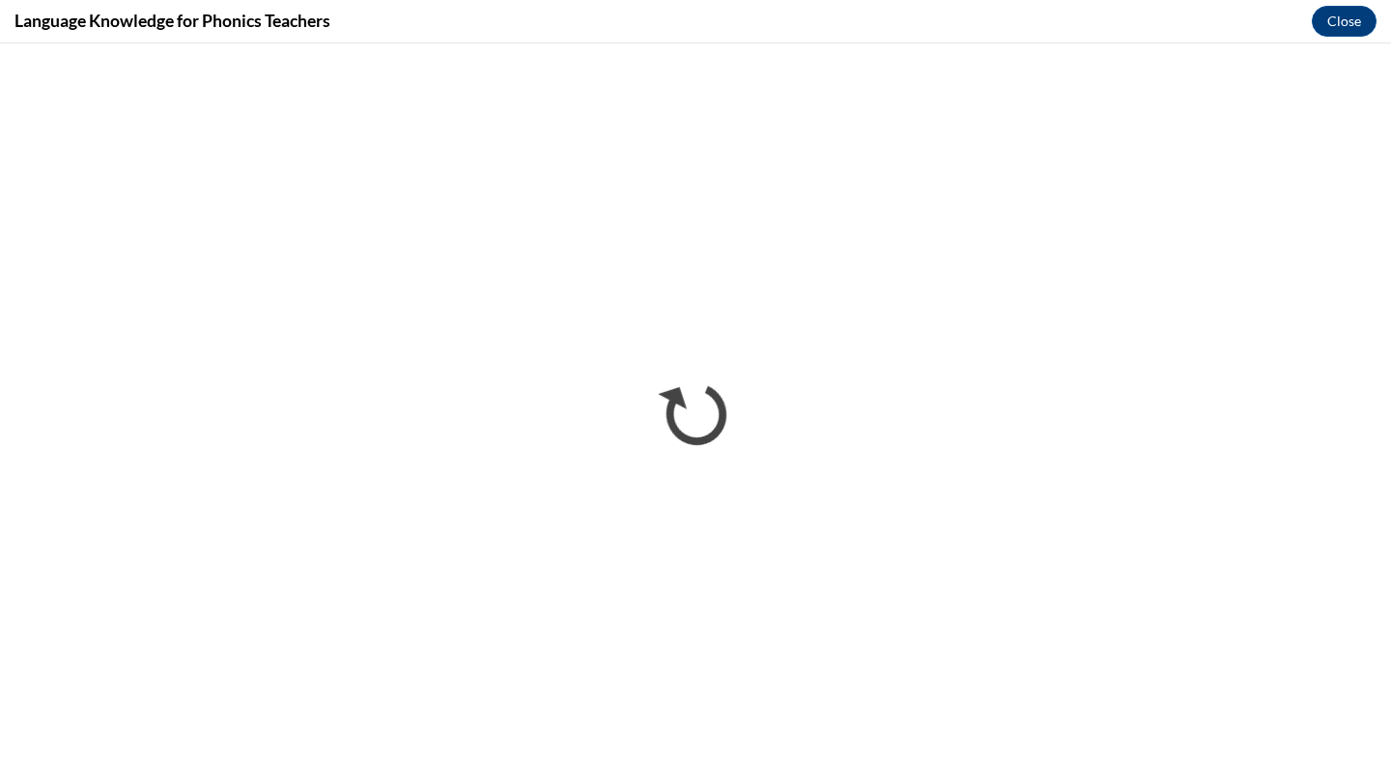
scroll to position [0, 0]
